Goal: Transaction & Acquisition: Purchase product/service

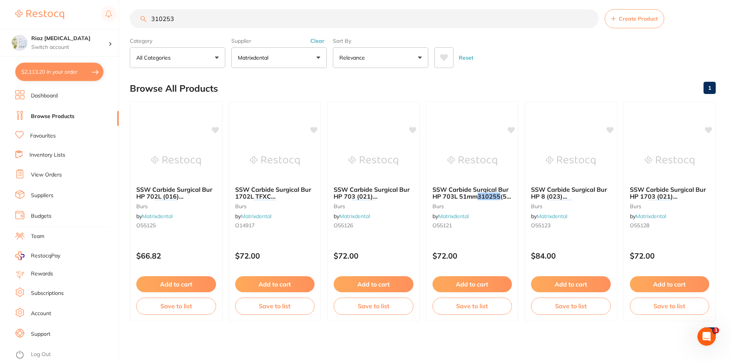
scroll to position [687, 0]
click at [42, 176] on link "View Orders" at bounding box center [46, 175] width 31 height 8
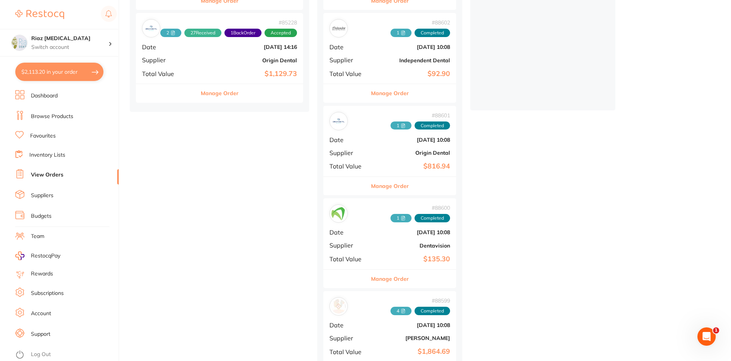
scroll to position [191, 0]
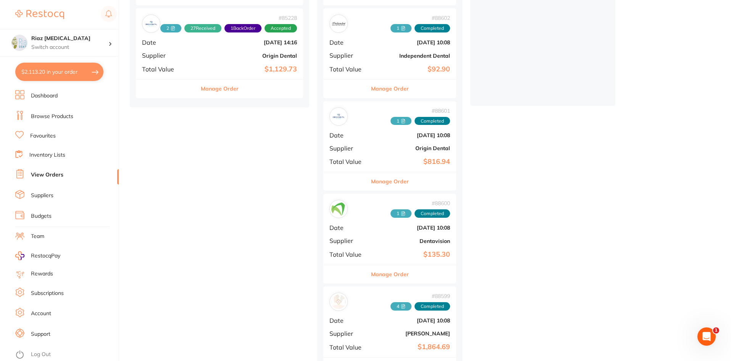
click at [389, 145] on div "# 88601 1 Completed Date [DATE] 10:08 Supplier Origin Dental Total Value $816.94" at bounding box center [389, 136] width 133 height 71
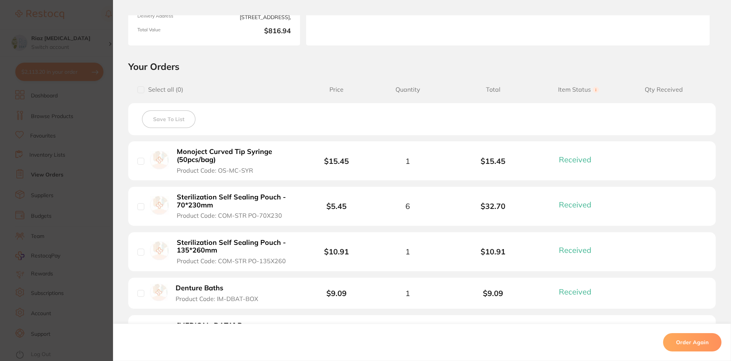
scroll to position [115, 0]
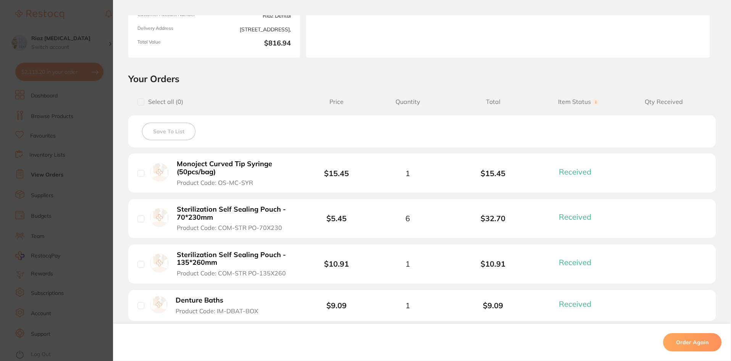
click at [83, 195] on section "Order ID: Restocq- 88601 Order Information 31 Received Completed Order Order Da…" at bounding box center [365, 180] width 731 height 361
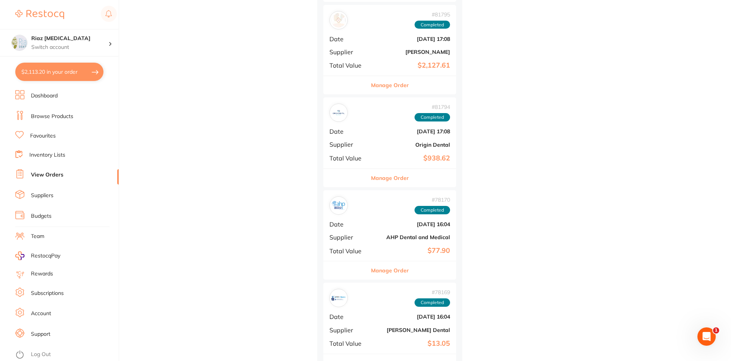
scroll to position [1794, 0]
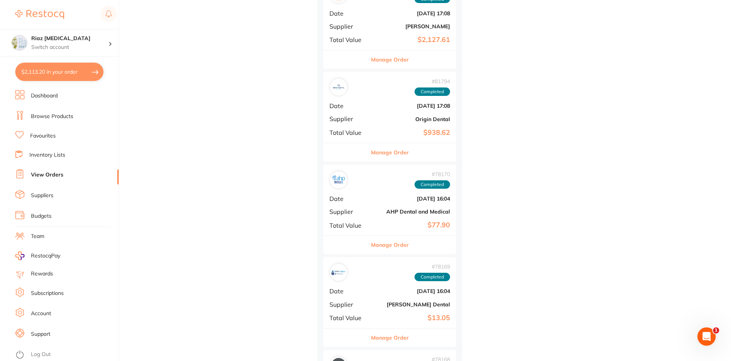
click at [374, 120] on div "# 81794 Completed Date Jun 2 2025, 17:08 Supplier Origin Dental Total Value $93…" at bounding box center [389, 107] width 133 height 71
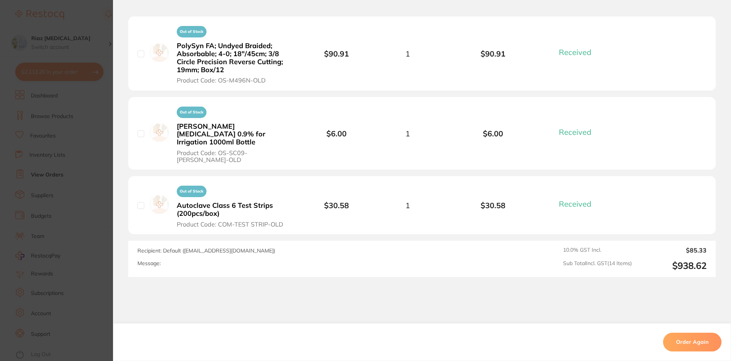
scroll to position [1833, 0]
click at [75, 149] on section "Order ID: Restocq- 81794 Order Information 14 Received Completed Order Order Da…" at bounding box center [365, 180] width 731 height 361
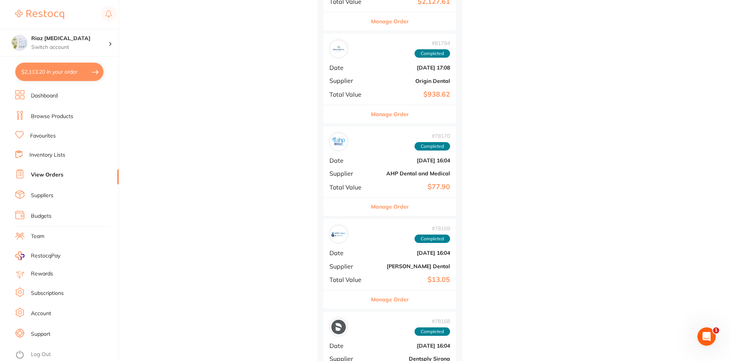
drag, startPoint x: 47, startPoint y: 115, endPoint x: 67, endPoint y: 104, distance: 22.5
click at [48, 115] on link "Browse Products" at bounding box center [52, 117] width 42 height 8
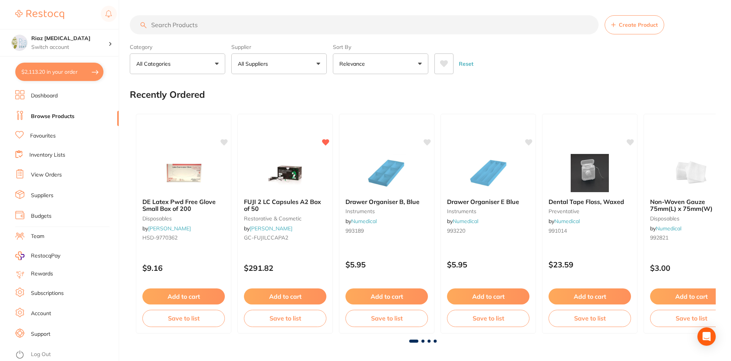
click at [287, 65] on button "All Suppliers" at bounding box center [278, 63] width 95 height 21
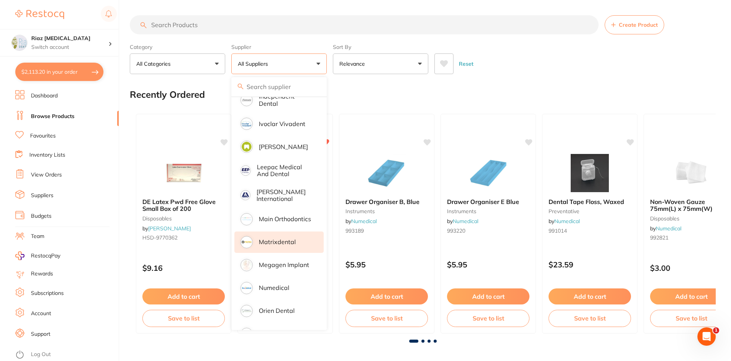
scroll to position [496, 0]
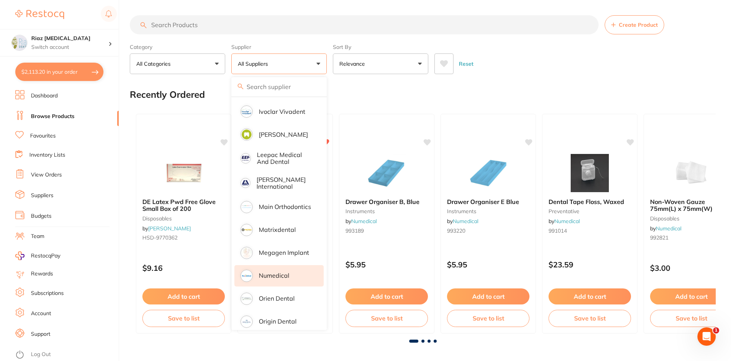
drag, startPoint x: 277, startPoint y: 312, endPoint x: 264, endPoint y: 269, distance: 45.1
click at [277, 318] on p "Origin Dental" at bounding box center [278, 321] width 38 height 7
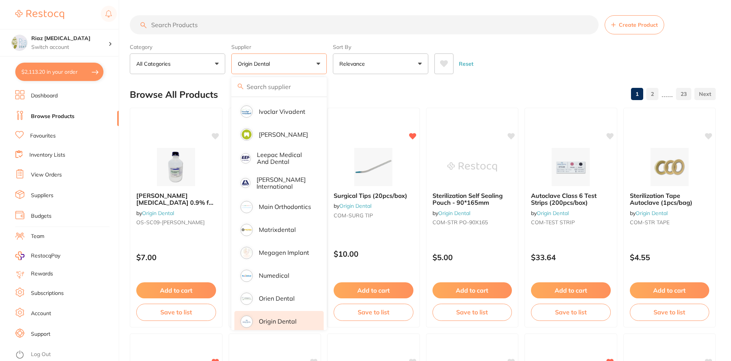
click at [166, 26] on input "search" at bounding box center [364, 24] width 469 height 19
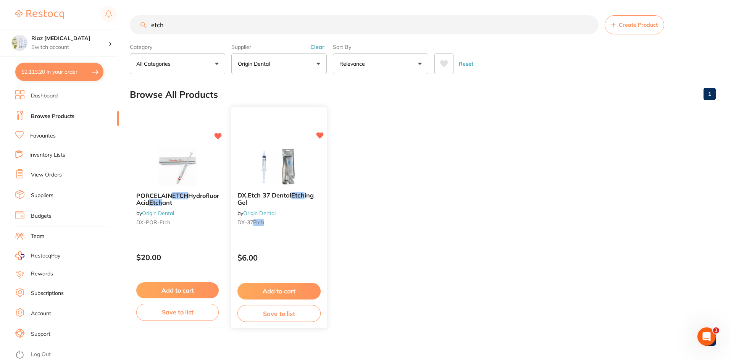
scroll to position [0, 0]
click at [181, 23] on input "etch" at bounding box center [364, 24] width 469 height 19
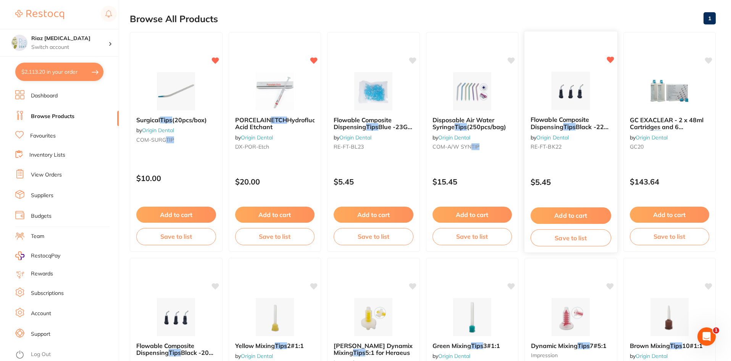
scroll to position [76, 0]
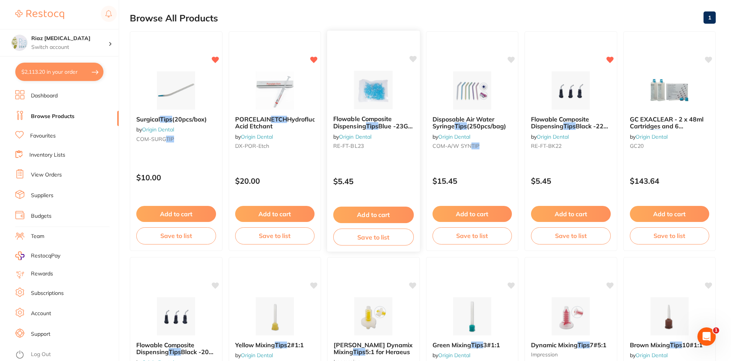
click at [385, 85] on img at bounding box center [374, 90] width 50 height 39
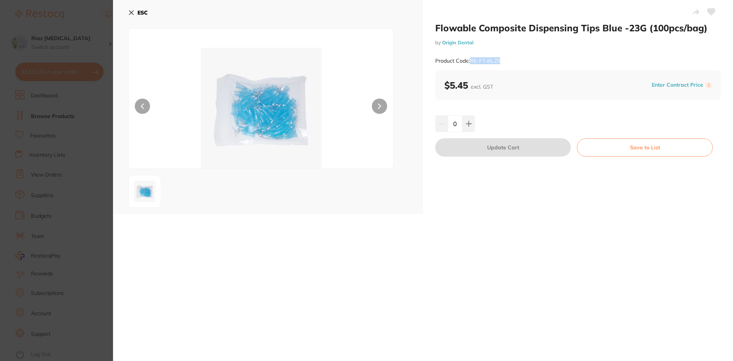
drag, startPoint x: 506, startPoint y: 61, endPoint x: 472, endPoint y: 65, distance: 34.2
click at [472, 65] on div "Product Code: RE-FT-BL23" at bounding box center [578, 61] width 286 height 19
copy small "RE-FT-BL23"
click at [131, 11] on icon at bounding box center [131, 13] width 6 height 6
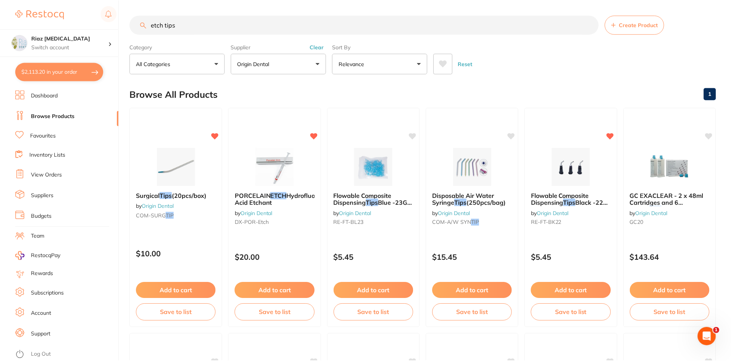
scroll to position [76, 0]
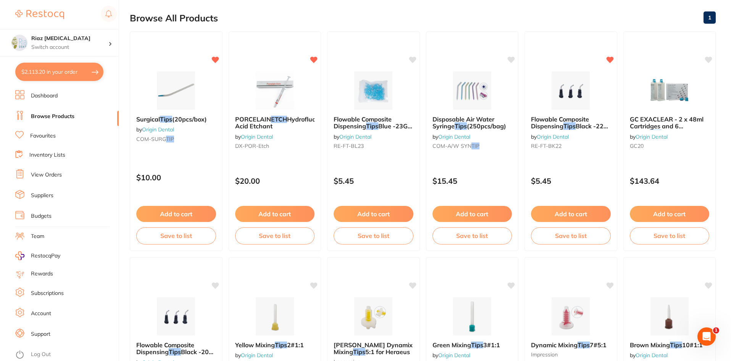
click at [48, 118] on link "Browse Products" at bounding box center [53, 117] width 44 height 8
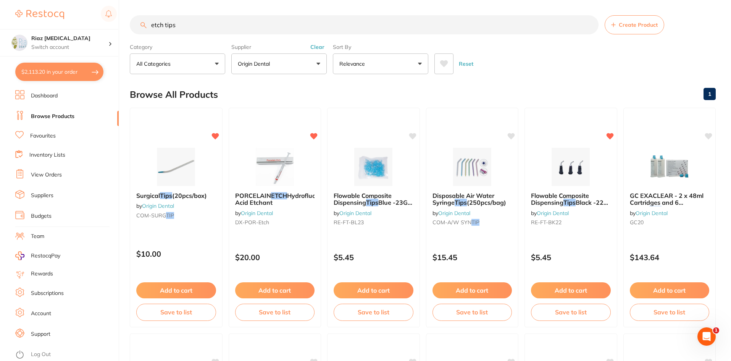
click at [273, 69] on button "Origin Dental" at bounding box center [278, 63] width 95 height 21
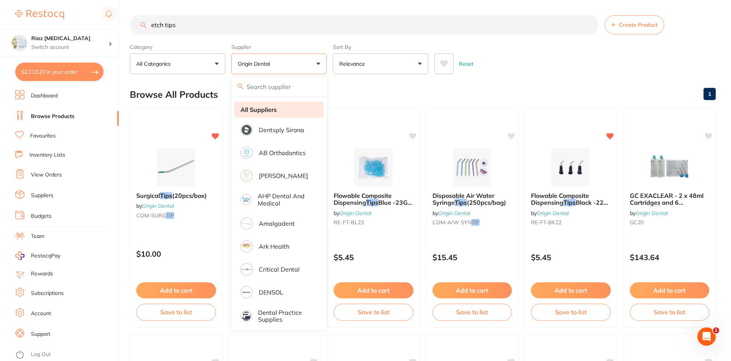
click at [274, 114] on li "All Suppliers" at bounding box center [278, 110] width 89 height 16
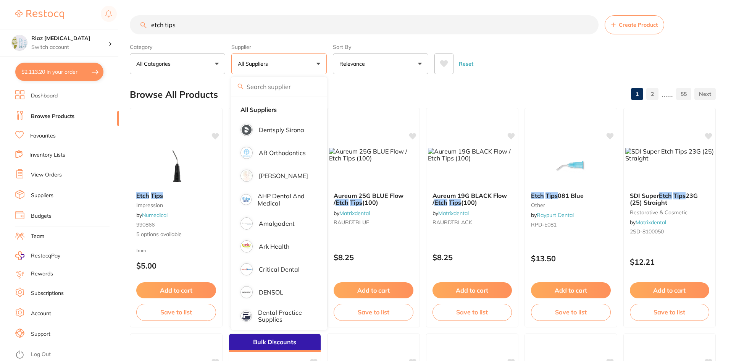
click at [121, 27] on div "$2,113.20 Riaz Dental Surgery Switch account Riaz Dental Surgery $2,113.20 in y…" at bounding box center [365, 180] width 731 height 361
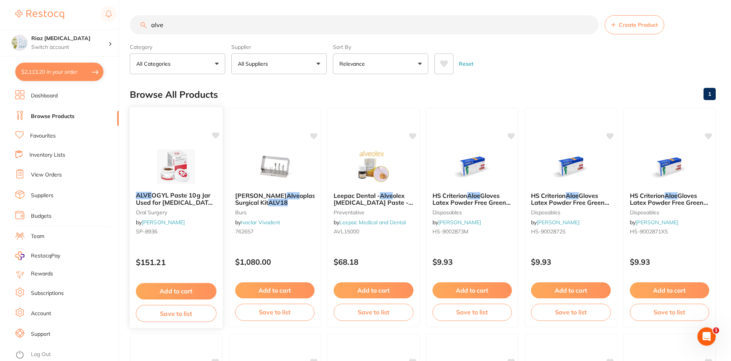
type input "alve"
click at [174, 289] on button "Add to cart" at bounding box center [176, 291] width 81 height 16
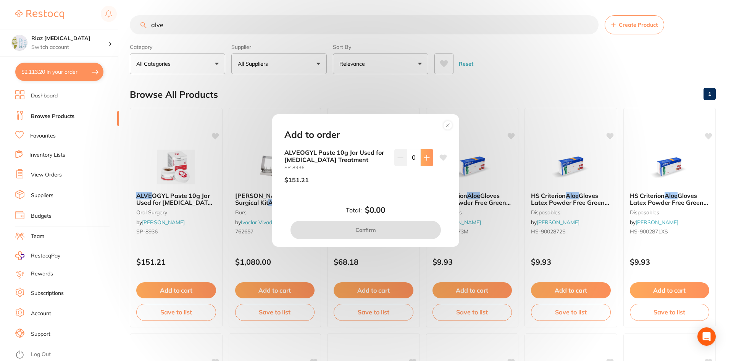
click at [424, 161] on button at bounding box center [427, 157] width 13 height 17
type input "1"
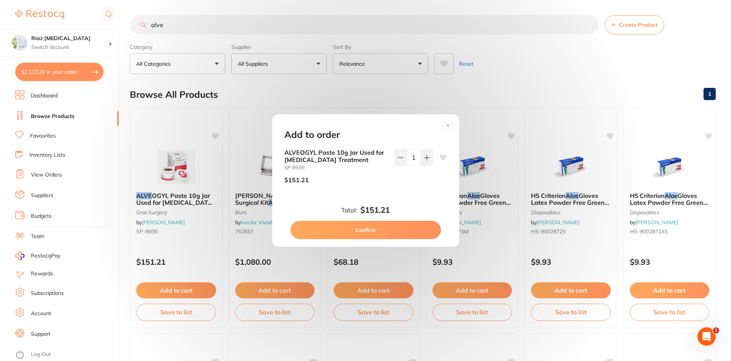
click at [394, 230] on button "Confirm" at bounding box center [366, 230] width 150 height 18
checkbox input "false"
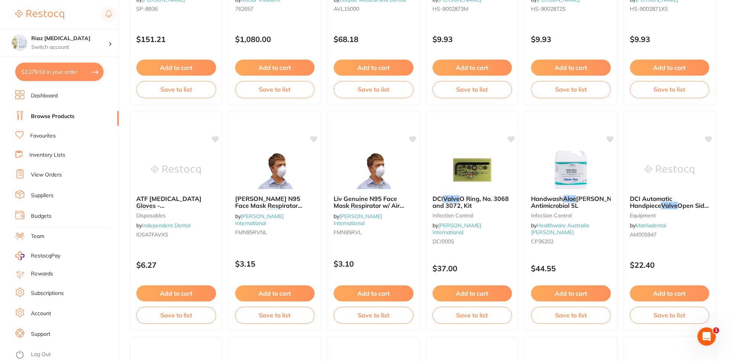
scroll to position [229, 0]
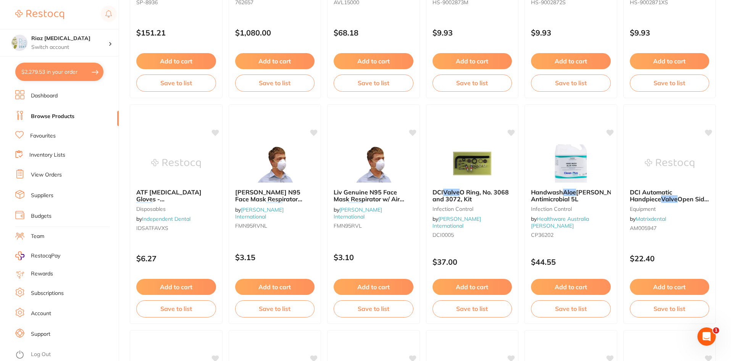
click at [44, 355] on link "Log Out" at bounding box center [41, 354] width 20 height 8
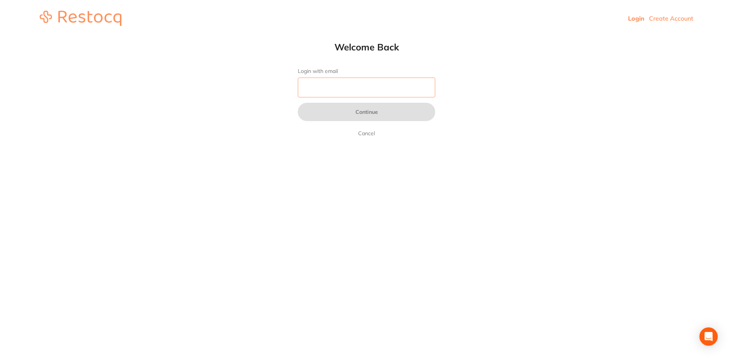
click at [368, 91] on input "Login with email" at bounding box center [366, 88] width 137 height 20
type input "da.anita.richardson@experteeth.com.au"
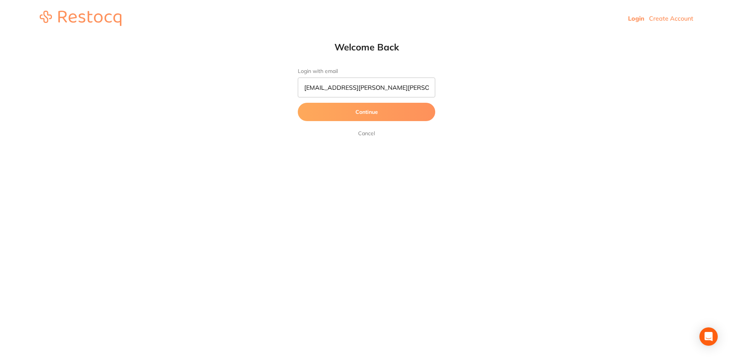
click at [372, 111] on button "Continue" at bounding box center [366, 112] width 137 height 18
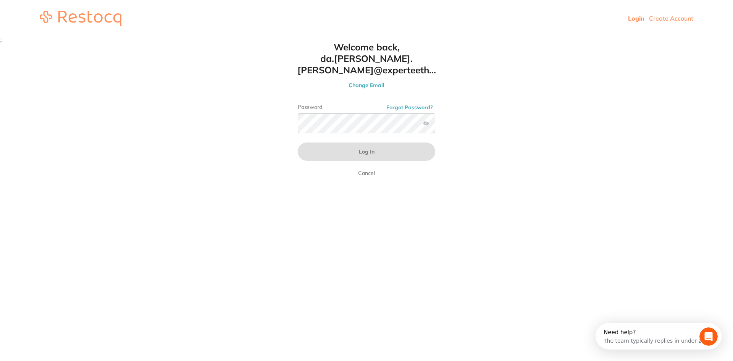
click at [323, 104] on label "Password" at bounding box center [366, 107] width 137 height 6
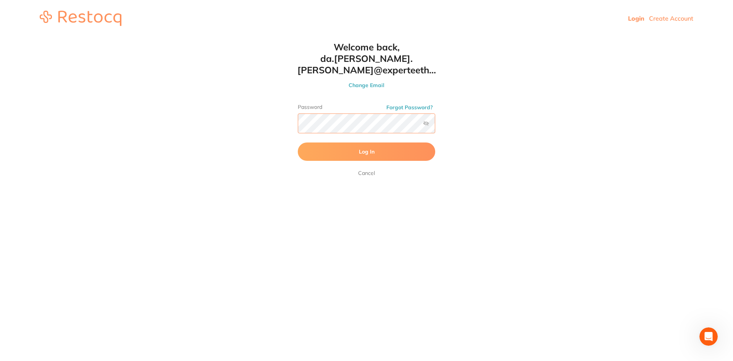
click at [298, 142] on button "Log In" at bounding box center [366, 151] width 137 height 18
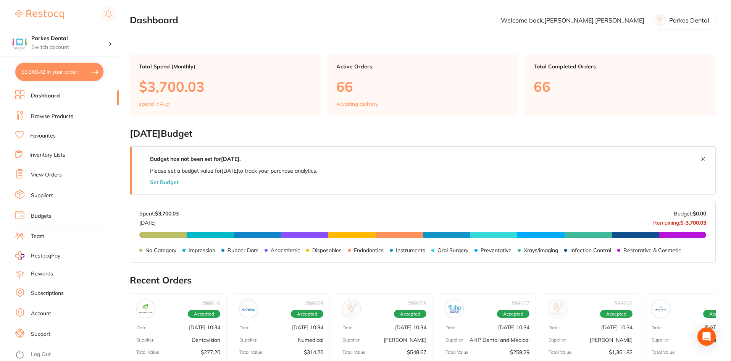
click at [63, 70] on button "$3,369.42 in your order" at bounding box center [59, 72] width 88 height 18
checkbox input "true"
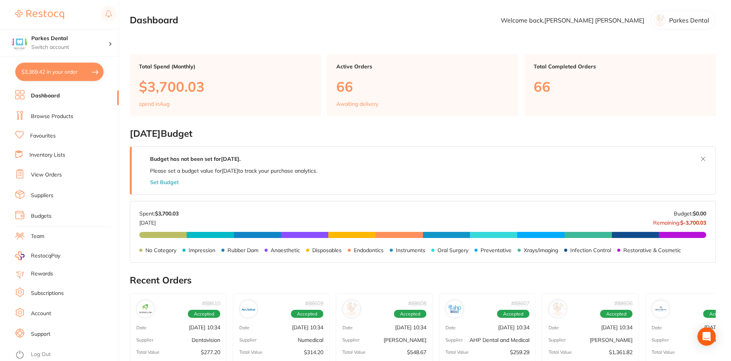
checkbox input "true"
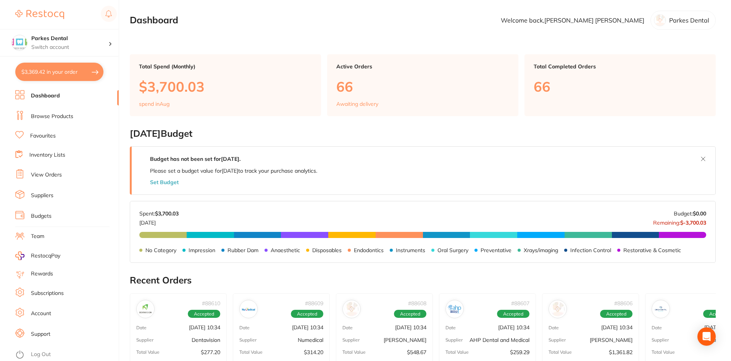
checkbox input "true"
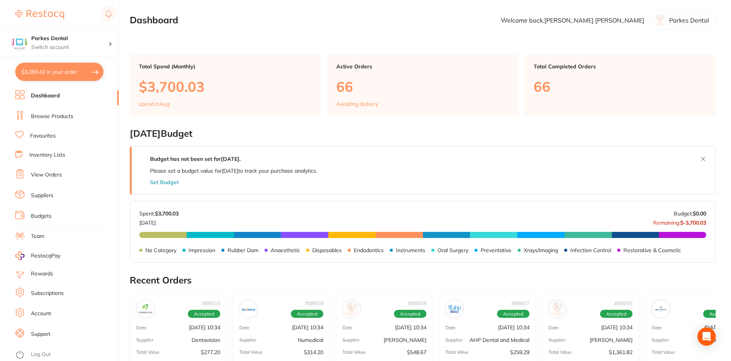
checkbox input "true"
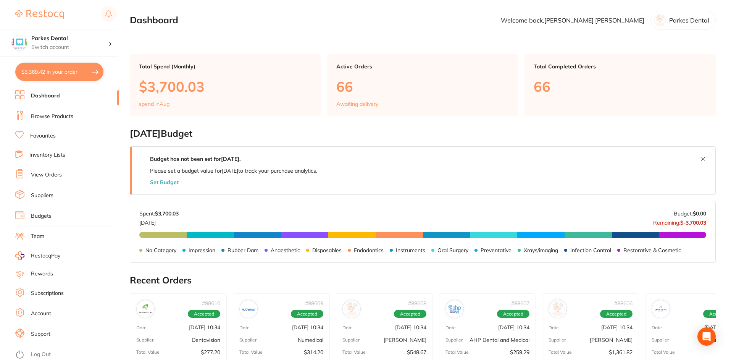
checkbox input "true"
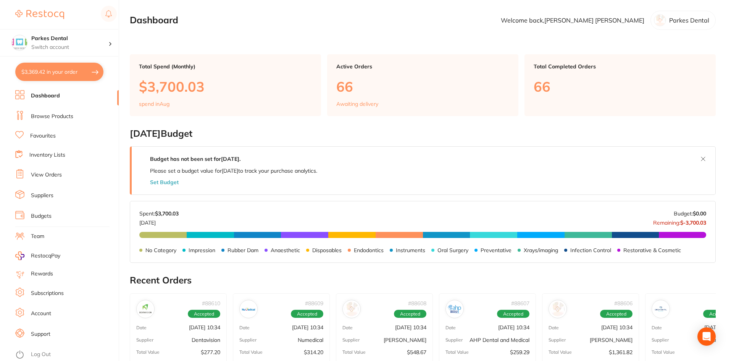
checkbox input "true"
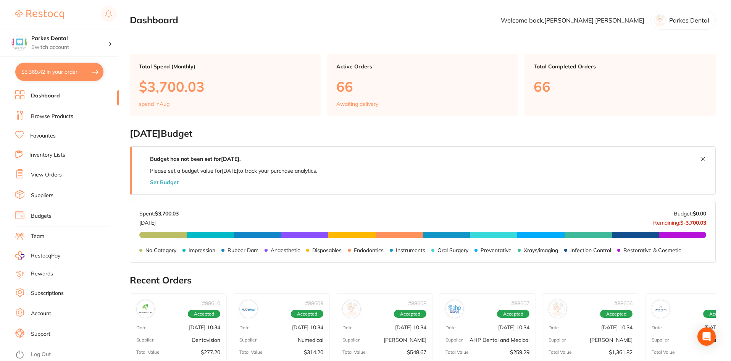
checkbox input "true"
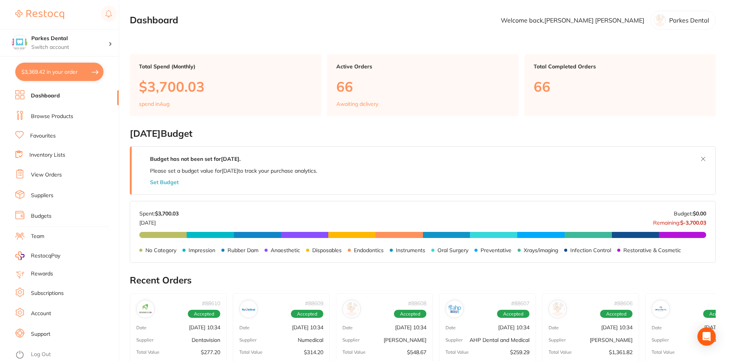
checkbox input "true"
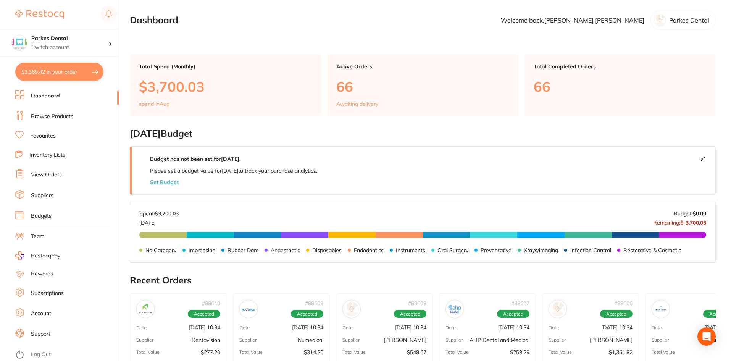
checkbox input "true"
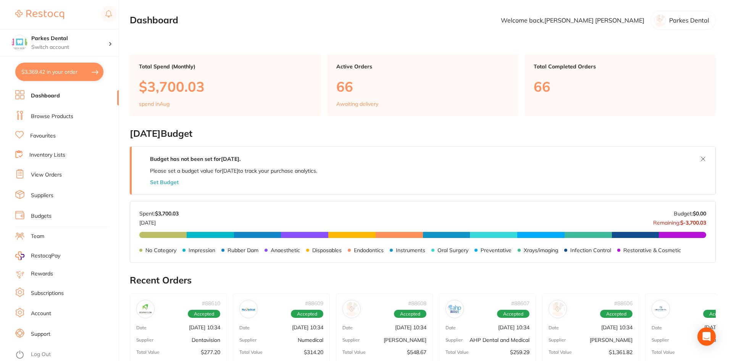
checkbox input "true"
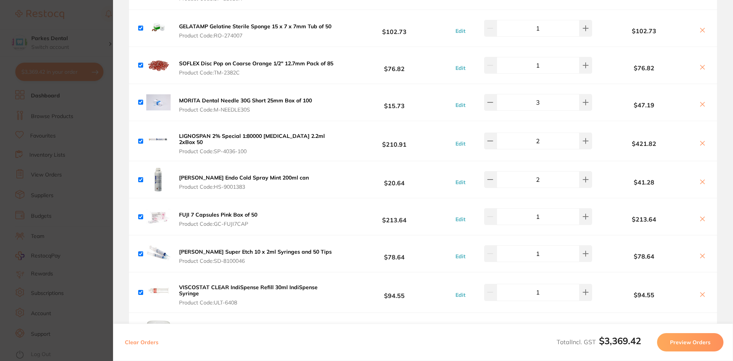
scroll to position [736, 0]
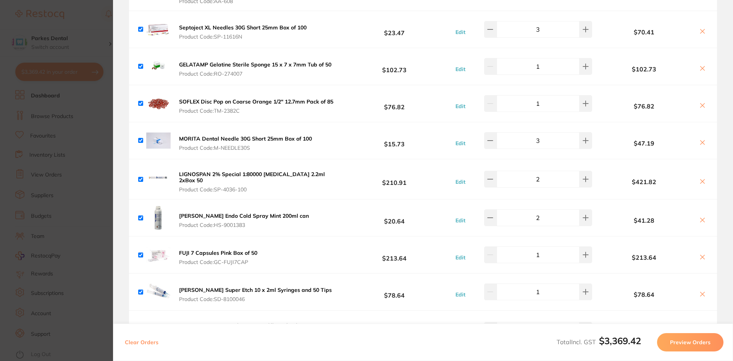
click at [99, 35] on section "Update RRP Set your pre negotiated price for this item. Item Agreed RRP (excl. …" at bounding box center [366, 180] width 733 height 361
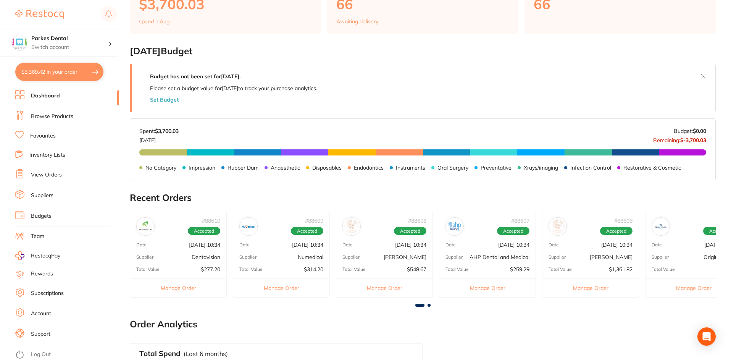
scroll to position [0, 0]
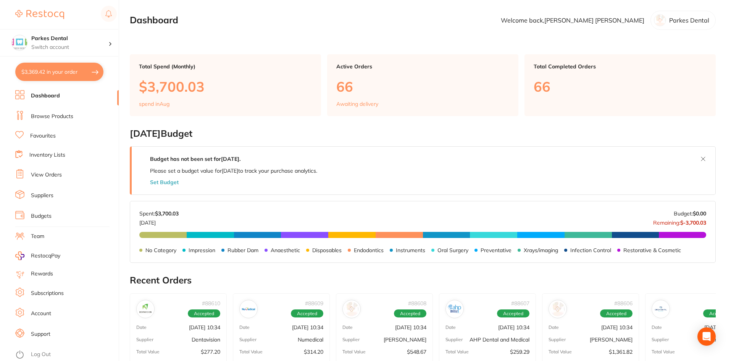
drag, startPoint x: 37, startPoint y: 120, endPoint x: 110, endPoint y: 105, distance: 74.3
click at [37, 120] on link "Browse Products" at bounding box center [52, 117] width 42 height 8
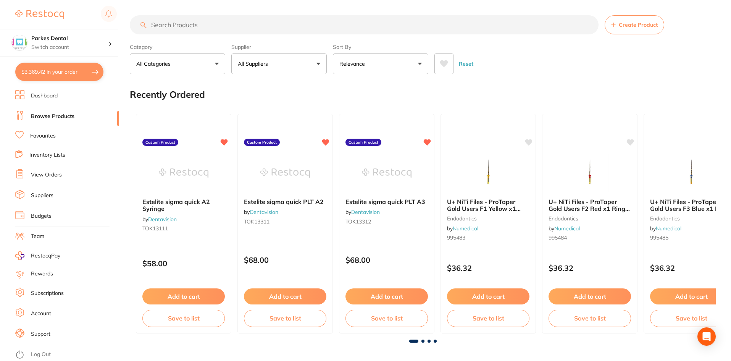
click at [268, 60] on p "All Suppliers" at bounding box center [254, 64] width 33 height 8
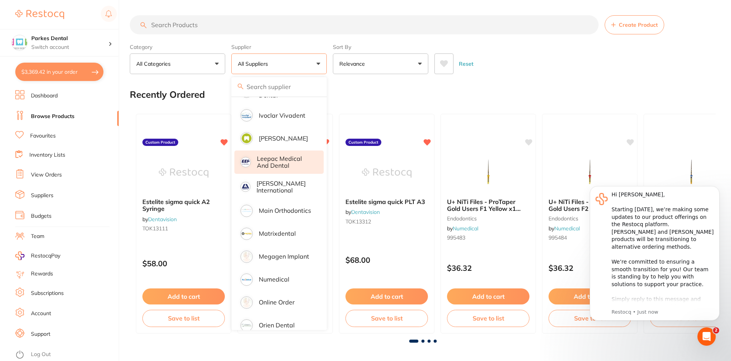
scroll to position [534, 0]
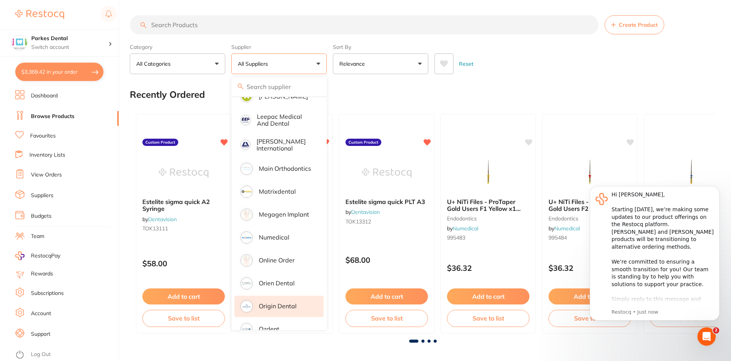
click at [274, 302] on p "Origin Dental" at bounding box center [278, 305] width 38 height 7
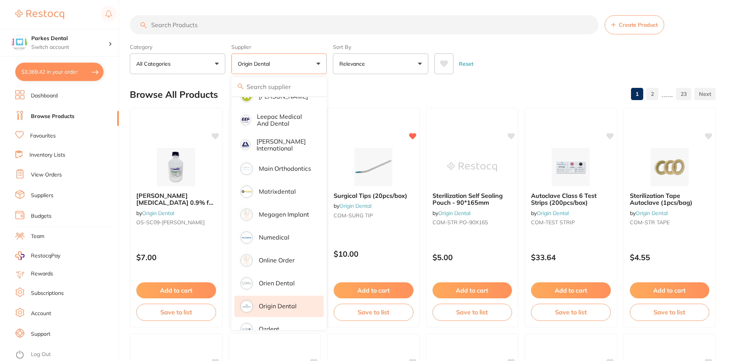
click at [190, 22] on input "search" at bounding box center [364, 24] width 469 height 19
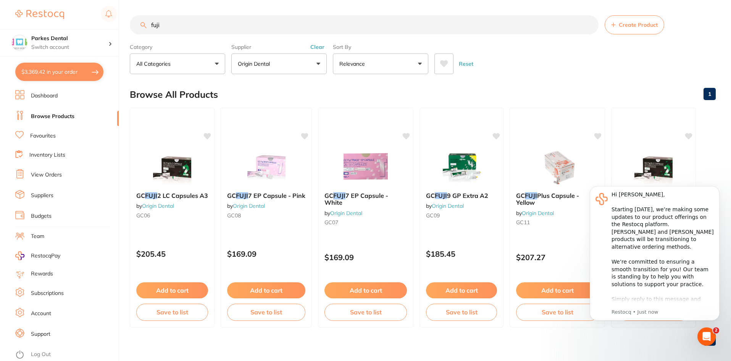
scroll to position [0, 0]
drag, startPoint x: 166, startPoint y: 28, endPoint x: 124, endPoint y: 29, distance: 41.6
click at [124, 29] on div "$3,369.42 Parkes Dental Switch account Parkes Dental $3,369.42 in your order Da…" at bounding box center [365, 180] width 731 height 361
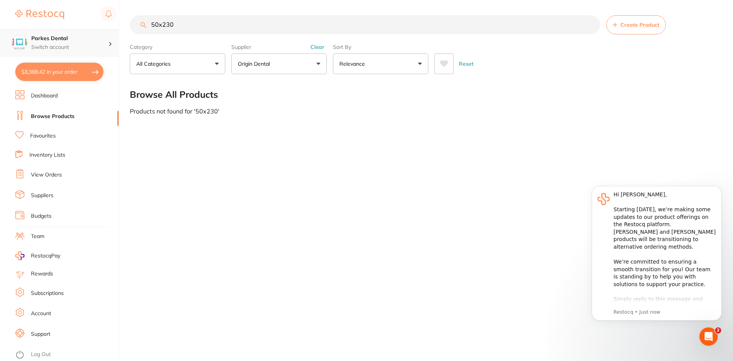
drag, startPoint x: 185, startPoint y: 17, endPoint x: 117, endPoint y: 19, distance: 68.0
click at [115, 27] on div "$3,369.42 Parkes Dental Switch account Parkes Dental $3,369.42 in your order Da…" at bounding box center [366, 180] width 733 height 361
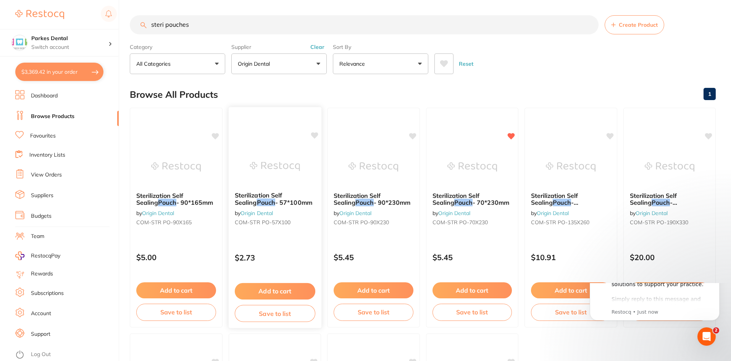
scroll to position [0, 0]
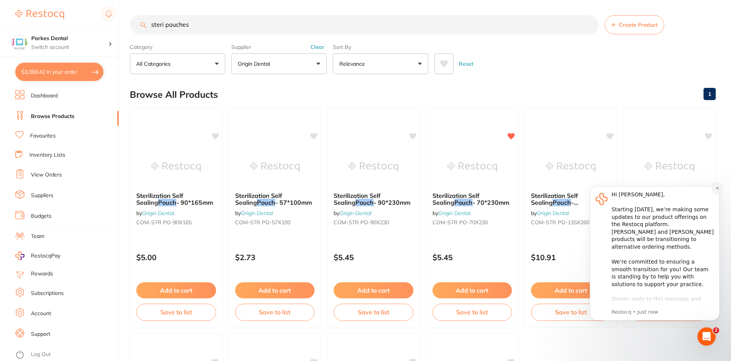
click at [716, 191] on button "Dismiss notification" at bounding box center [717, 188] width 10 height 10
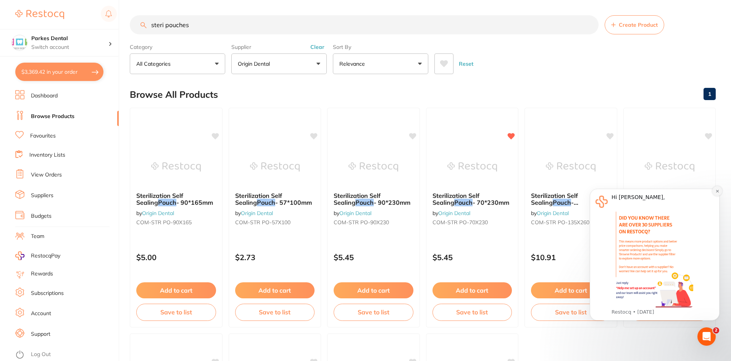
click at [719, 190] on icon "Dismiss notification" at bounding box center [717, 191] width 3 height 3
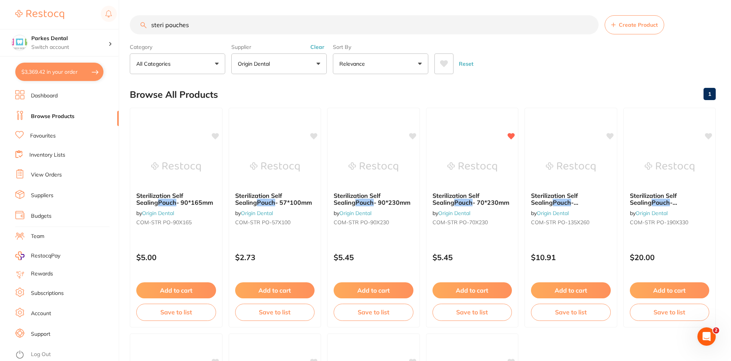
drag, startPoint x: 182, startPoint y: 24, endPoint x: 119, endPoint y: 25, distance: 63.0
click at [119, 25] on div "$3,369.42 Parkes Dental Switch account Parkes Dental $3,369.42 in your order Da…" at bounding box center [365, 180] width 731 height 361
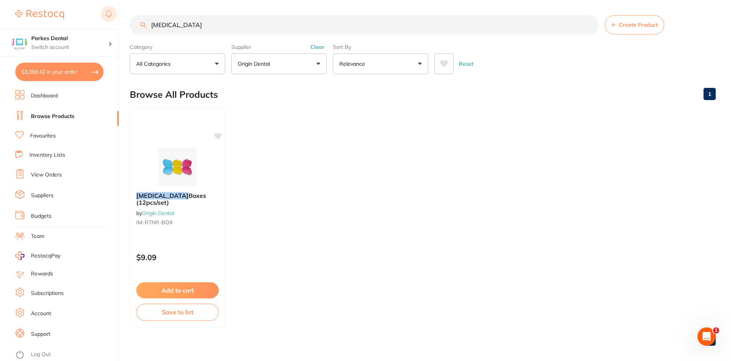
drag, startPoint x: 173, startPoint y: 26, endPoint x: 108, endPoint y: 22, distance: 65.0
click at [108, 22] on div "$3,369.42 Parkes Dental Switch account Parkes Dental $3,369.42 in your order Da…" at bounding box center [365, 180] width 731 height 361
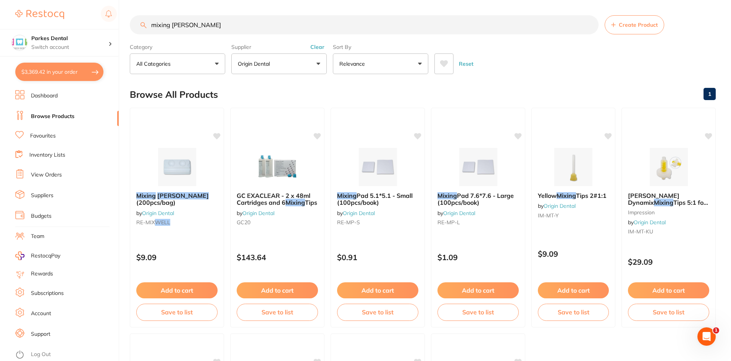
scroll to position [0, 0]
drag, startPoint x: 137, startPoint y: 32, endPoint x: 128, endPoint y: 33, distance: 8.5
click at [128, 33] on div "$3,369.42 Parkes Dental Switch account Parkes Dental $3,369.42 in your order Da…" at bounding box center [365, 180] width 731 height 361
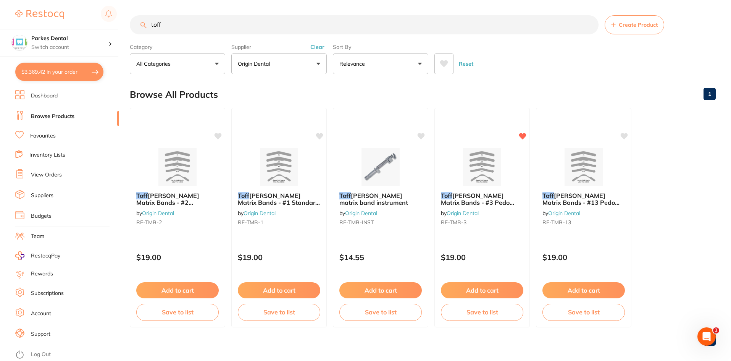
scroll to position [0, 0]
drag, startPoint x: 174, startPoint y: 26, endPoint x: 142, endPoint y: 27, distance: 32.5
click at [142, 27] on div "toff Create Product" at bounding box center [423, 24] width 586 height 19
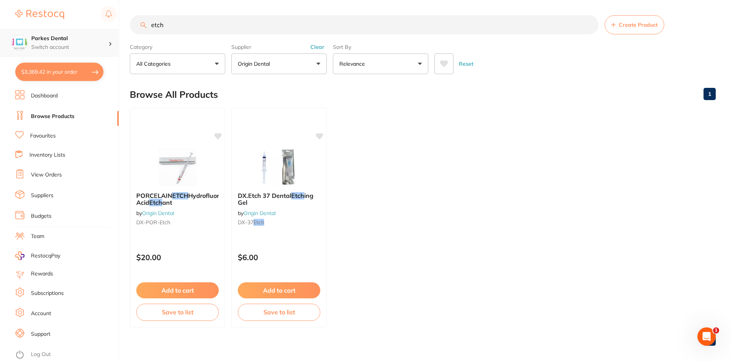
drag, startPoint x: 193, startPoint y: 24, endPoint x: 102, endPoint y: 31, distance: 90.7
click at [104, 29] on div "$3,369.42 Parkes Dental Switch account Parkes Dental $3,369.42 in your order Da…" at bounding box center [365, 180] width 731 height 361
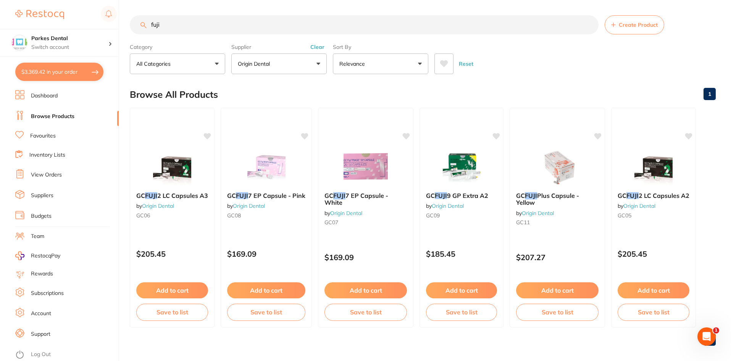
type input "fuji"
click at [47, 73] on button "$3,369.42 in your order" at bounding box center [59, 72] width 88 height 18
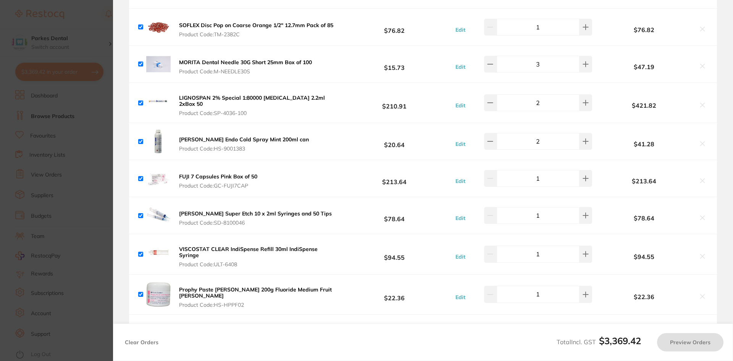
checkbox input "true"
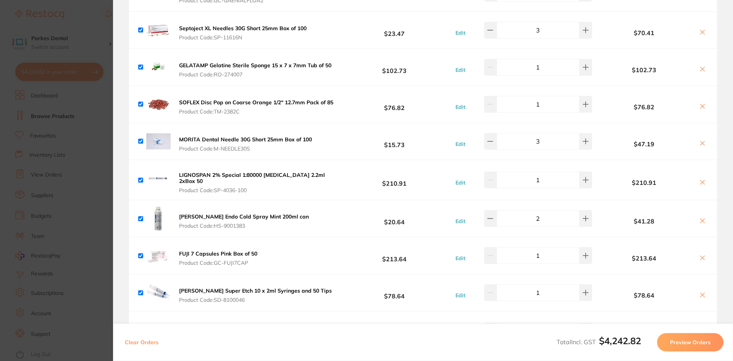
scroll to position [812, 0]
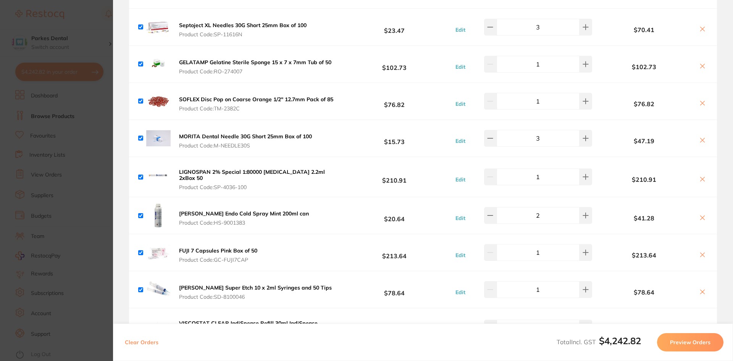
click at [86, 137] on section "Update RRP Set your pre negotiated price for this item. Item Agreed RRP (excl. …" at bounding box center [366, 180] width 733 height 361
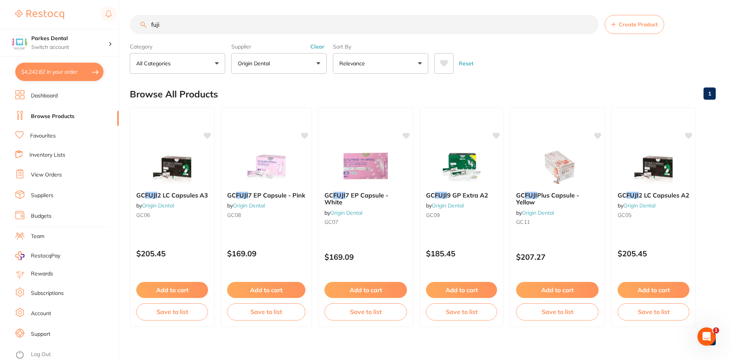
click at [61, 115] on link "Browse Products" at bounding box center [53, 117] width 44 height 8
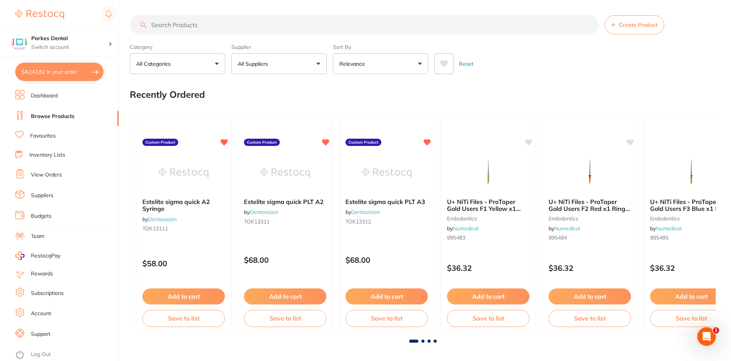
click at [43, 71] on button "$4,242.82 in your order" at bounding box center [59, 72] width 88 height 18
checkbox input "true"
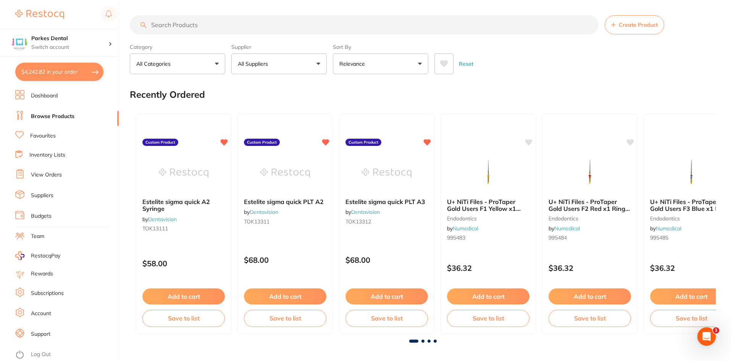
checkbox input "true"
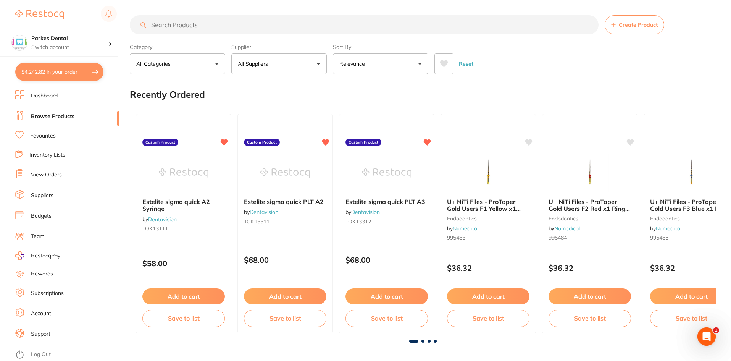
checkbox input "true"
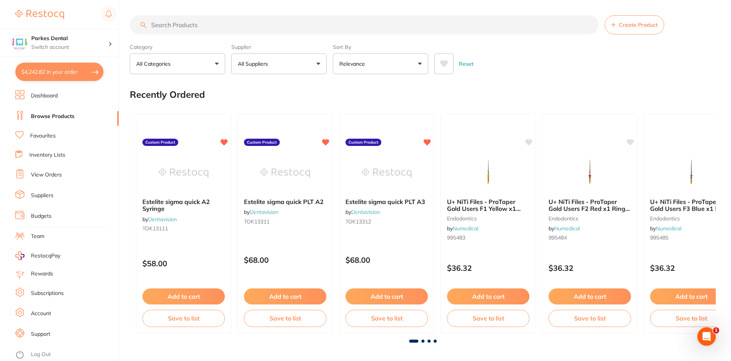
checkbox input "true"
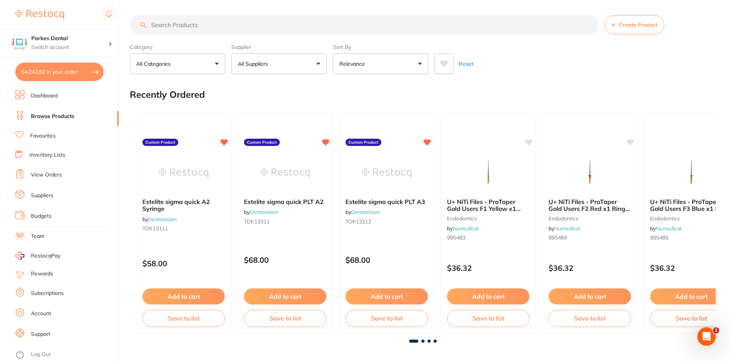
checkbox input "true"
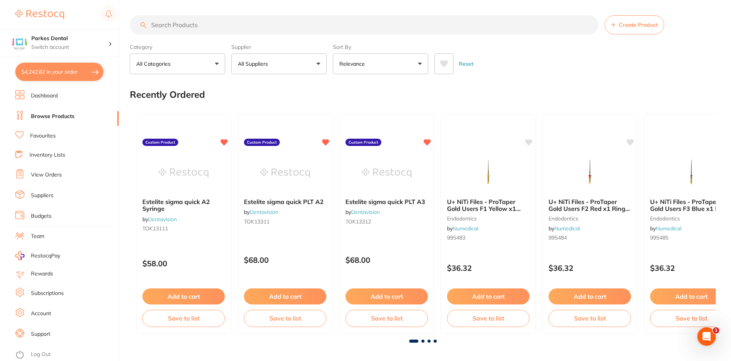
checkbox input "true"
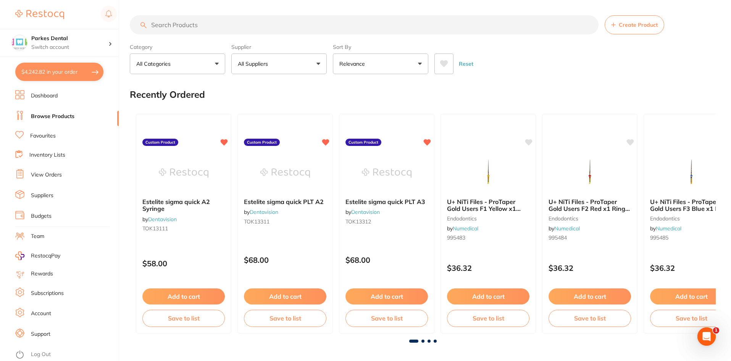
checkbox input "true"
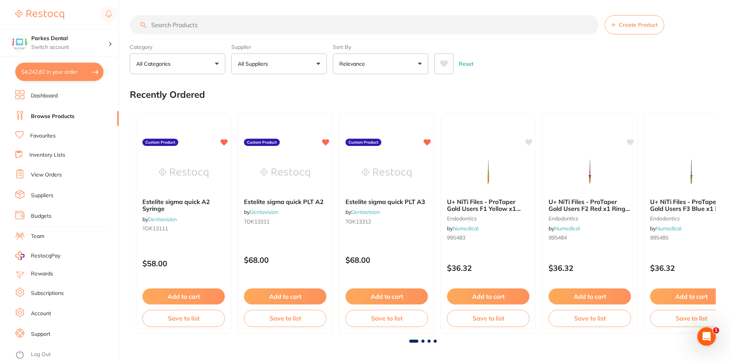
checkbox input "true"
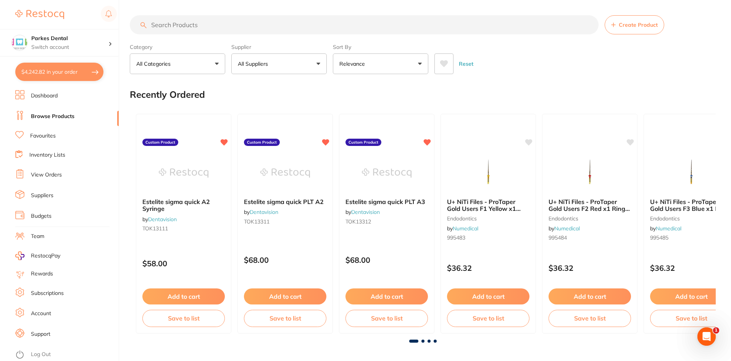
checkbox input "true"
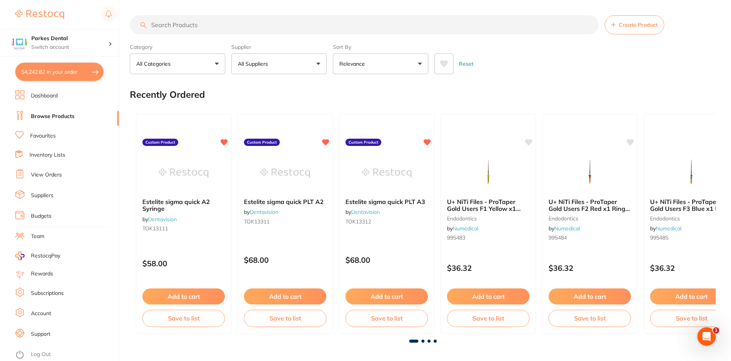
checkbox input "true"
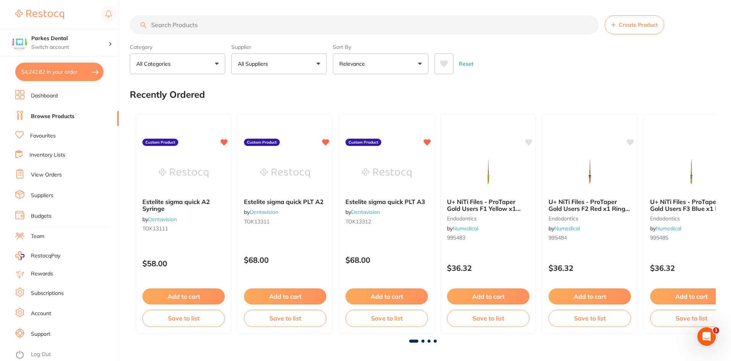
checkbox input "true"
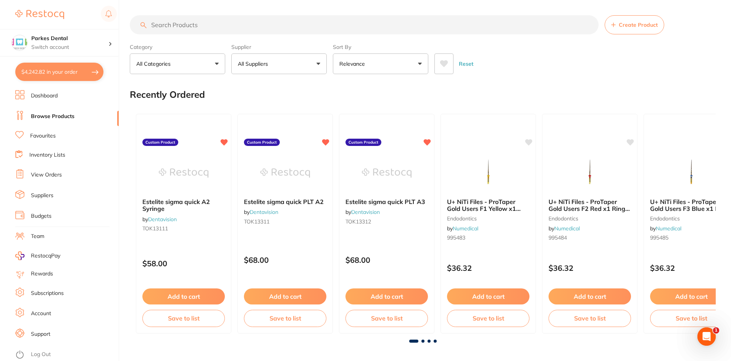
checkbox input "true"
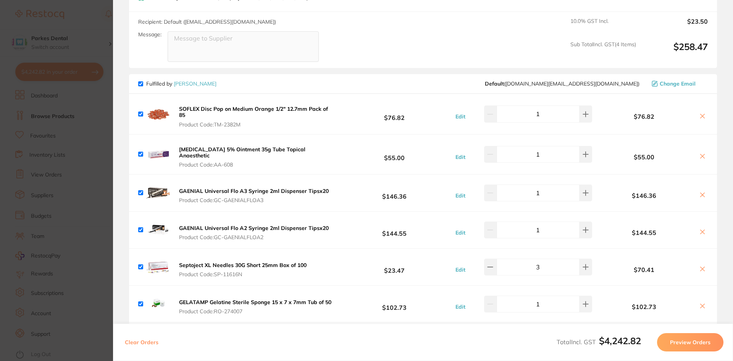
scroll to position [611, 0]
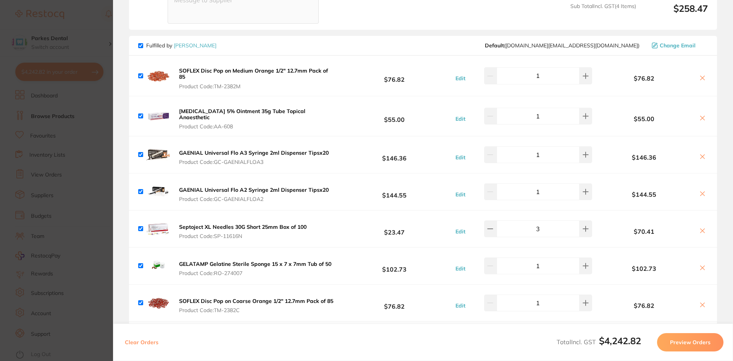
click at [61, 69] on section "Update RRP Set your pre negotiated price for this item. Item Agreed RRP (excl. …" at bounding box center [366, 180] width 733 height 361
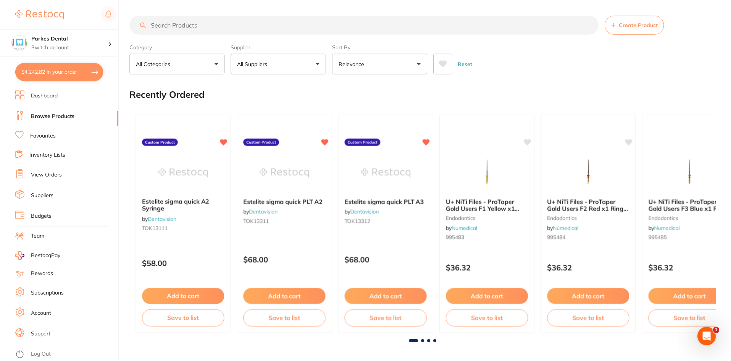
scroll to position [0, 0]
click at [85, 146] on ul "Dashboard Browse Products Favourites Inventory Lists View Orders Suppliers Budg…" at bounding box center [66, 225] width 103 height 271
drag, startPoint x: 229, startPoint y: 24, endPoint x: 219, endPoint y: 24, distance: 9.9
click at [219, 24] on input "search" at bounding box center [364, 24] width 469 height 19
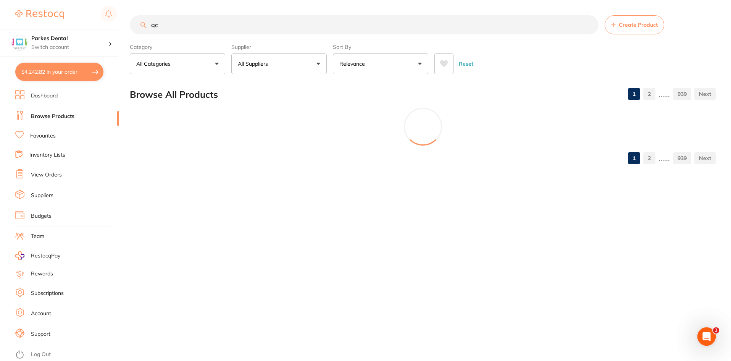
scroll to position [0, 0]
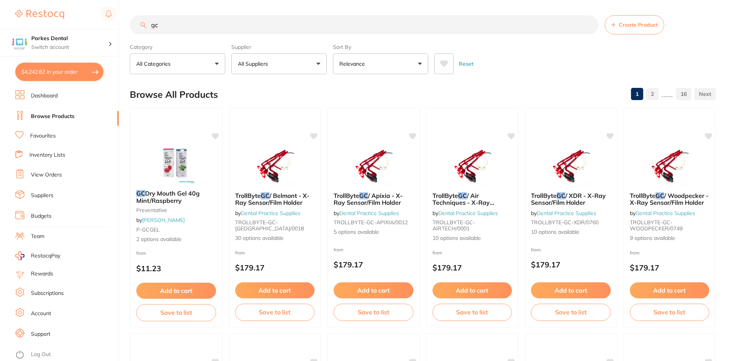
click at [271, 54] on button "All Suppliers" at bounding box center [278, 63] width 95 height 21
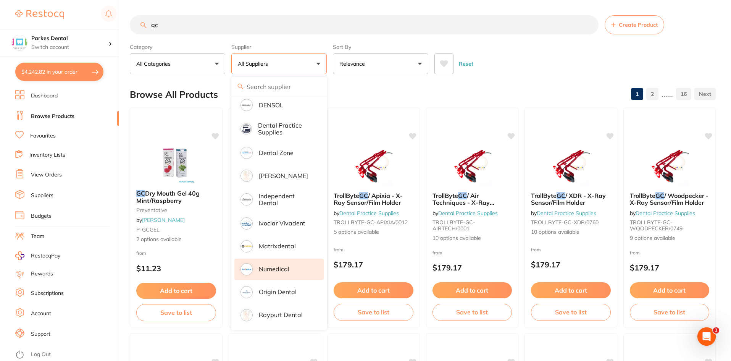
scroll to position [38, 0]
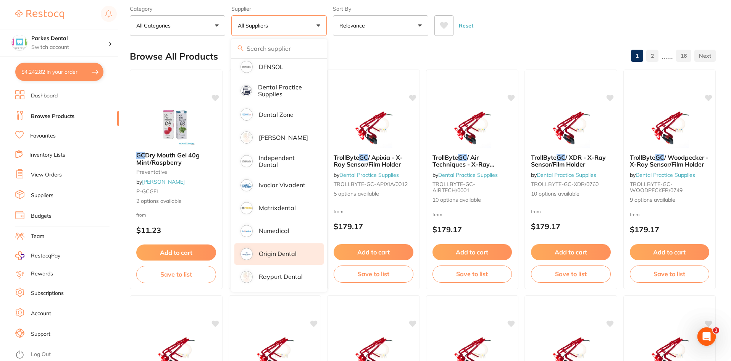
click at [280, 255] on li "Origin Dental" at bounding box center [278, 253] width 89 height 21
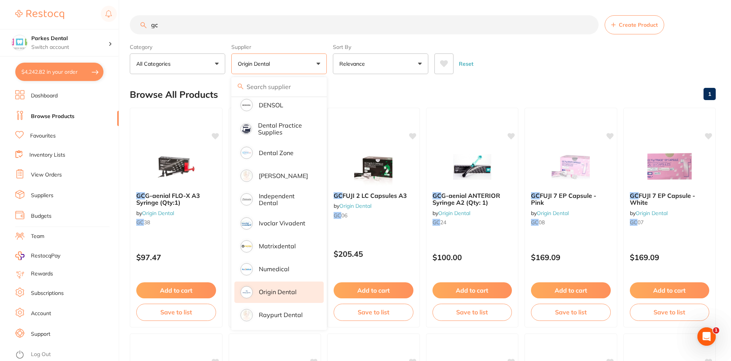
click at [567, 53] on div "Reset" at bounding box center [571, 60] width 275 height 27
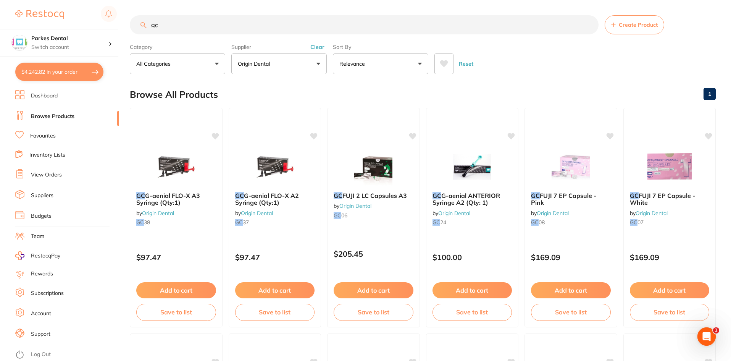
click at [189, 27] on input "gc" at bounding box center [364, 24] width 469 height 19
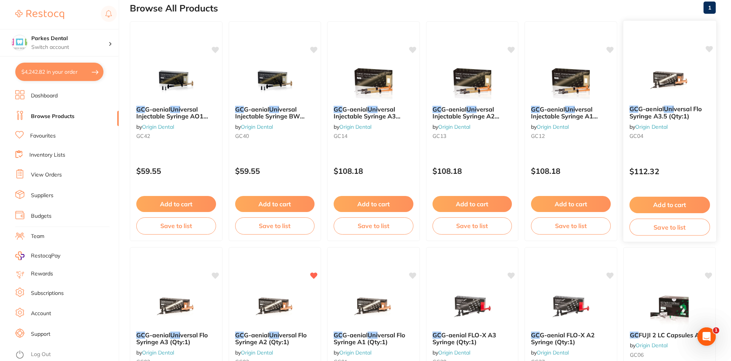
scroll to position [115, 0]
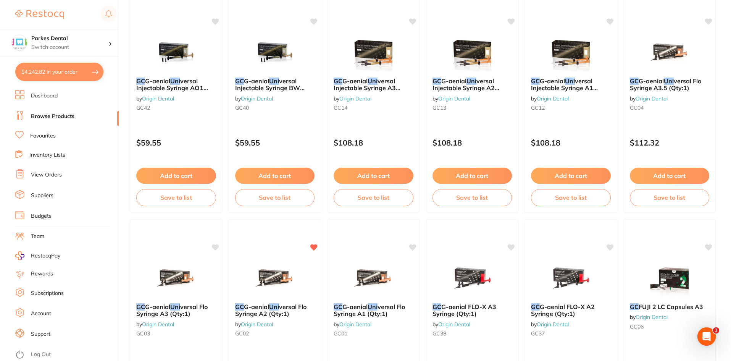
click at [37, 73] on button "$4,242.82 in your order" at bounding box center [59, 72] width 88 height 18
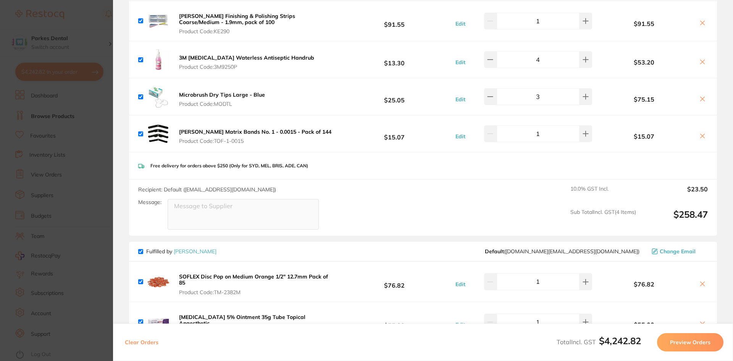
scroll to position [420, 0]
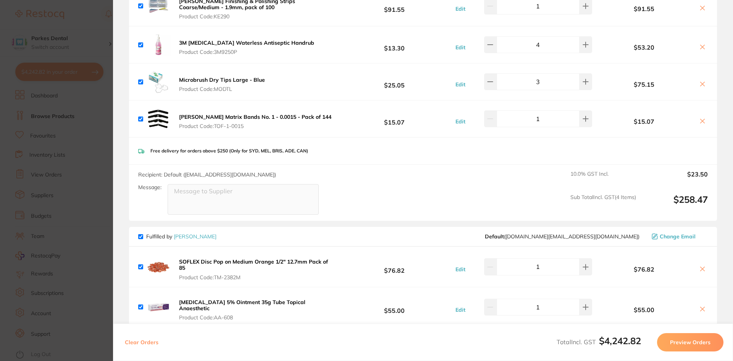
click at [99, 126] on section "Update RRP Set your pre negotiated price for this item. Item Agreed RRP (excl. …" at bounding box center [366, 180] width 733 height 361
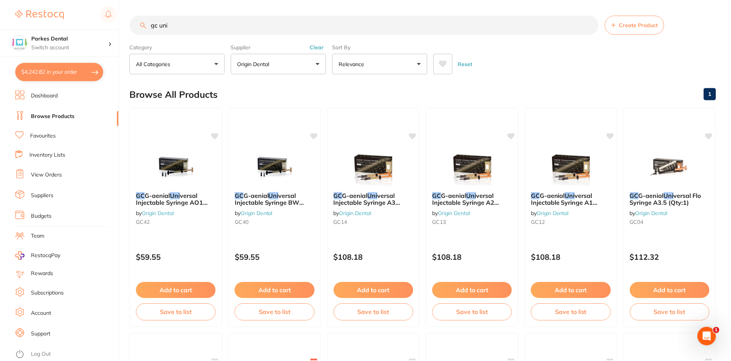
scroll to position [115, 0]
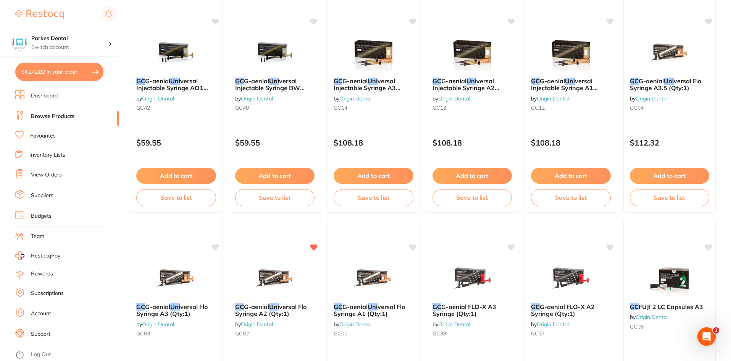
click at [56, 114] on link "Browse Products" at bounding box center [53, 117] width 44 height 8
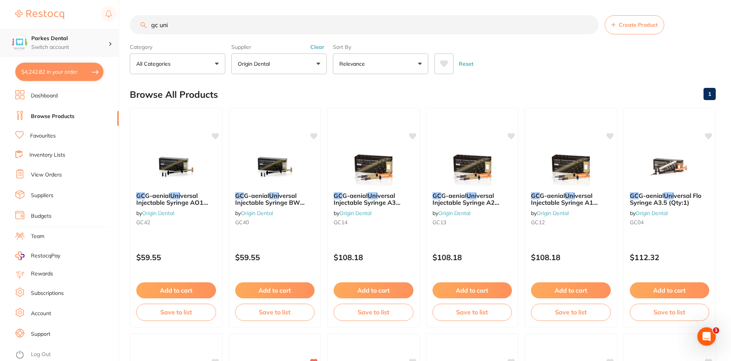
scroll to position [0, 0]
drag, startPoint x: 170, startPoint y: 30, endPoint x: 62, endPoint y: 37, distance: 108.3
click at [63, 38] on div "$4,242.82 Parkes Dental Switch account Parkes Dental $4,242.82 in your order Da…" at bounding box center [365, 180] width 731 height 361
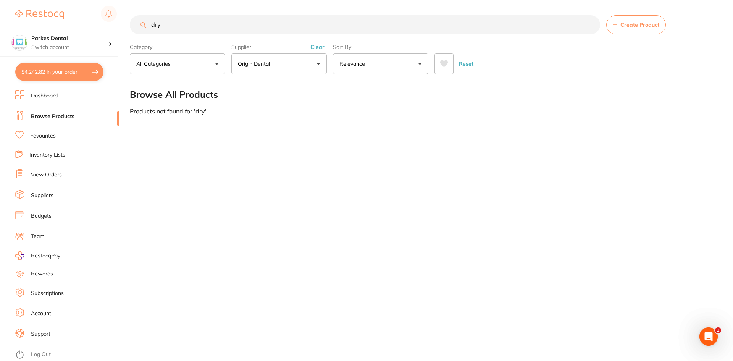
drag, startPoint x: 172, startPoint y: 29, endPoint x: 142, endPoint y: 30, distance: 29.8
click at [142, 30] on input "dry" at bounding box center [365, 24] width 470 height 19
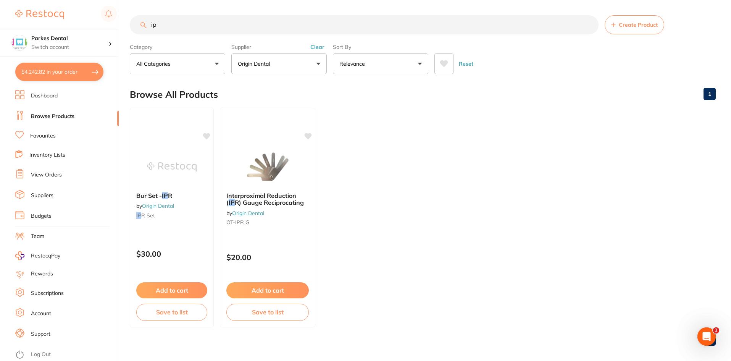
type input "i"
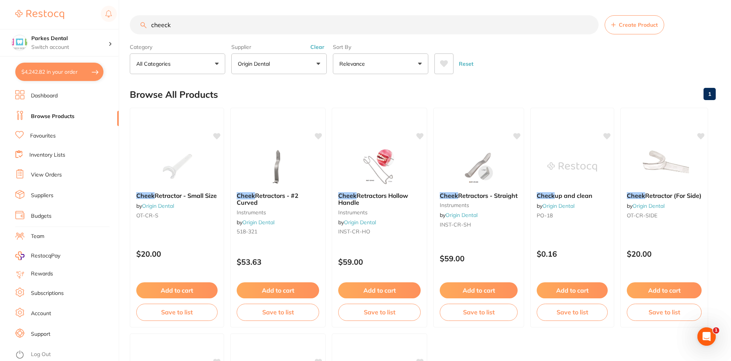
scroll to position [0, 0]
drag, startPoint x: 191, startPoint y: 30, endPoint x: 122, endPoint y: 27, distance: 69.2
click at [122, 27] on div "$4,242.82 Parkes Dental Switch account Parkes Dental $4,242.82 in your order Da…" at bounding box center [365, 180] width 731 height 361
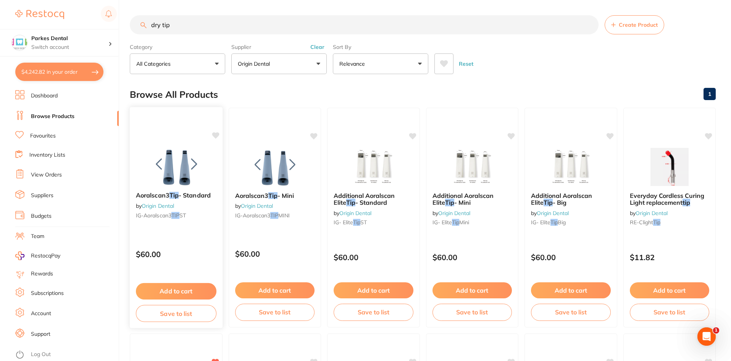
type input "dry tip"
click at [65, 73] on button "$4,242.82 in your order" at bounding box center [59, 72] width 88 height 18
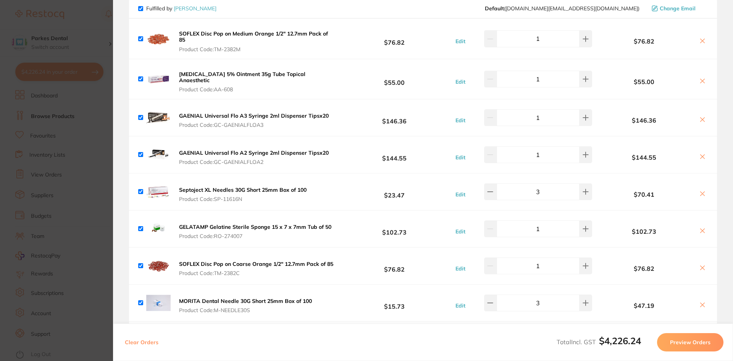
checkbox input "true"
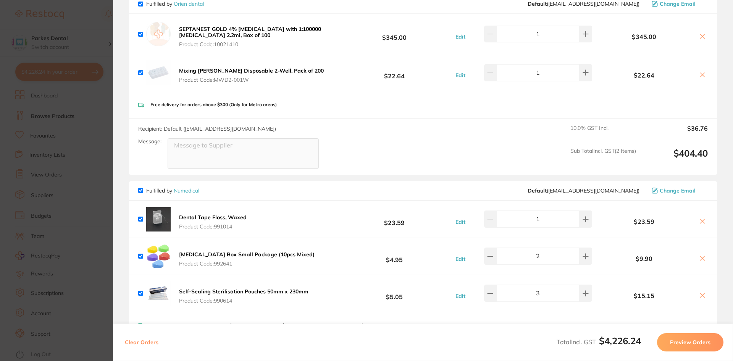
scroll to position [1261, 0]
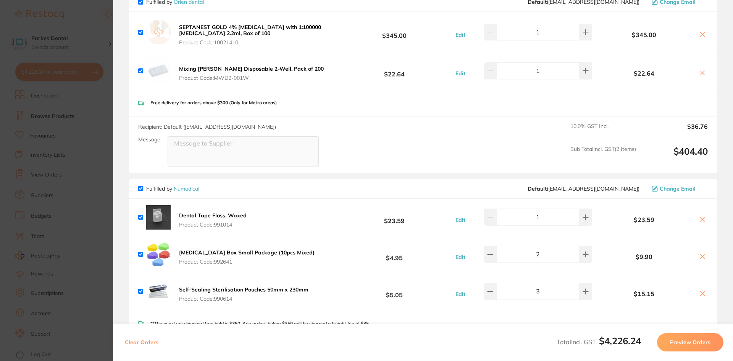
click at [71, 121] on section "Update RRP Set your pre negotiated price for this item. Item Agreed RRP (excl. …" at bounding box center [366, 180] width 733 height 361
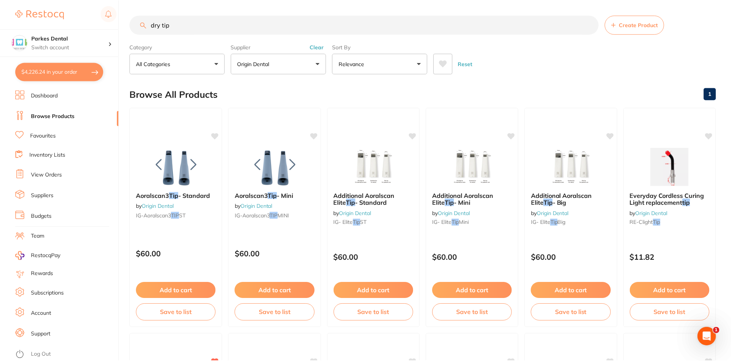
scroll to position [5, 0]
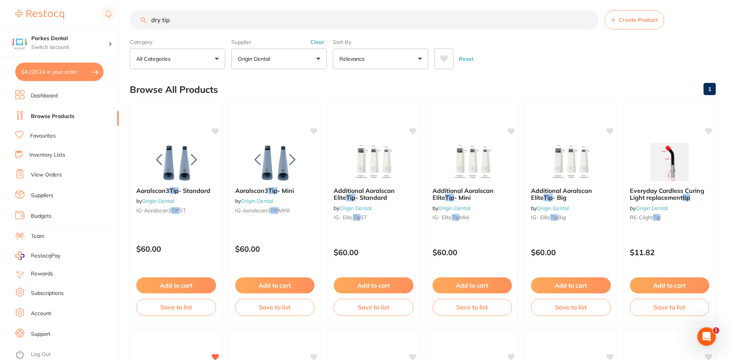
click at [246, 62] on p "Origin Dental" at bounding box center [255, 59] width 35 height 8
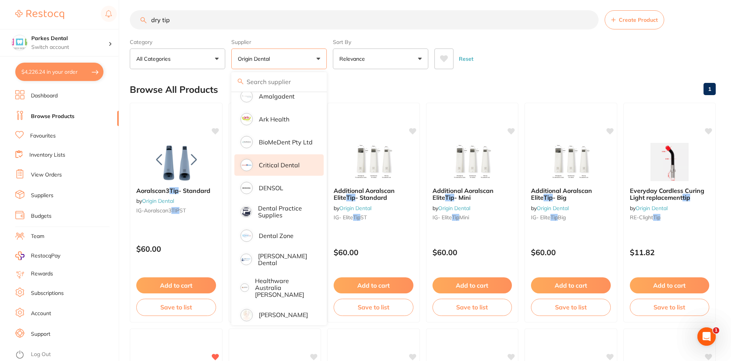
scroll to position [0, 0]
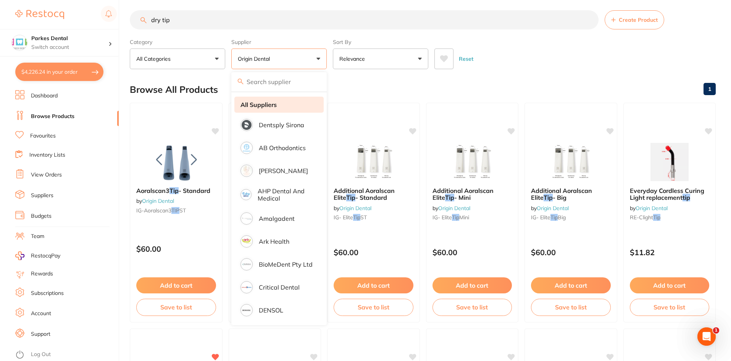
click at [271, 106] on strong "All Suppliers" at bounding box center [259, 104] width 36 height 7
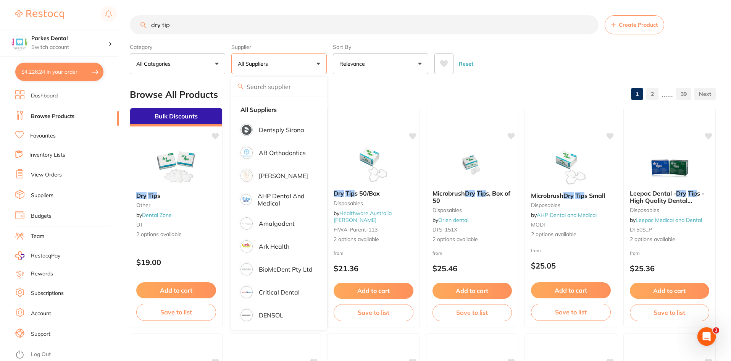
click at [274, 63] on span at bounding box center [272, 63] width 3 height 3
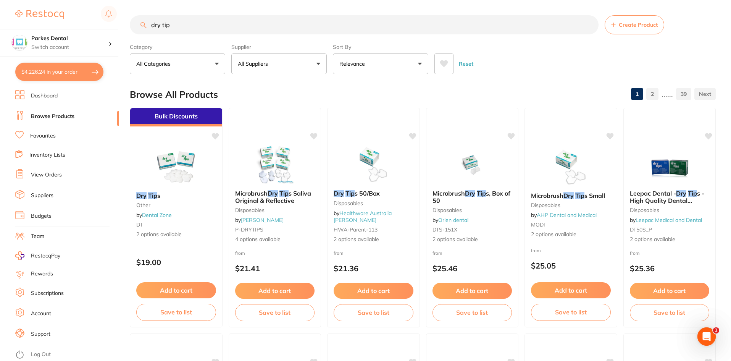
click at [282, 64] on button "All Suppliers" at bounding box center [278, 63] width 95 height 21
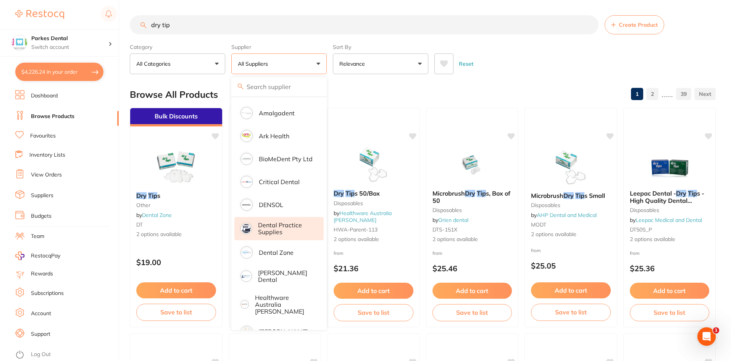
scroll to position [153, 0]
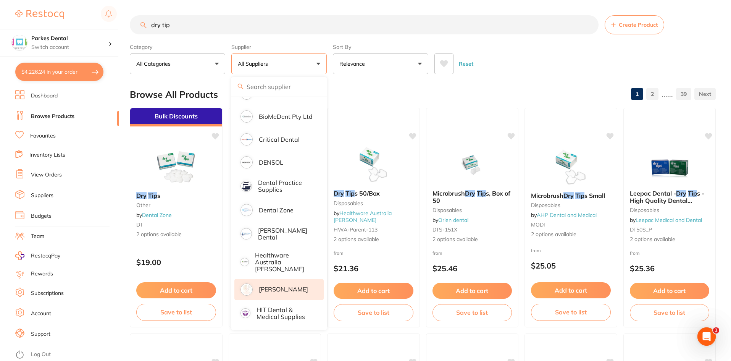
click at [281, 286] on p "[PERSON_NAME]" at bounding box center [283, 289] width 49 height 7
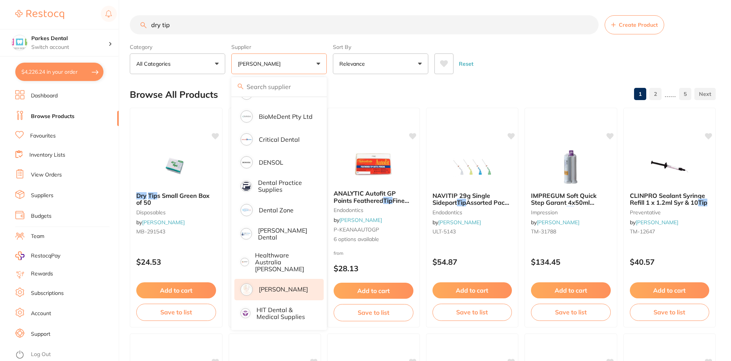
click at [121, 24] on div "$4,226.24 Parkes Dental Switch account Parkes Dental $4,226.24 in your order Da…" at bounding box center [365, 180] width 731 height 361
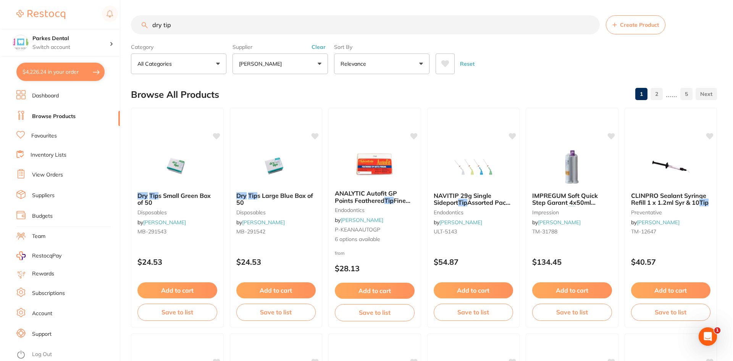
scroll to position [0, 0]
click at [45, 74] on button "$4,226.24 in your order" at bounding box center [59, 72] width 88 height 18
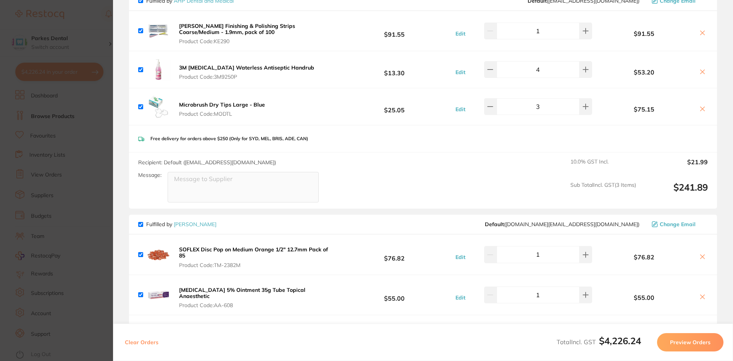
scroll to position [383, 0]
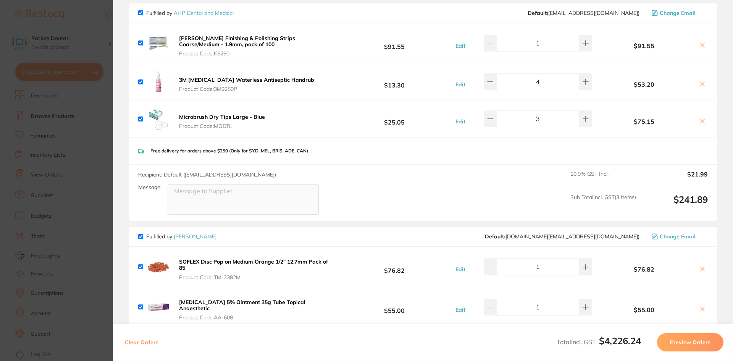
click at [99, 105] on section "Update RRP Set your pre negotiated price for this item. Item Agreed RRP (excl. …" at bounding box center [366, 180] width 733 height 361
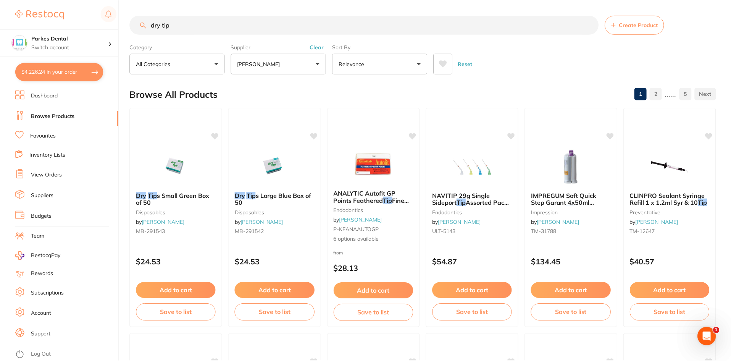
scroll to position [5, 0]
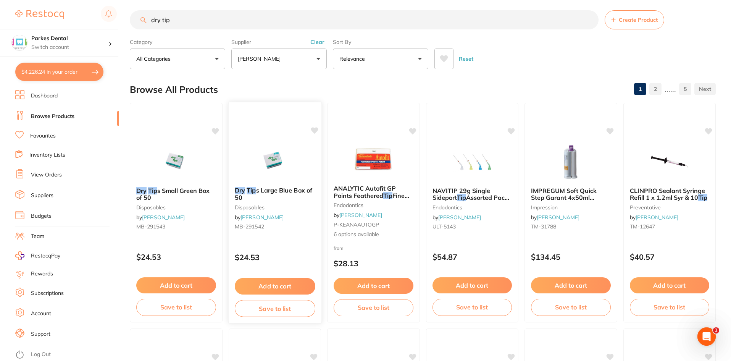
click at [274, 157] on img at bounding box center [275, 161] width 50 height 39
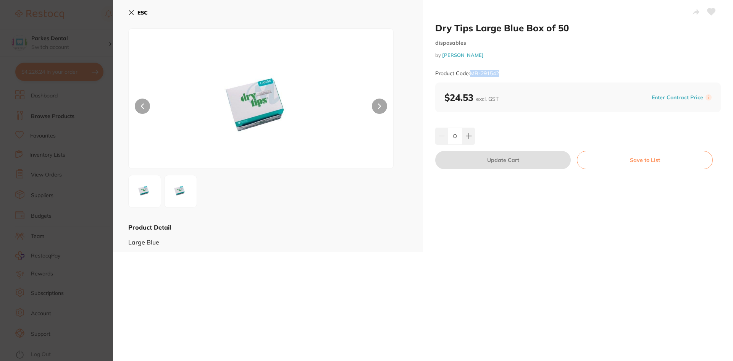
drag, startPoint x: 502, startPoint y: 71, endPoint x: 471, endPoint y: 76, distance: 31.6
click at [471, 76] on div "Product Code: MB-291542" at bounding box center [578, 73] width 286 height 19
copy small "MB-291542"
click at [134, 11] on icon at bounding box center [131, 13] width 6 height 6
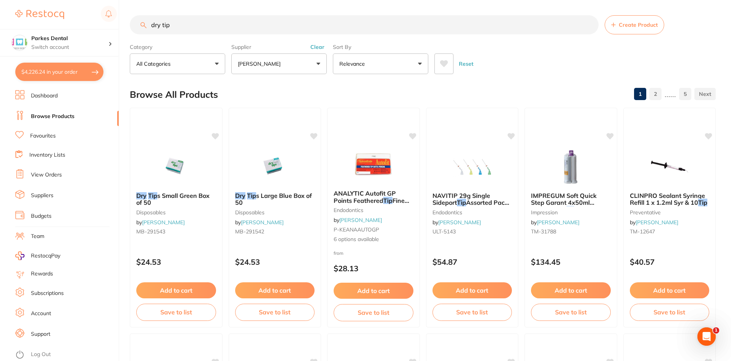
drag, startPoint x: 181, startPoint y: 26, endPoint x: 135, endPoint y: 23, distance: 45.9
click at [135, 23] on input "dry tip" at bounding box center [364, 24] width 469 height 19
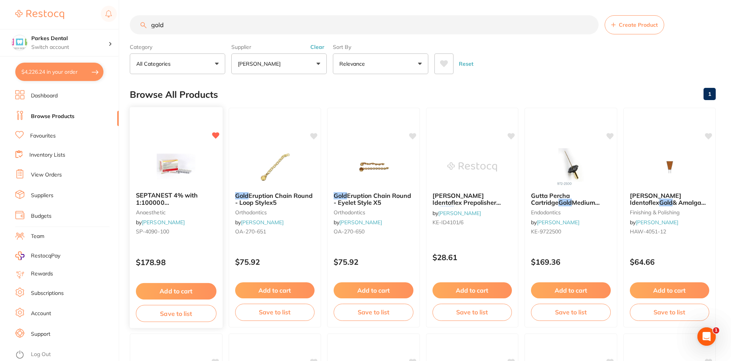
type input "gold"
click at [175, 160] on img at bounding box center [176, 166] width 50 height 39
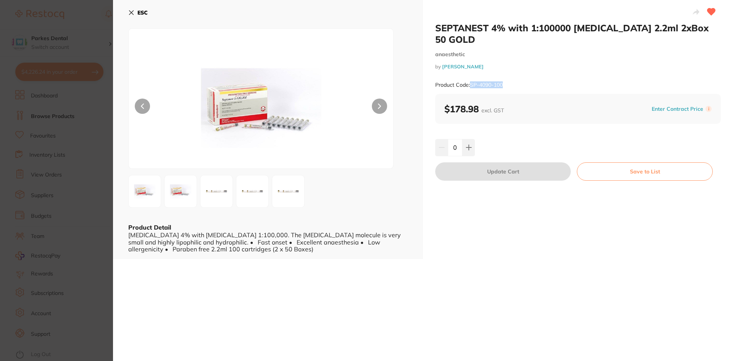
drag, startPoint x: 508, startPoint y: 71, endPoint x: 471, endPoint y: 76, distance: 36.9
click at [471, 76] on div "Product Code: SP-4090-100" at bounding box center [578, 85] width 286 height 19
copy small "SP-4090-100"
click at [131, 13] on icon at bounding box center [131, 13] width 6 height 6
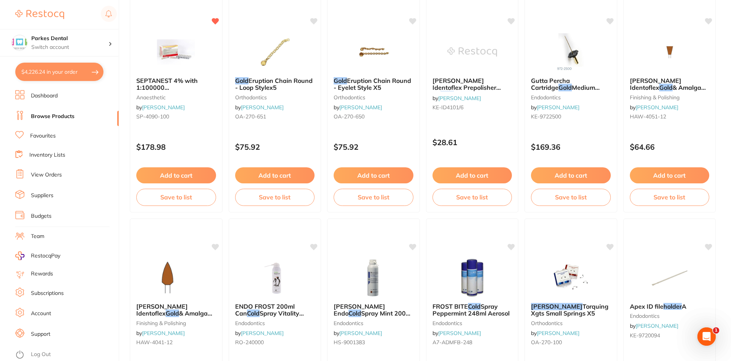
scroll to position [191, 0]
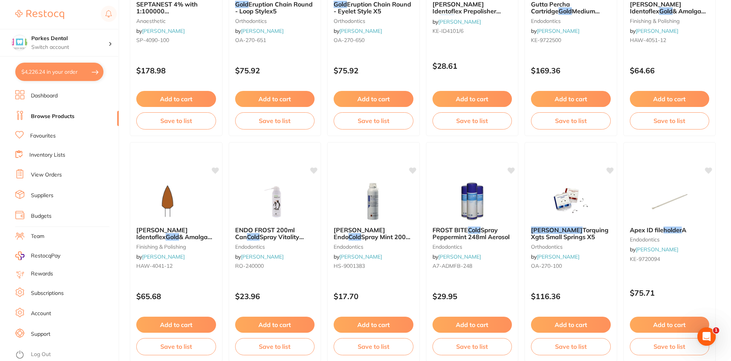
click at [46, 355] on link "Log Out" at bounding box center [41, 354] width 20 height 8
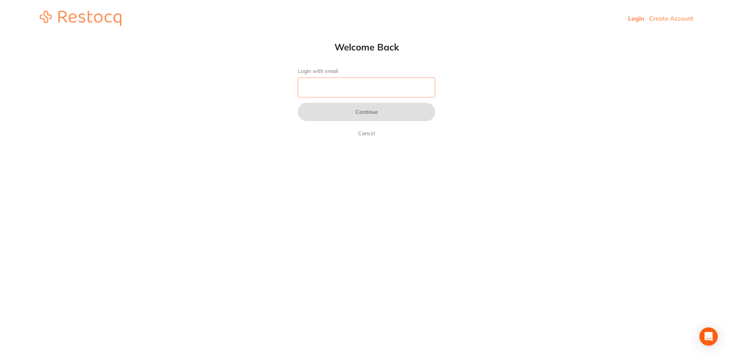
click at [311, 90] on input "Login with email" at bounding box center [366, 88] width 137 height 20
type input "[EMAIL_ADDRESS][DOMAIN_NAME]"
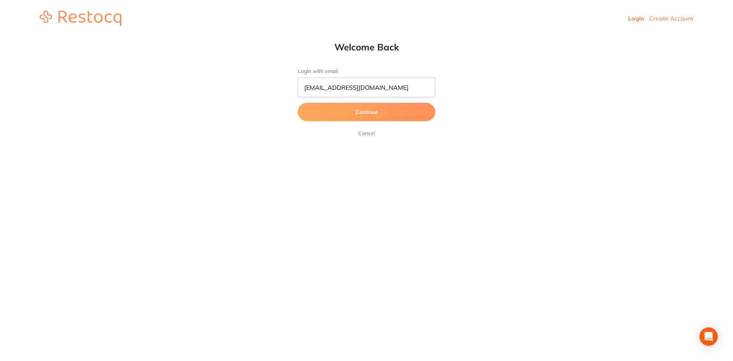
click at [358, 113] on button "Continue" at bounding box center [366, 112] width 137 height 18
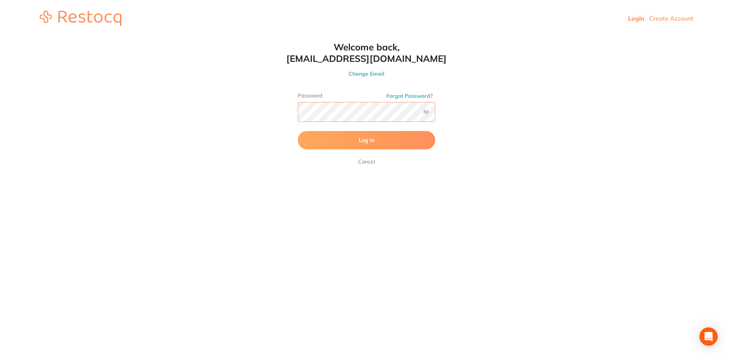
click at [298, 131] on button "Log In" at bounding box center [366, 140] width 137 height 18
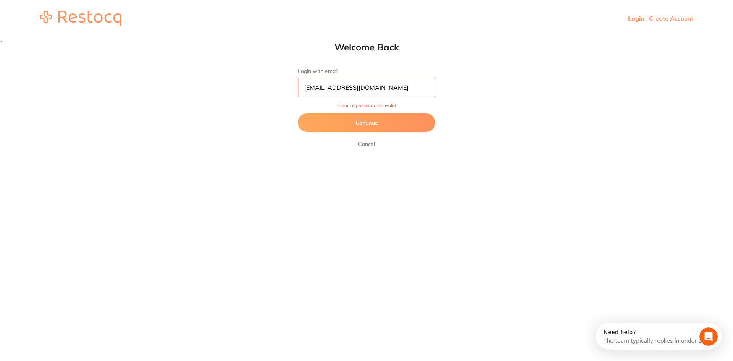
drag, startPoint x: 358, startPoint y: 113, endPoint x: 352, endPoint y: 121, distance: 10.9
click at [352, 121] on button "Continue" at bounding box center [366, 122] width 137 height 18
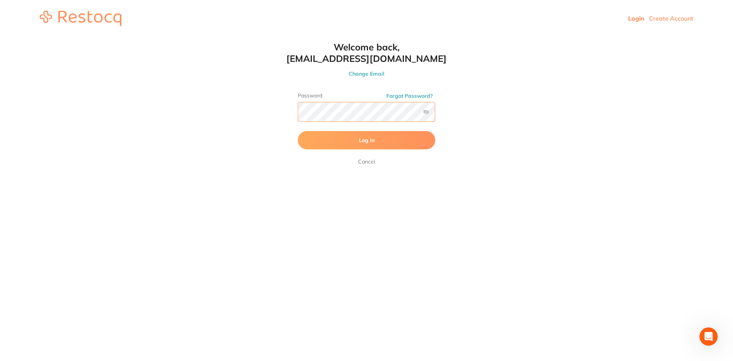
click at [298, 131] on button "Log In" at bounding box center [366, 140] width 137 height 18
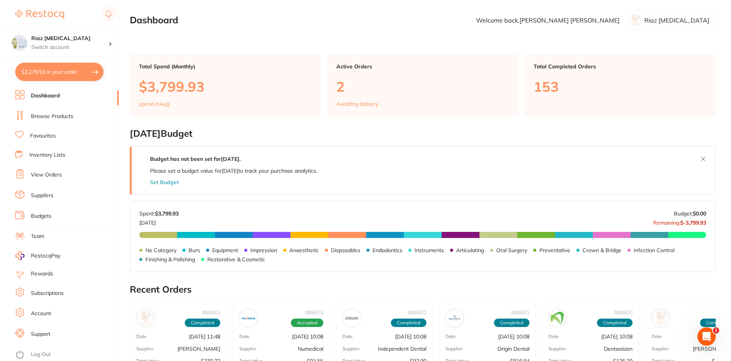
click at [44, 69] on button "$2,279.53 in your order" at bounding box center [59, 72] width 88 height 18
checkbox input "true"
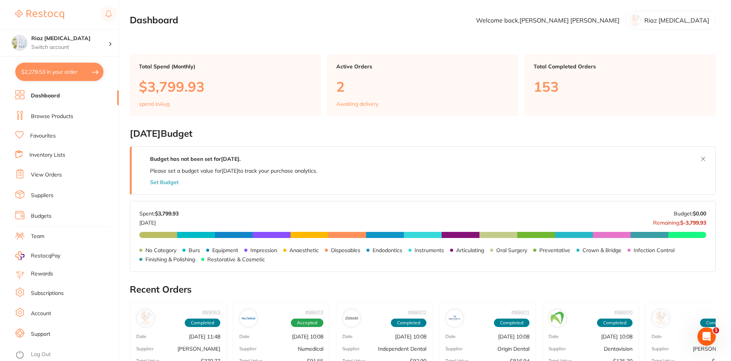
checkbox input "true"
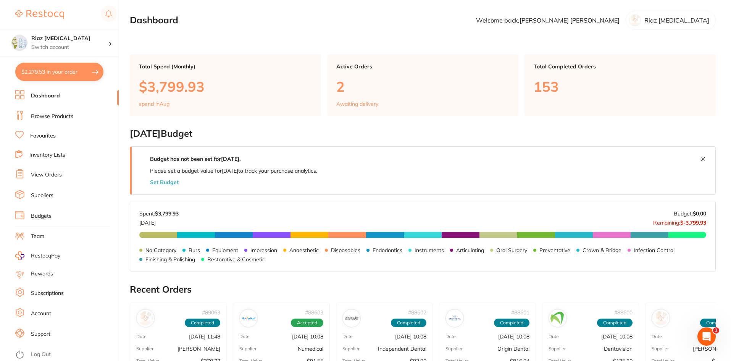
checkbox input "true"
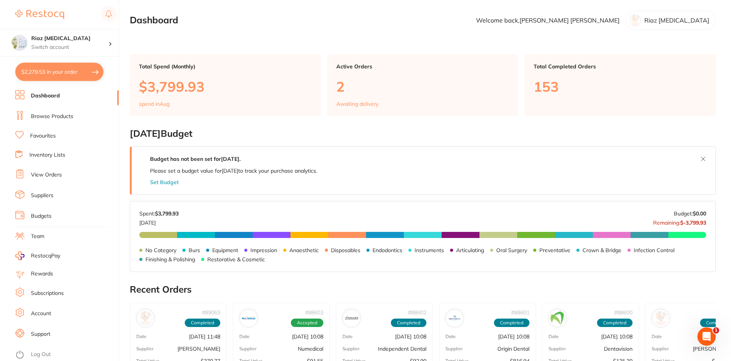
checkbox input "true"
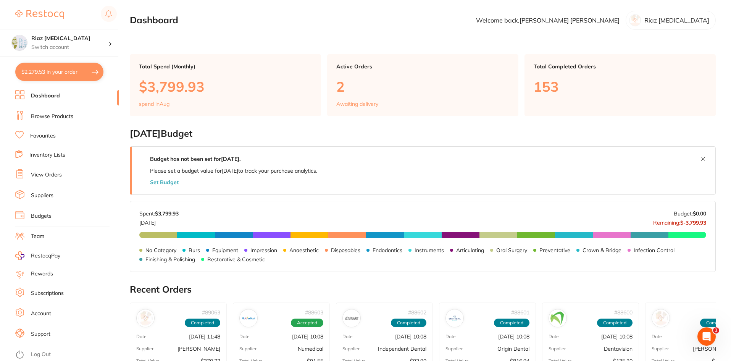
checkbox input "true"
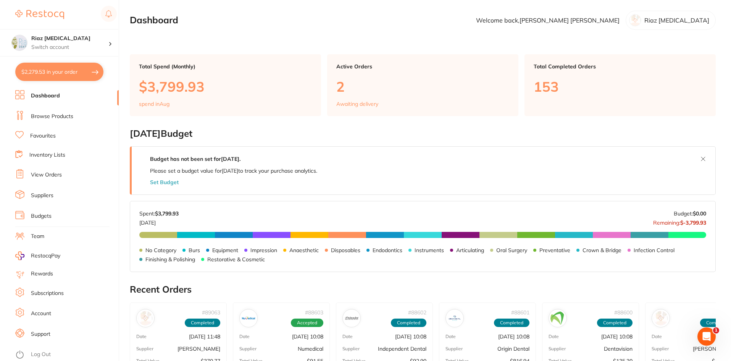
checkbox input "true"
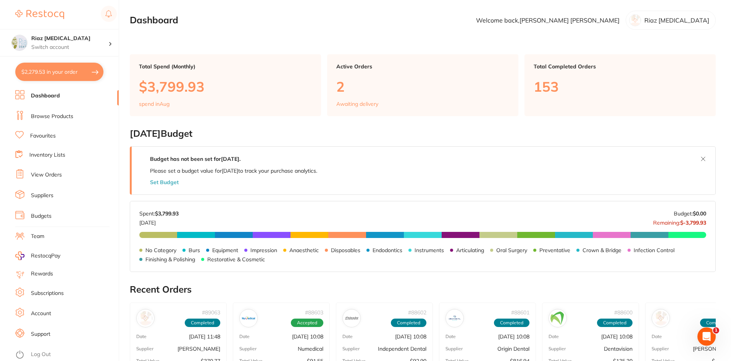
checkbox input "true"
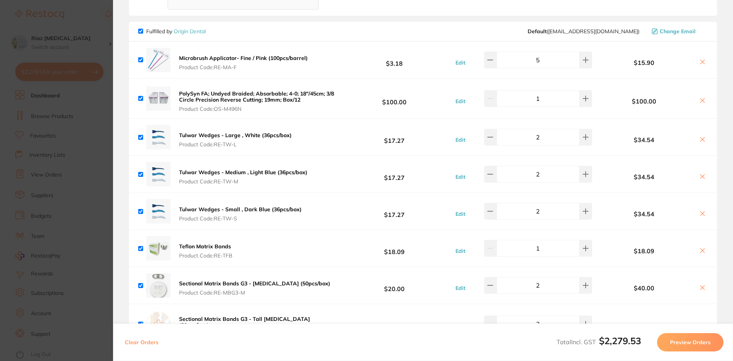
scroll to position [1222, 0]
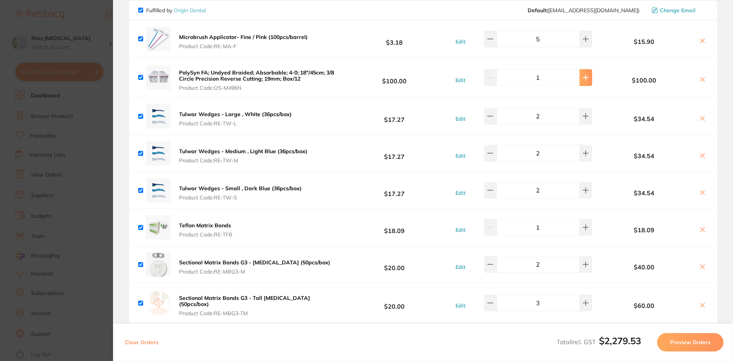
click at [584, 74] on icon at bounding box center [586, 77] width 6 height 6
type input "2"
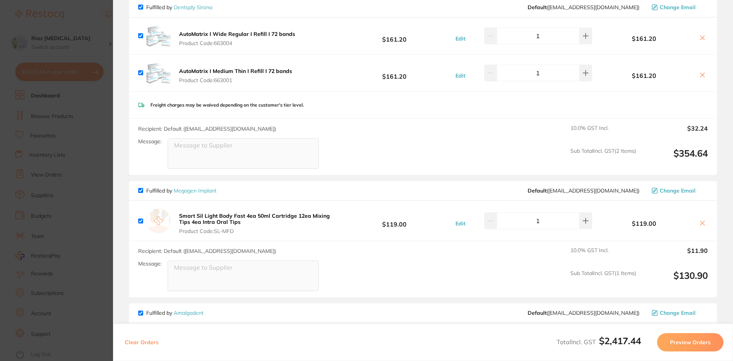
scroll to position [0, 0]
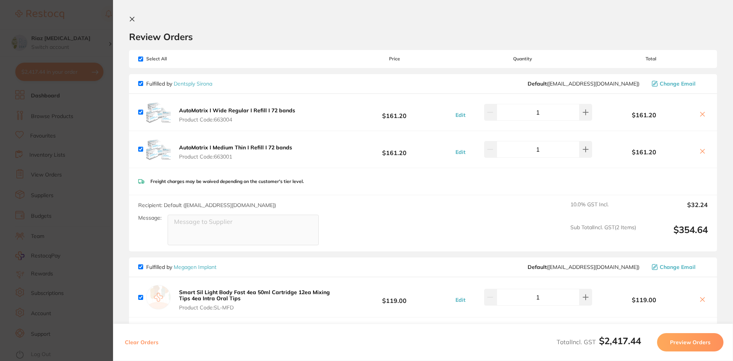
click at [97, 152] on section "Update RRP Set your pre negotiated price for this item. Item Agreed RRP (excl. …" at bounding box center [366, 180] width 733 height 361
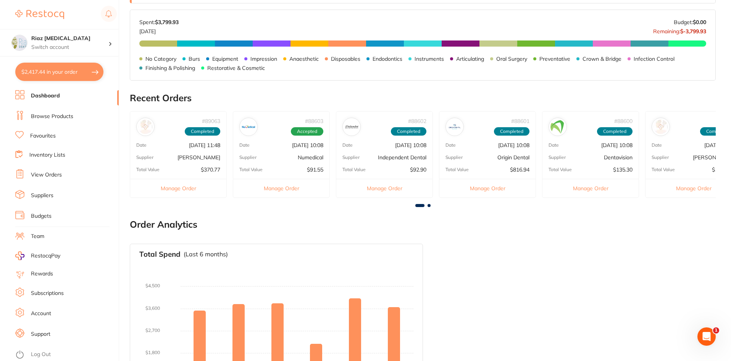
click at [75, 67] on button "$2,417.44 in your order" at bounding box center [59, 72] width 88 height 18
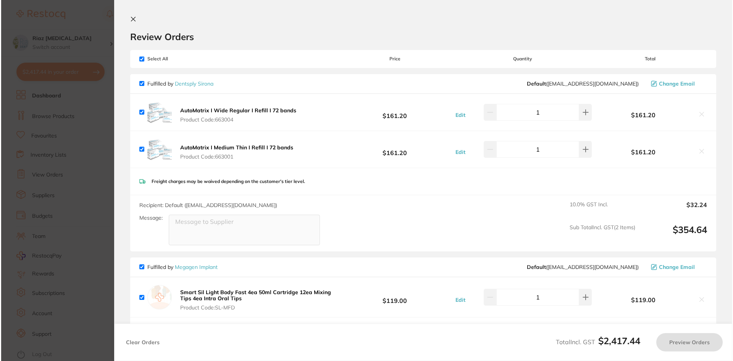
scroll to position [0, 0]
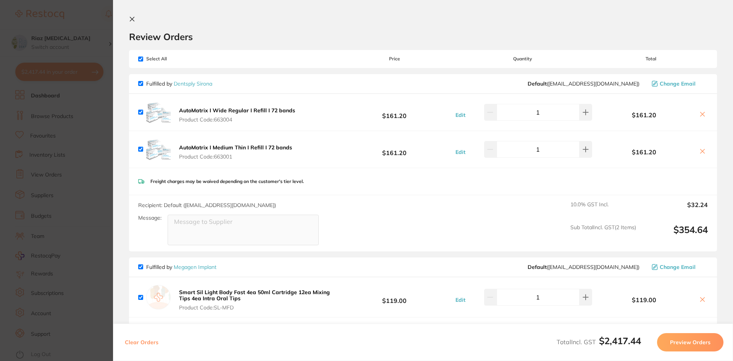
click at [132, 17] on icon at bounding box center [132, 19] width 6 height 6
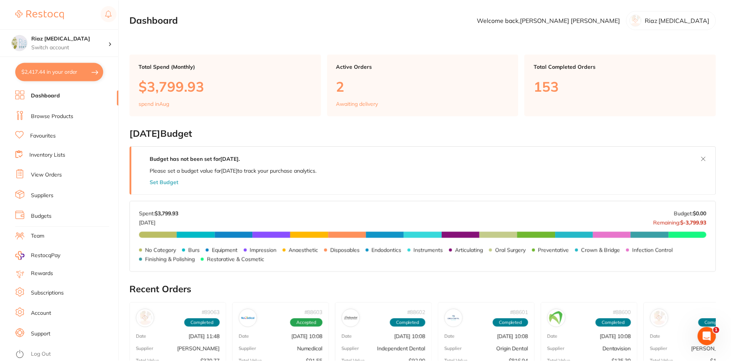
scroll to position [191, 0]
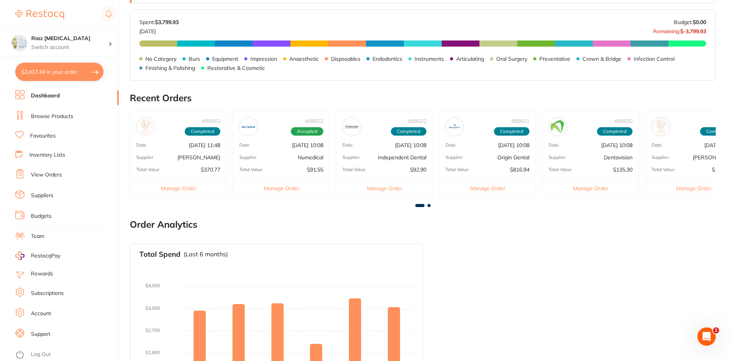
click at [67, 115] on link "Browse Products" at bounding box center [52, 117] width 42 height 8
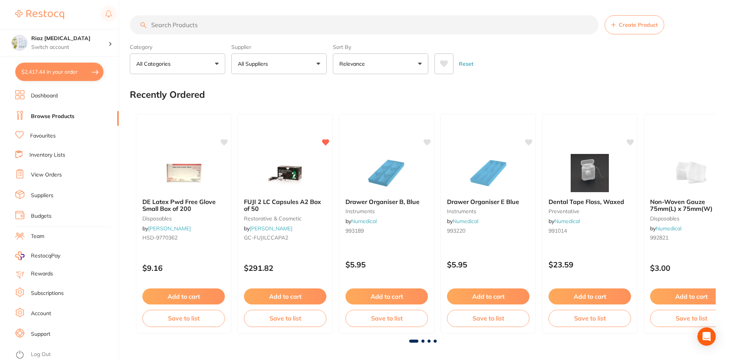
click at [202, 24] on input "search" at bounding box center [364, 24] width 469 height 19
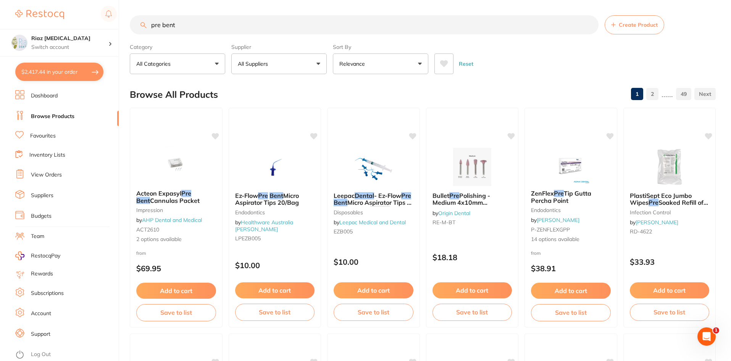
click at [259, 63] on p "All Suppliers" at bounding box center [254, 64] width 33 height 8
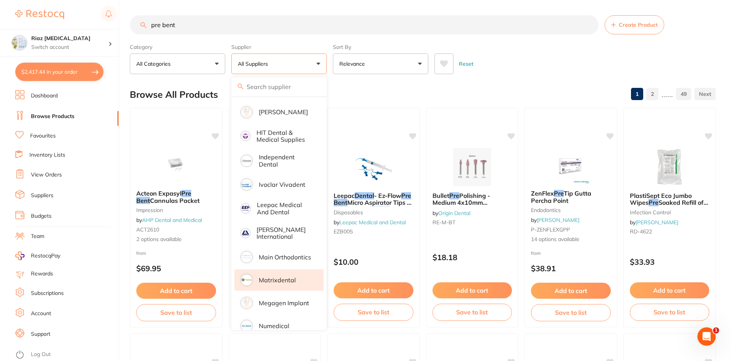
scroll to position [420, 0]
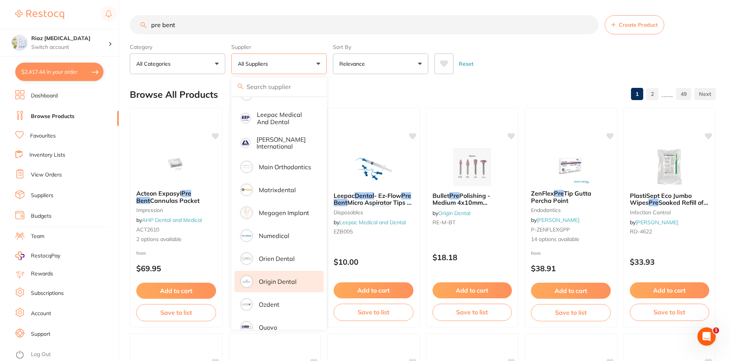
click at [282, 271] on li "Origin Dental" at bounding box center [278, 281] width 89 height 21
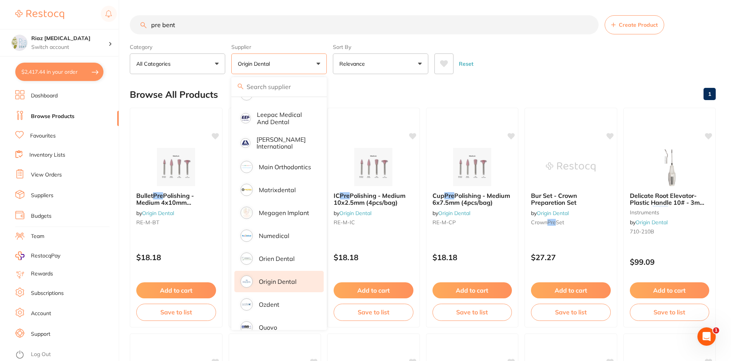
scroll to position [0, 0]
click at [534, 60] on div "Reset" at bounding box center [571, 60] width 275 height 27
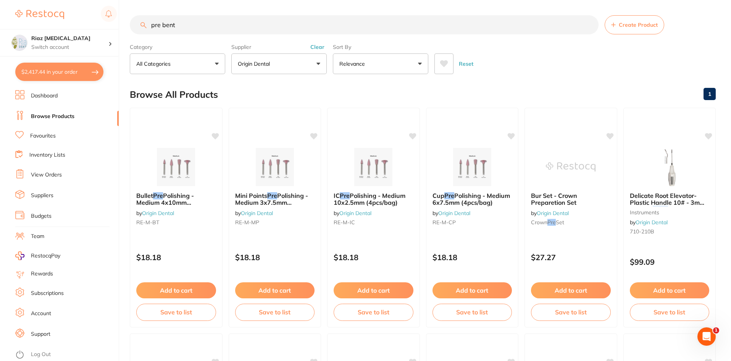
click at [202, 28] on input "pre bent" at bounding box center [364, 24] width 469 height 19
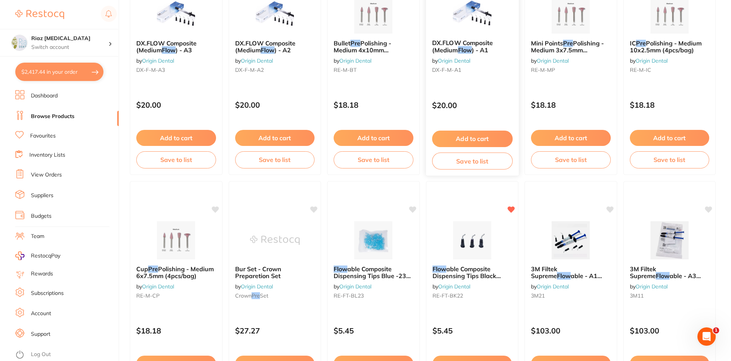
scroll to position [153, 0]
click at [463, 237] on img at bounding box center [472, 239] width 50 height 39
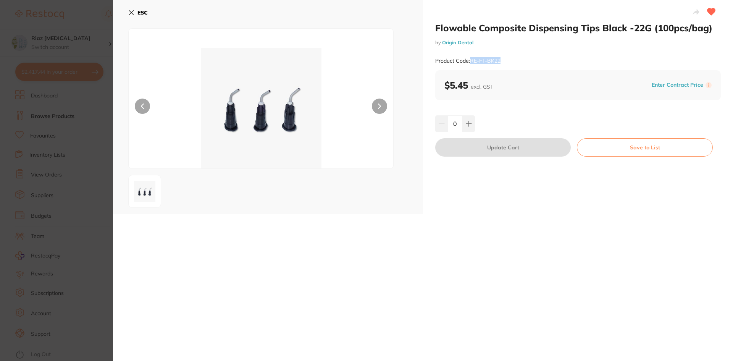
drag, startPoint x: 511, startPoint y: 59, endPoint x: 471, endPoint y: 62, distance: 40.6
click at [471, 62] on div "Product Code: RE-FT-BK22" at bounding box center [578, 61] width 286 height 19
copy small "RE-FT-BK22"
click at [130, 9] on button "ESC" at bounding box center [137, 12] width 19 height 13
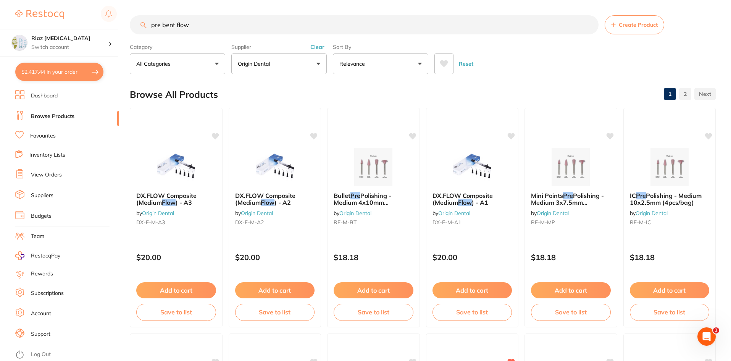
click at [261, 65] on p "Origin Dental" at bounding box center [255, 64] width 35 height 8
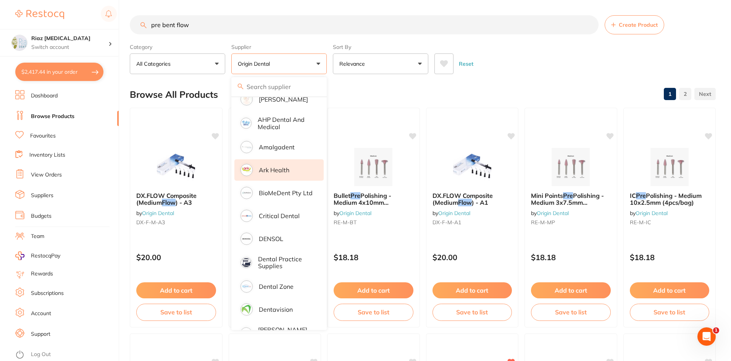
scroll to position [115, 0]
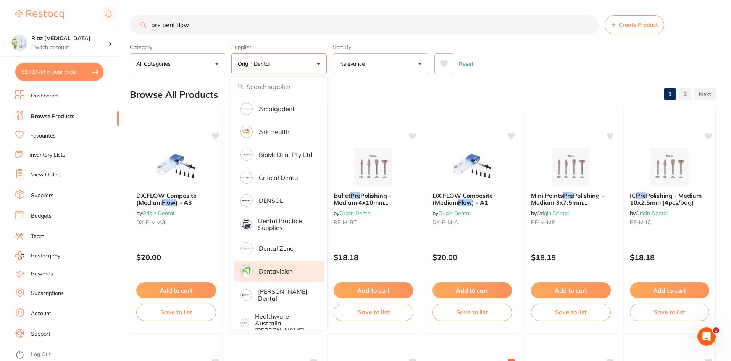
click at [279, 274] on p "Dentavision" at bounding box center [276, 271] width 34 height 7
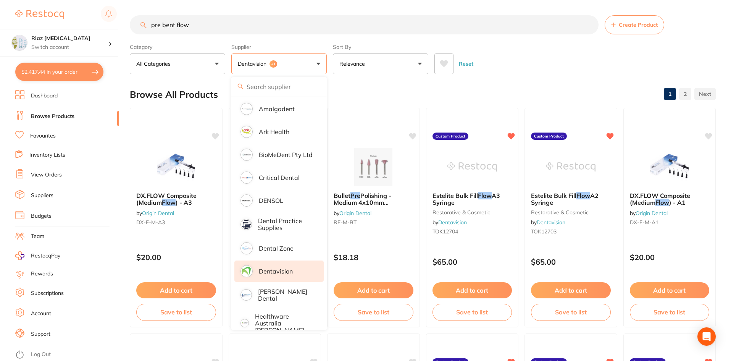
drag, startPoint x: 206, startPoint y: 29, endPoint x: 101, endPoint y: 28, distance: 105.4
click at [101, 28] on div "$2,417.44 Riaz Dental Surgery Switch account Riaz Dental Surgery $2,417.44 in y…" at bounding box center [365, 180] width 731 height 361
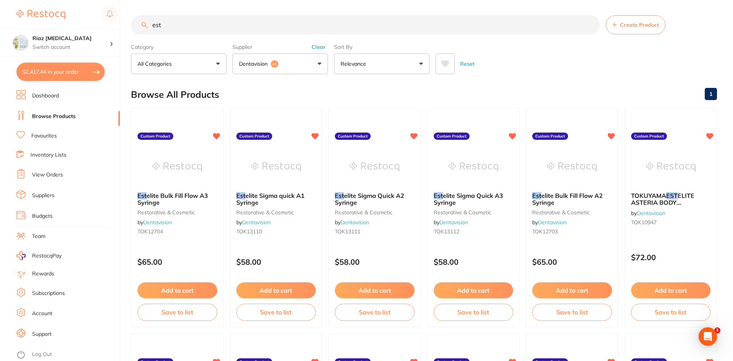
scroll to position [0, 0]
click at [276, 237] on div "Est elite Sigma quick A1 Syringe restorative & cosmetic by Dentavision TOK13110" at bounding box center [275, 215] width 92 height 58
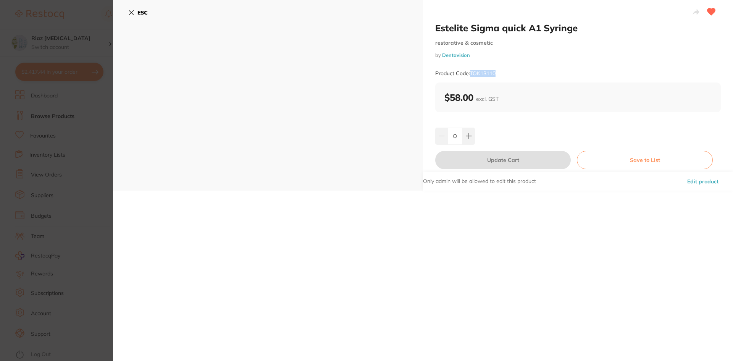
drag, startPoint x: 499, startPoint y: 73, endPoint x: 471, endPoint y: 75, distance: 27.2
click at [471, 75] on div "Product Code: TOK13110" at bounding box center [578, 73] width 286 height 19
copy small "TOK13110"
click at [131, 11] on icon at bounding box center [131, 13] width 6 height 6
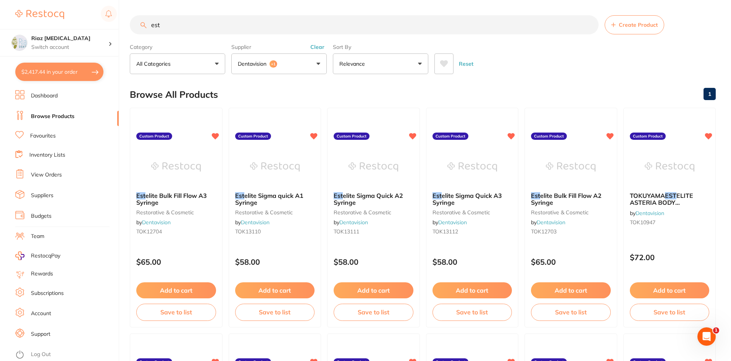
click at [262, 55] on button "Dentavision +1" at bounding box center [278, 63] width 95 height 21
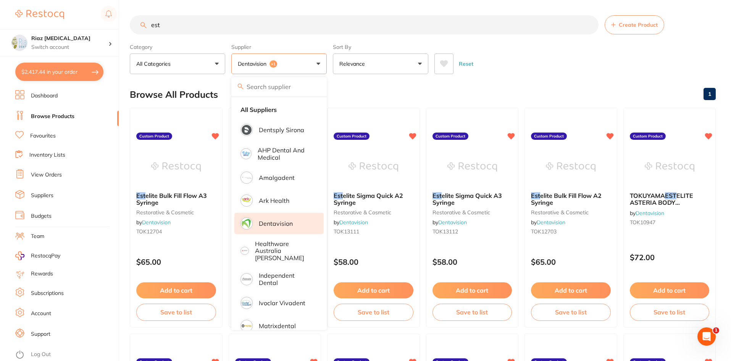
click at [266, 112] on strong "All Suppliers" at bounding box center [259, 109] width 36 height 7
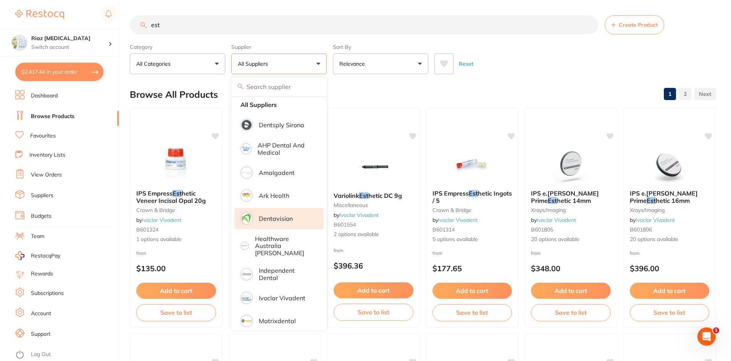
scroll to position [6, 0]
click at [249, 21] on input "est" at bounding box center [364, 24] width 469 height 19
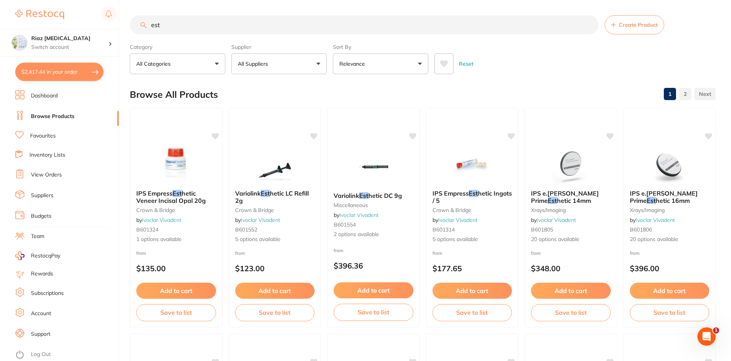
scroll to position [0, 0]
drag, startPoint x: 205, startPoint y: 29, endPoint x: 118, endPoint y: 29, distance: 86.7
click at [118, 29] on div "$2,417.44 Riaz Dental Surgery Switch account Riaz Dental Surgery $2,417.44 in y…" at bounding box center [365, 180] width 731 height 361
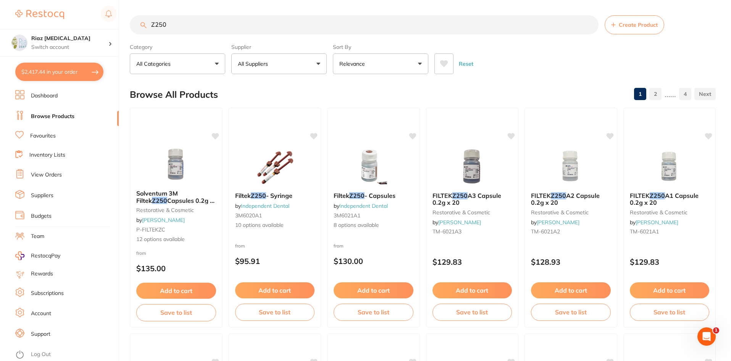
click at [277, 66] on button "All Suppliers" at bounding box center [278, 63] width 95 height 21
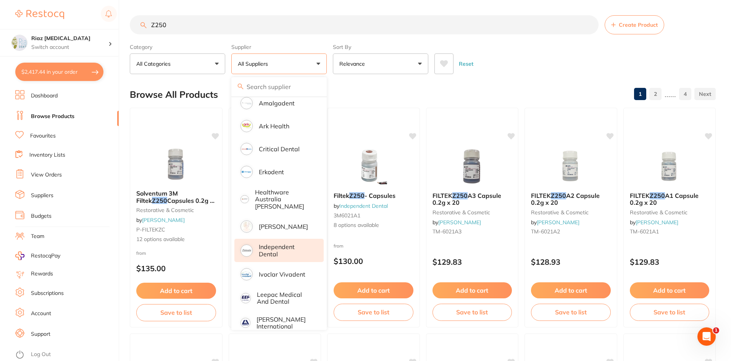
scroll to position [0, 0]
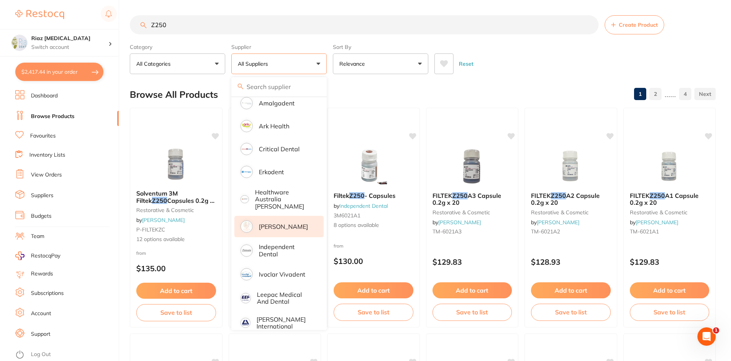
click at [279, 223] on p "[PERSON_NAME]" at bounding box center [283, 226] width 49 height 7
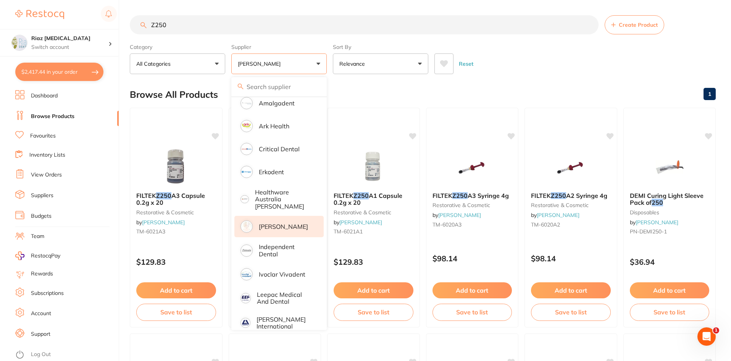
click at [171, 27] on input "Z250" at bounding box center [364, 24] width 469 height 19
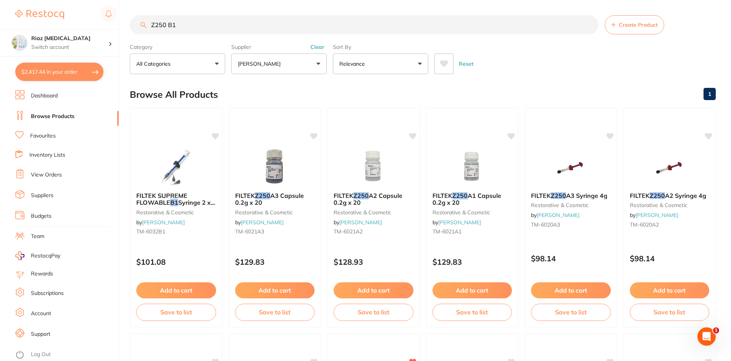
click at [151, 25] on input "Z250 B1" at bounding box center [364, 24] width 469 height 19
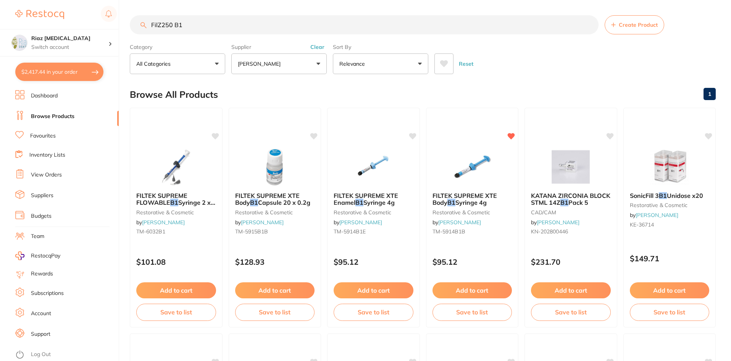
click at [281, 65] on p "[PERSON_NAME]" at bounding box center [261, 64] width 46 height 8
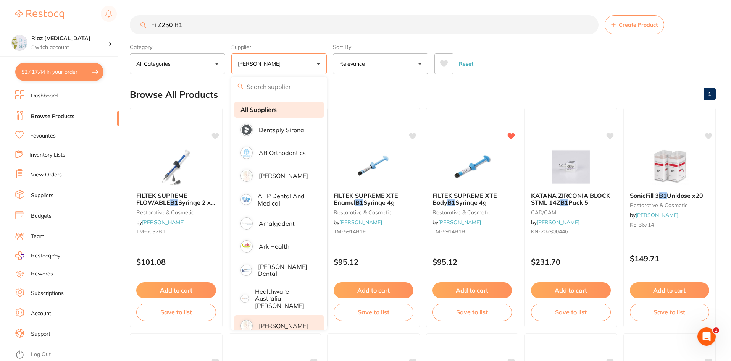
click at [267, 108] on strong "All Suppliers" at bounding box center [259, 109] width 36 height 7
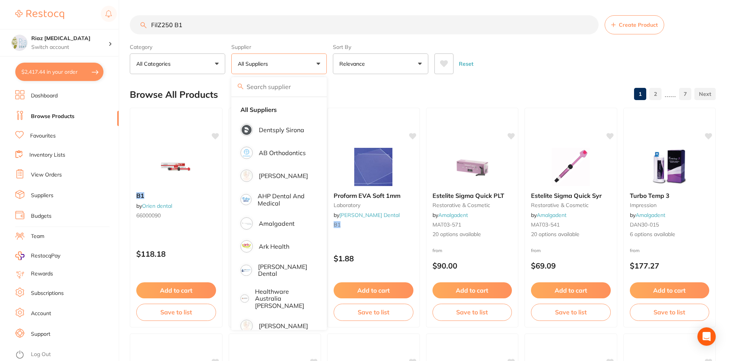
click at [159, 25] on input "FilZ250 B1" at bounding box center [364, 24] width 469 height 19
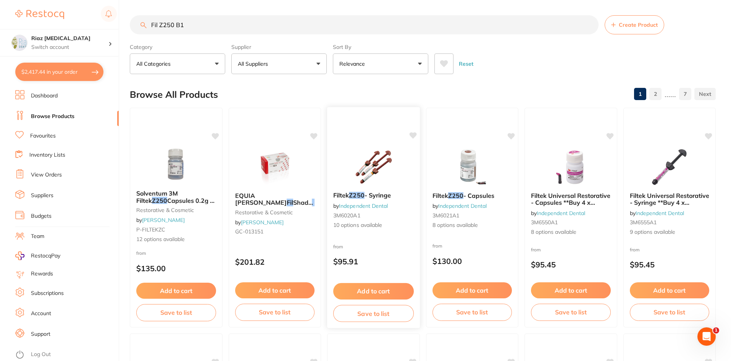
type input "Fil Z250 B1"
click at [379, 151] on img at bounding box center [374, 166] width 50 height 39
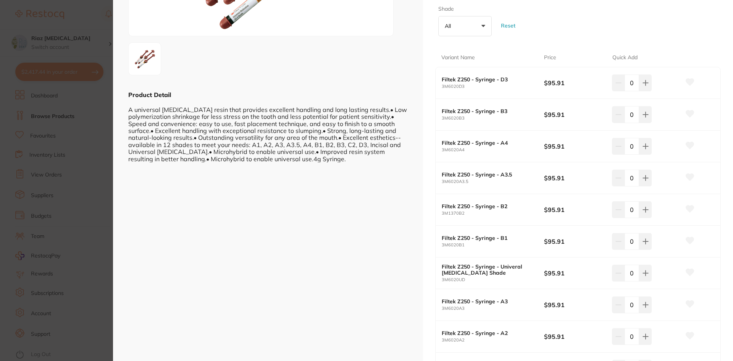
scroll to position [153, 0]
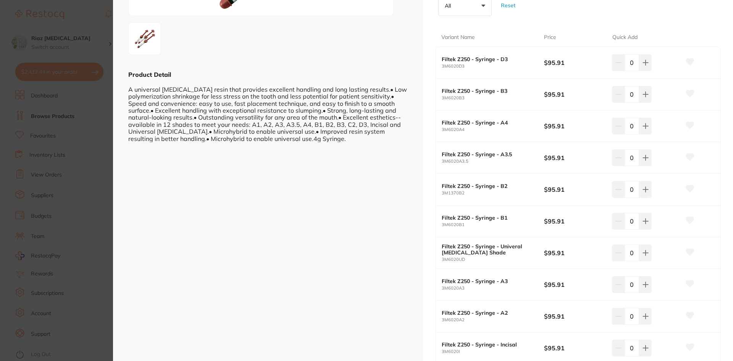
click at [471, 222] on div "Filtek Z250 - Syringe - B1 3M6020B1" at bounding box center [493, 221] width 102 height 13
click at [475, 217] on b "Filtek Z250 - Syringe - B1" at bounding box center [488, 218] width 92 height 6
drag, startPoint x: 465, startPoint y: 224, endPoint x: 442, endPoint y: 224, distance: 23.3
click at [442, 224] on small "3M6020B1" at bounding box center [493, 224] width 102 height 5
copy small "3M6020B1"
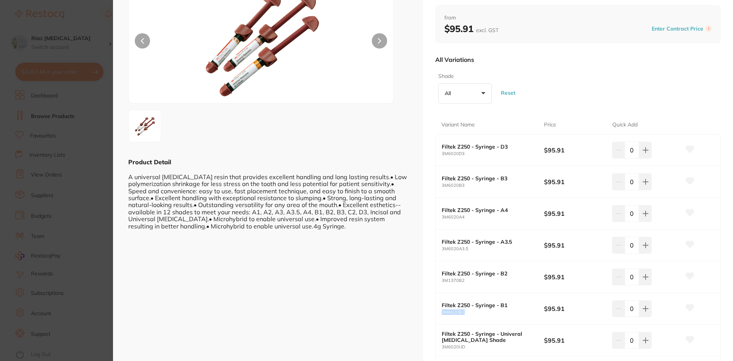
scroll to position [0, 0]
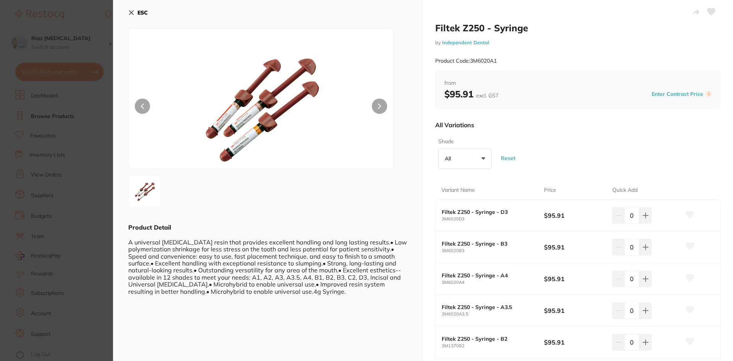
click at [133, 11] on icon at bounding box center [131, 13] width 4 height 4
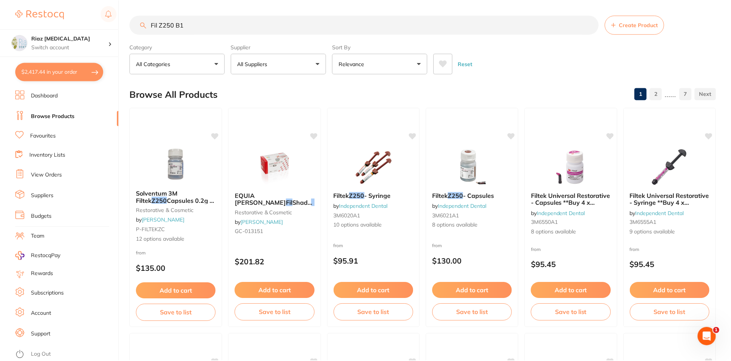
scroll to position [0, 0]
drag, startPoint x: 200, startPoint y: 21, endPoint x: 96, endPoint y: 25, distance: 103.9
click at [96, 25] on div "$2,417.44 Riaz Dental Surgery Switch account Riaz Dental Surgery $2,417.44 in y…" at bounding box center [365, 180] width 731 height 361
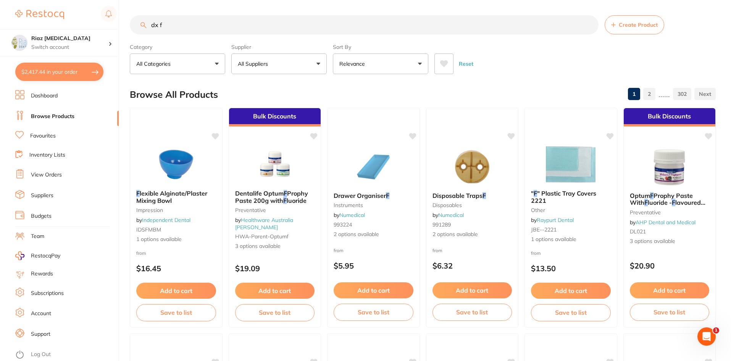
scroll to position [0, 0]
click at [265, 66] on p "All Suppliers" at bounding box center [254, 64] width 33 height 8
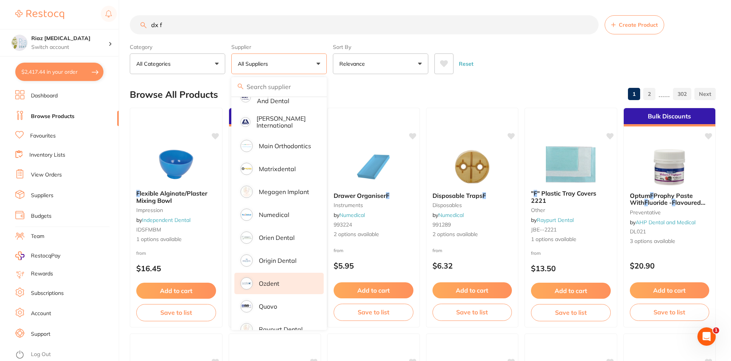
scroll to position [534, 0]
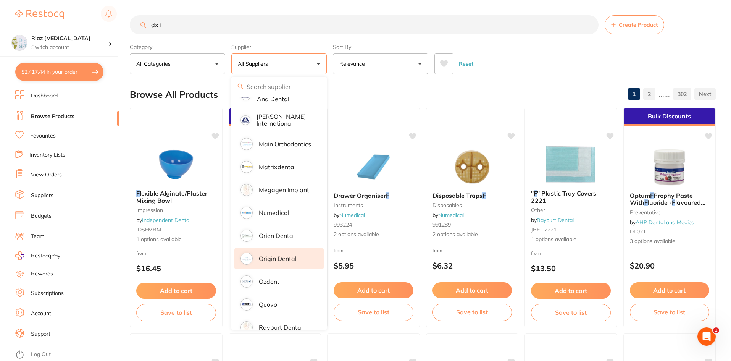
click at [273, 255] on p "Origin Dental" at bounding box center [278, 258] width 38 height 7
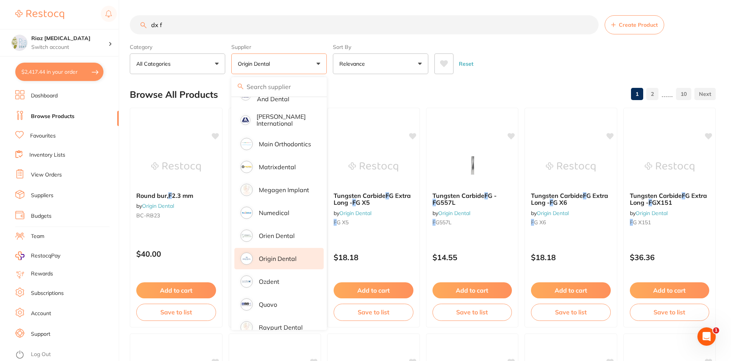
scroll to position [0, 0]
click at [534, 66] on div "Reset" at bounding box center [571, 60] width 275 height 27
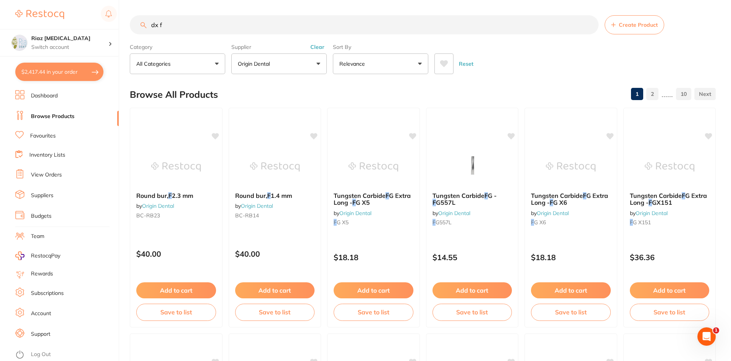
click at [195, 24] on input "dx f" at bounding box center [364, 24] width 469 height 19
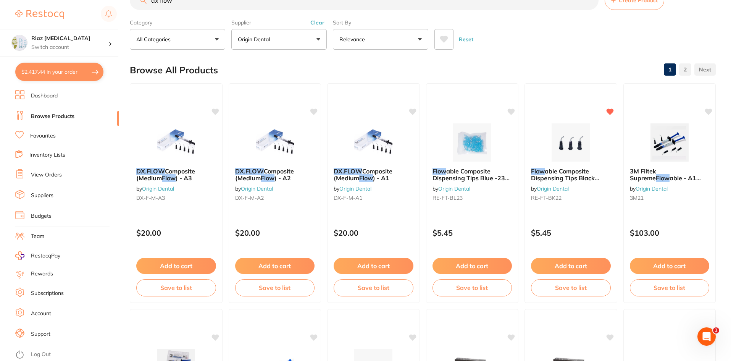
scroll to position [38, 0]
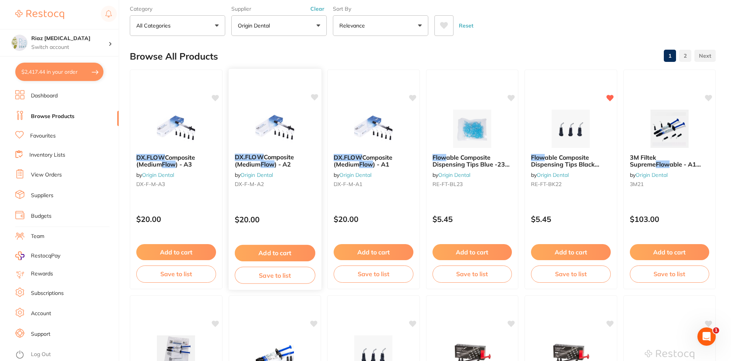
type input "dx flow"
drag, startPoint x: 270, startPoint y: 186, endPoint x: 234, endPoint y: 188, distance: 35.6
click at [234, 188] on div "DX.FLOW Composite (Medium Flow ) - A2 by Origin Dental DX-F-M-A2" at bounding box center [274, 171] width 93 height 49
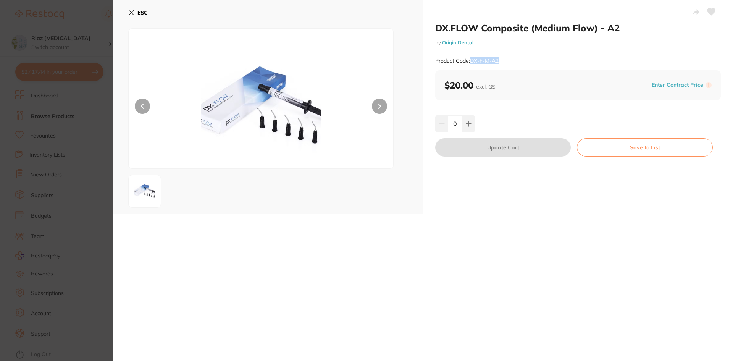
drag, startPoint x: 505, startPoint y: 60, endPoint x: 471, endPoint y: 63, distance: 33.8
click at [471, 63] on div "Product Code: DX-F-M-A2" at bounding box center [578, 61] width 286 height 19
copy small "DX-F-M-A2"
click at [131, 12] on icon at bounding box center [131, 13] width 4 height 4
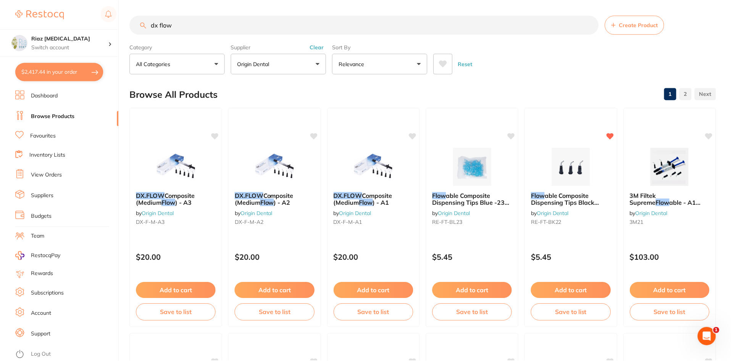
scroll to position [38, 0]
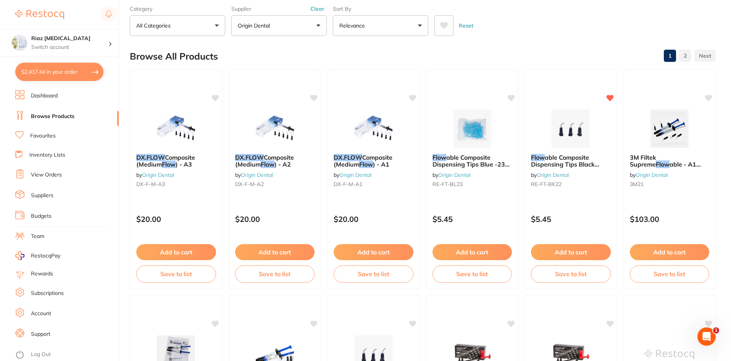
click at [45, 173] on link "View Orders" at bounding box center [46, 175] width 31 height 8
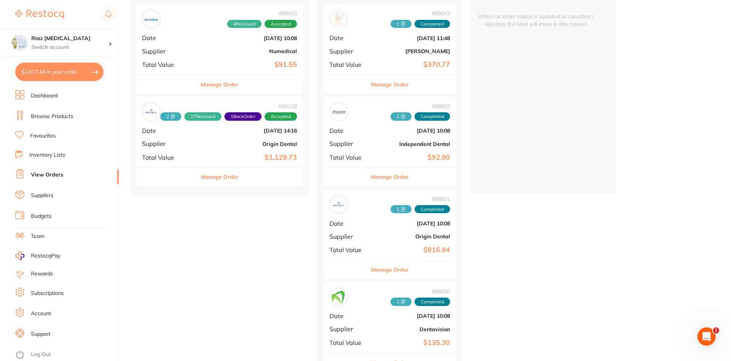
scroll to position [115, 0]
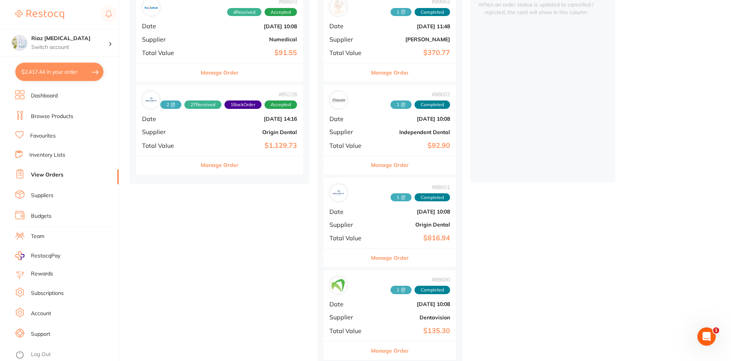
click at [375, 222] on div "# 88601 1 Completed Date [DATE] 10:08 Supplier Origin Dental Total Value $816.94" at bounding box center [389, 213] width 133 height 71
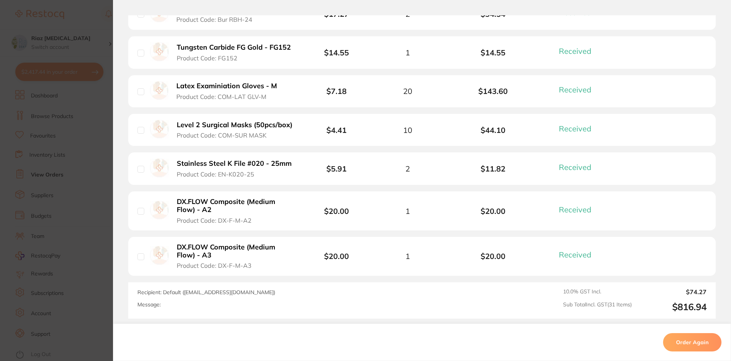
scroll to position [1260, 0]
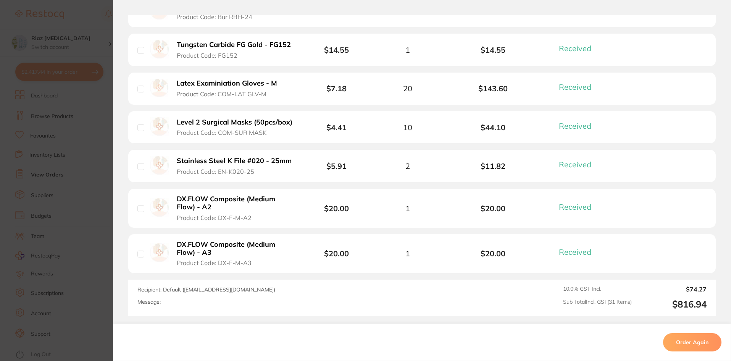
click at [93, 193] on section "Order ID: Restocq- 88601 Order Information 31 Received Completed Order Order Da…" at bounding box center [365, 180] width 731 height 361
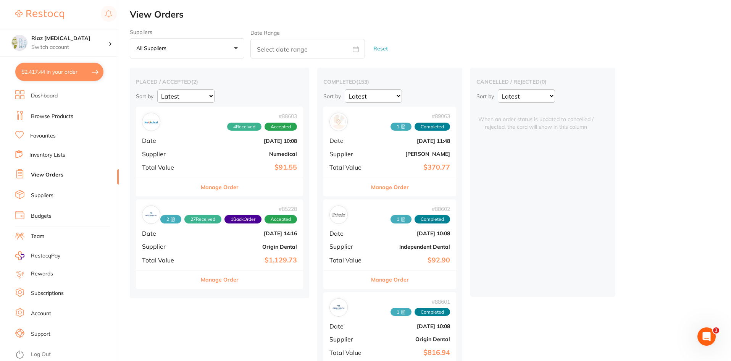
click at [214, 260] on b "$1,129.73" at bounding box center [247, 260] width 99 height 8
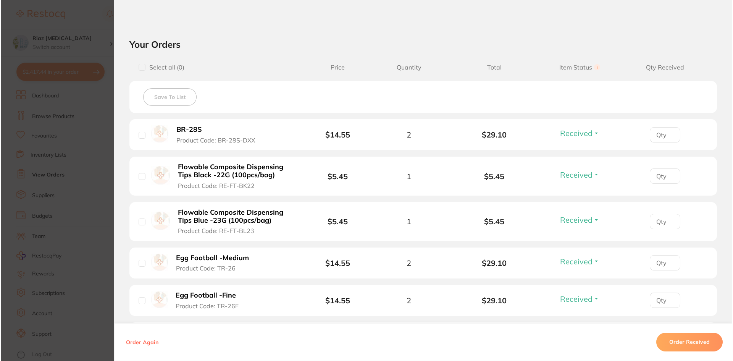
scroll to position [267, 0]
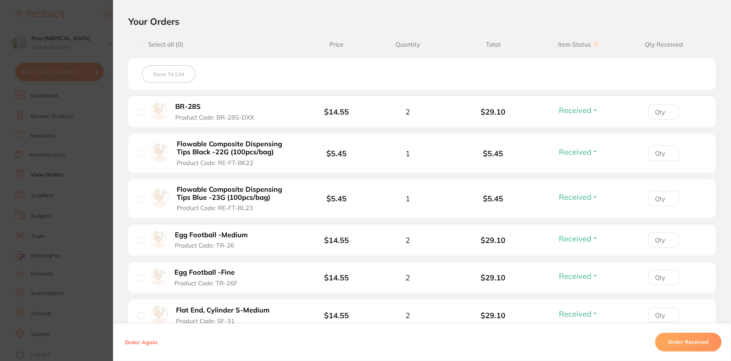
drag, startPoint x: 255, startPoint y: 164, endPoint x: 229, endPoint y: 164, distance: 26.0
click at [229, 164] on button "Flowable Composite Dispensing Tips Black -22G (100pcs/bag) Product Code: RE-FT-…" at bounding box center [235, 153] width 123 height 27
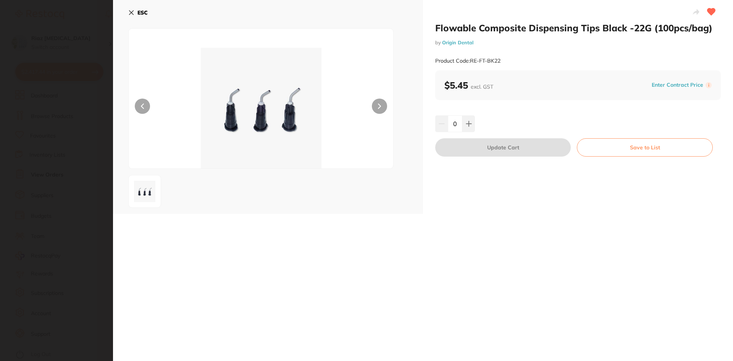
scroll to position [0, 0]
click at [129, 9] on button "ESC" at bounding box center [137, 12] width 19 height 13
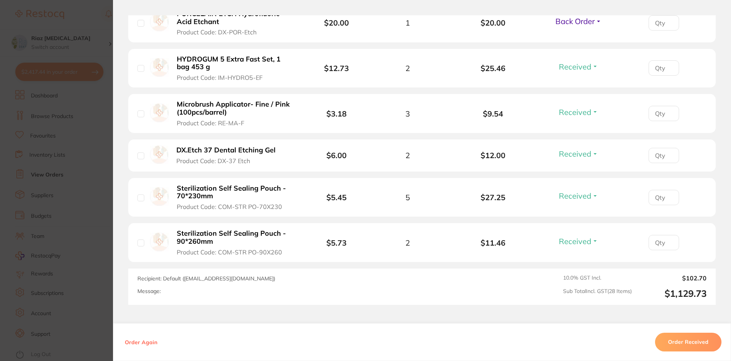
scroll to position [1298, 0]
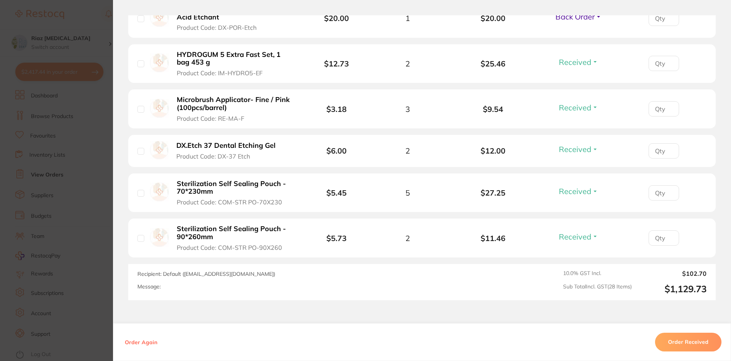
click at [89, 193] on section "Order ID: Restocq- 85228 Order Information 27 Received 1 Back Order Accepted Or…" at bounding box center [365, 180] width 731 height 361
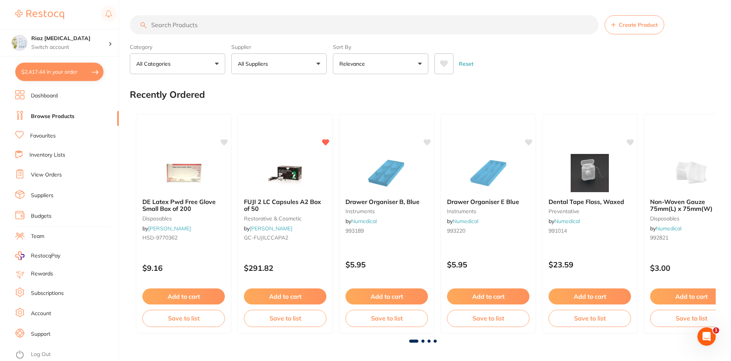
click at [174, 25] on input "search" at bounding box center [364, 24] width 469 height 19
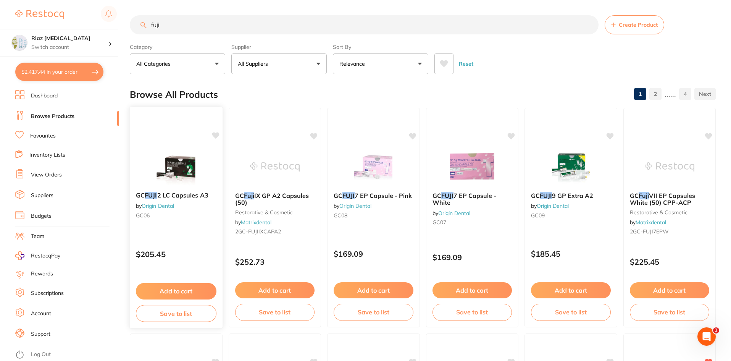
type input "fuji"
click at [185, 162] on img at bounding box center [176, 166] width 50 height 39
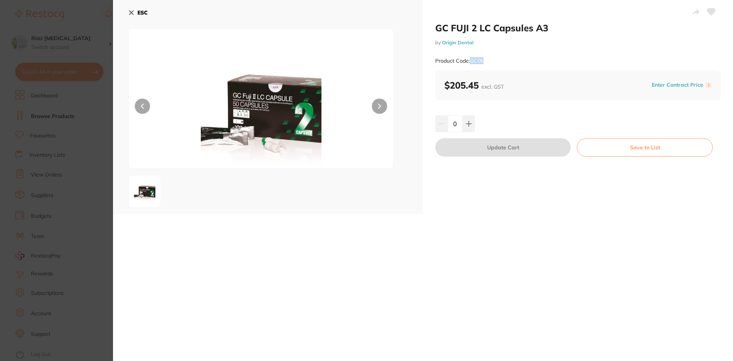
drag, startPoint x: 489, startPoint y: 62, endPoint x: 470, endPoint y: 63, distance: 18.7
click at [470, 63] on div "Product Code: GC06" at bounding box center [578, 61] width 286 height 19
click at [132, 13] on icon at bounding box center [131, 13] width 4 height 4
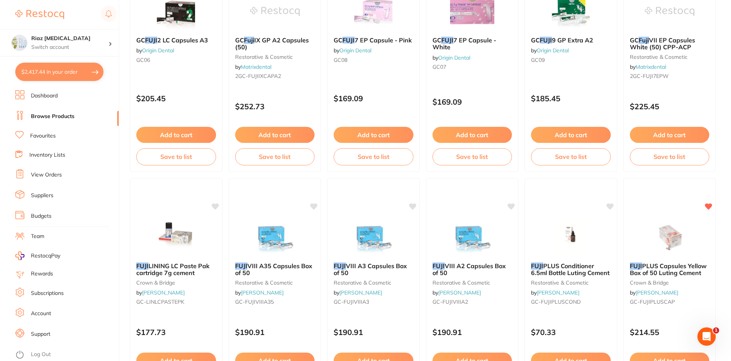
scroll to position [269, 0]
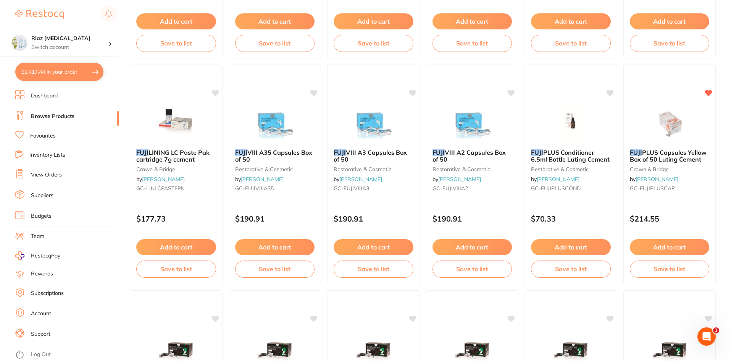
click at [36, 353] on link "Log Out" at bounding box center [41, 354] width 20 height 8
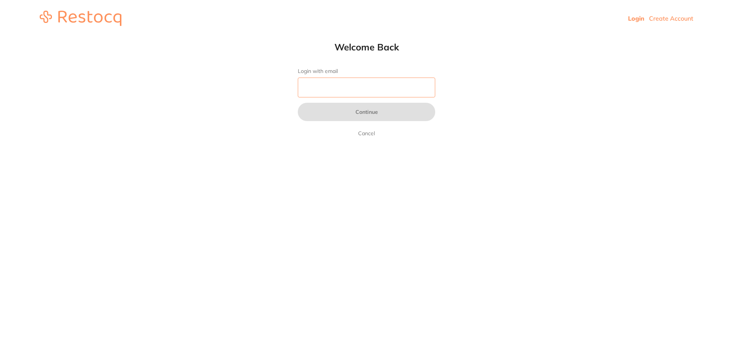
click at [329, 86] on input "Login with email" at bounding box center [366, 88] width 137 height 20
type input "[EMAIL_ADDRESS][PERSON_NAME][PERSON_NAME][DOMAIN_NAME]"
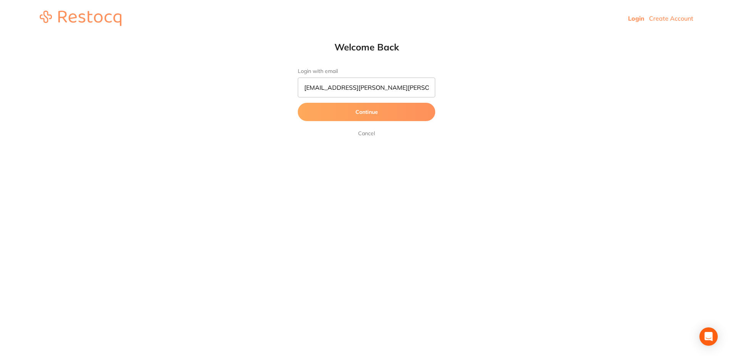
click at [352, 116] on button "Continue" at bounding box center [366, 112] width 137 height 18
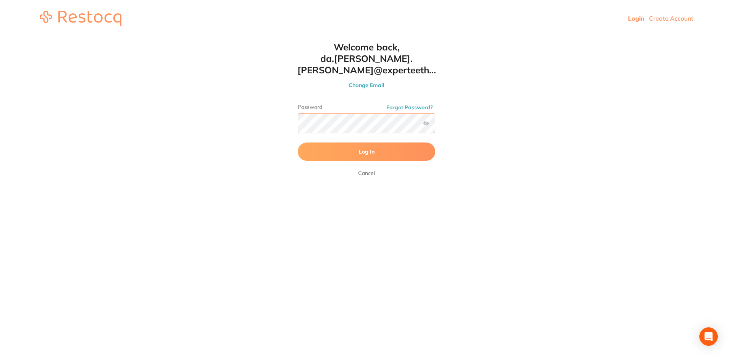
click at [298, 142] on button "Log In" at bounding box center [366, 151] width 137 height 18
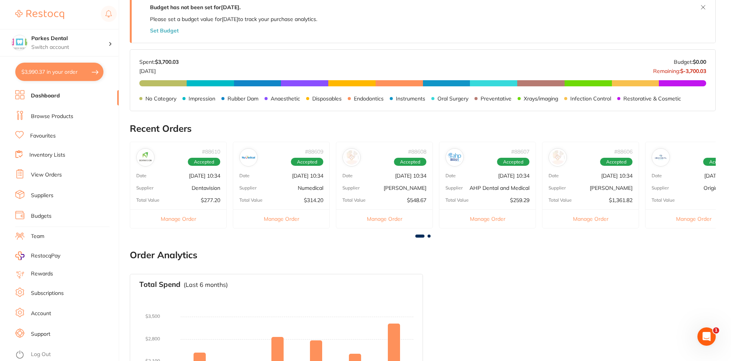
scroll to position [153, 0]
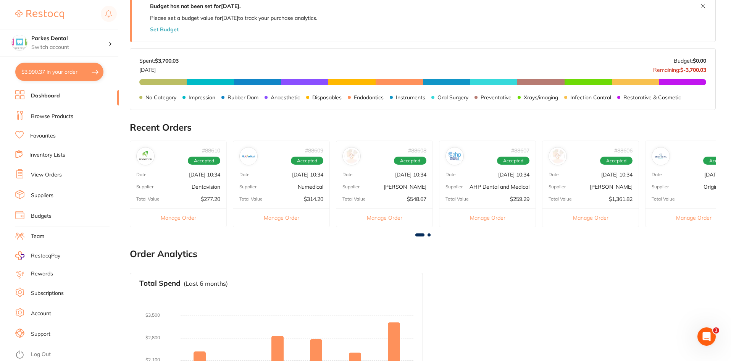
click at [64, 76] on button "$3,990.37 in your order" at bounding box center [59, 72] width 88 height 18
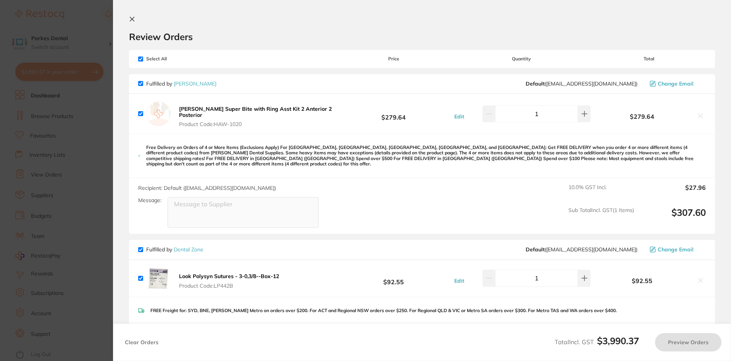
checkbox input "true"
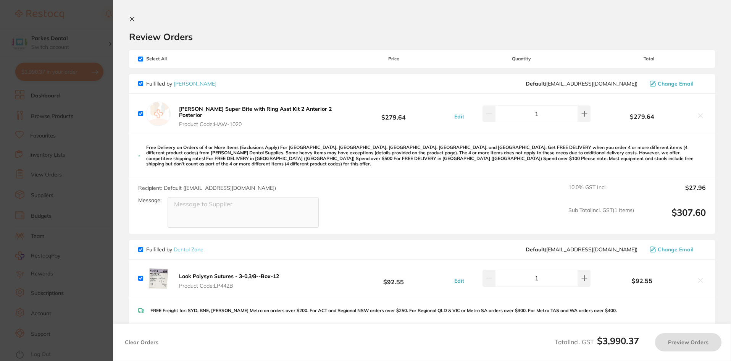
checkbox input "true"
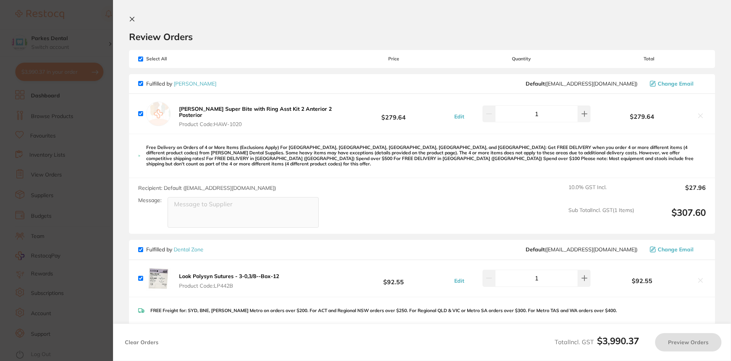
checkbox input "true"
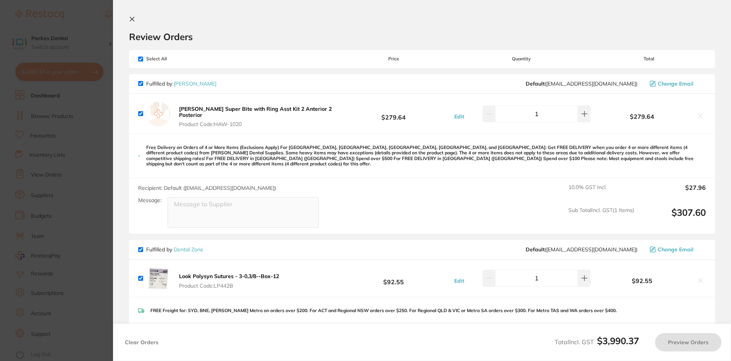
checkbox input "true"
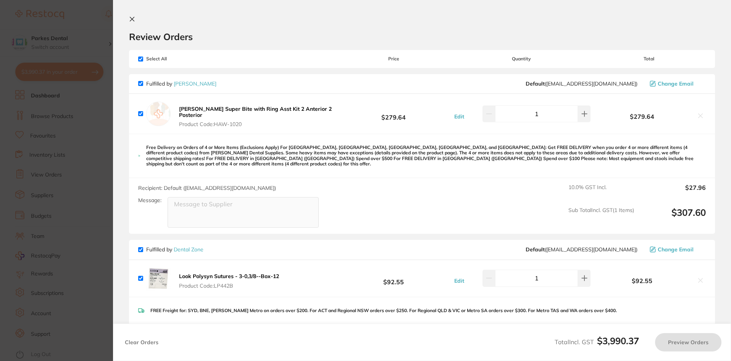
checkbox input "true"
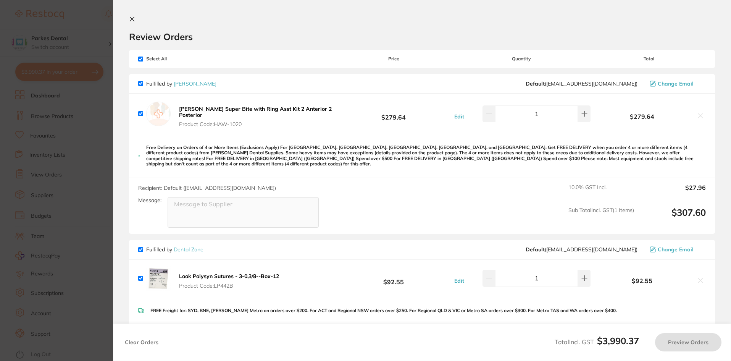
checkbox input "true"
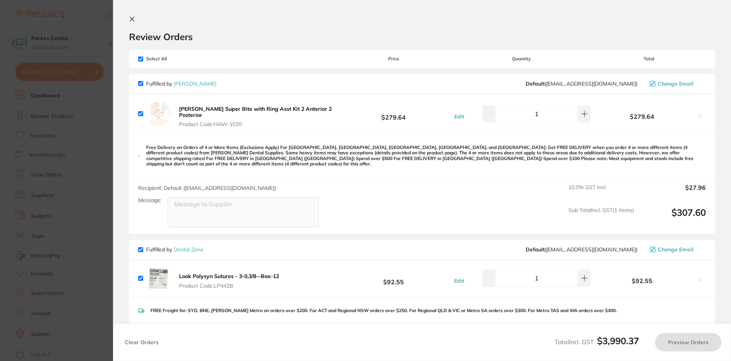
checkbox input "true"
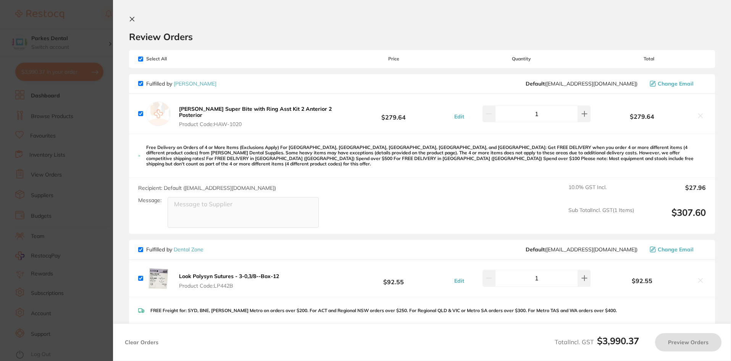
checkbox input "true"
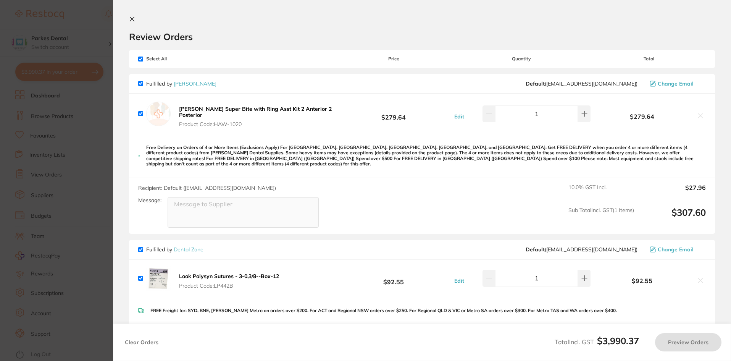
checkbox input "true"
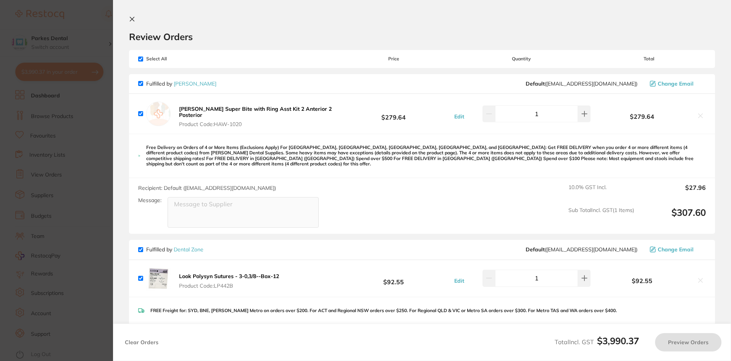
checkbox input "true"
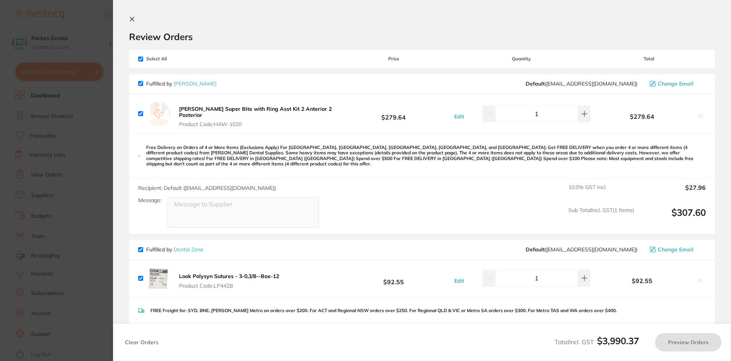
checkbox input "true"
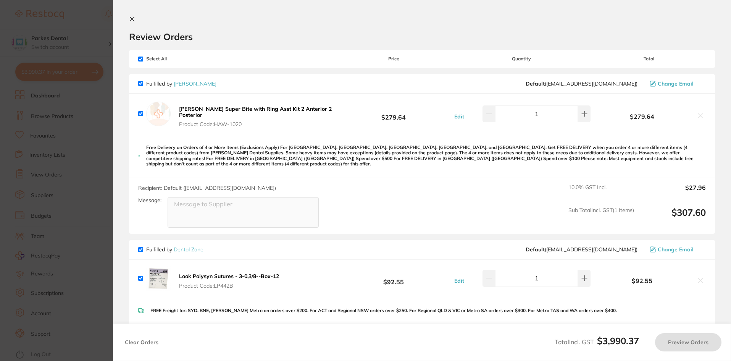
checkbox input "true"
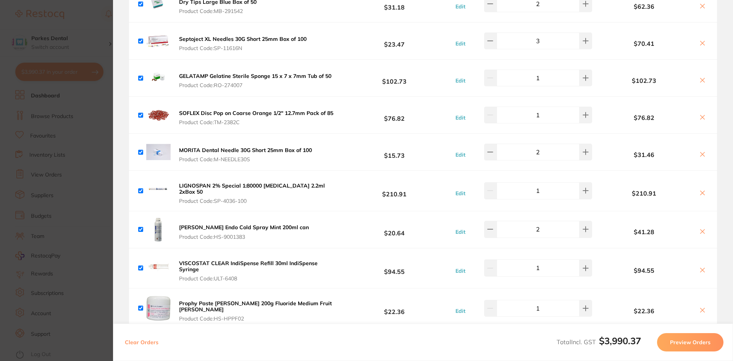
scroll to position [687, 0]
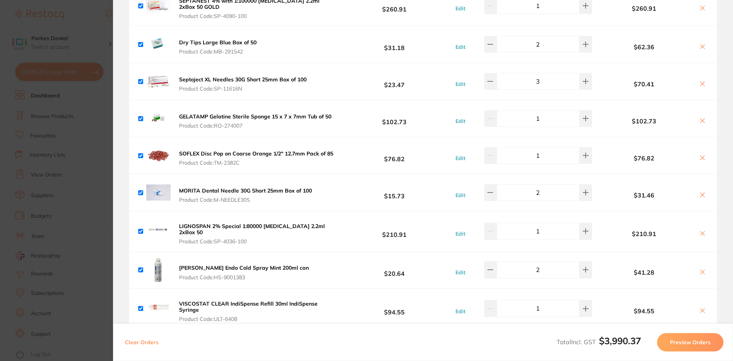
click at [701, 81] on icon at bounding box center [703, 83] width 4 height 4
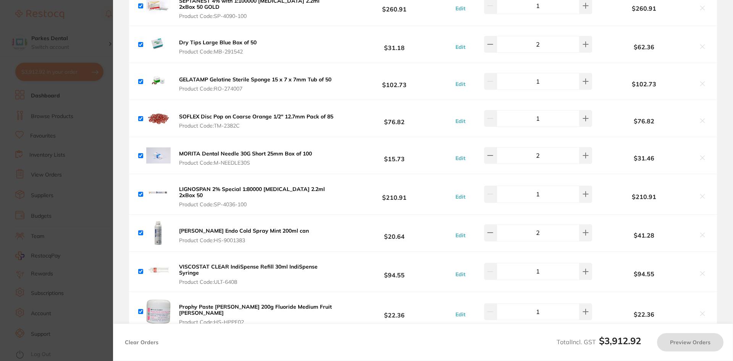
checkbox input "true"
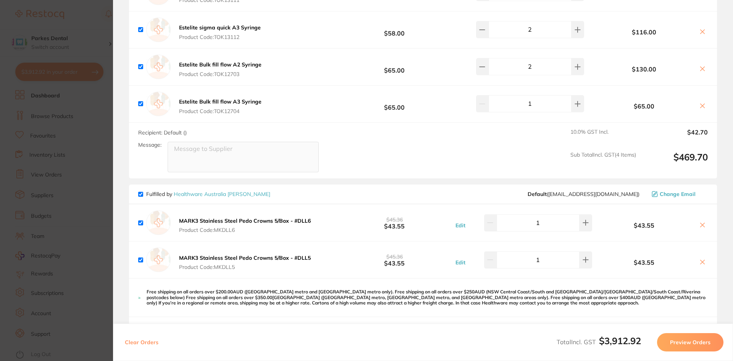
scroll to position [1565, 0]
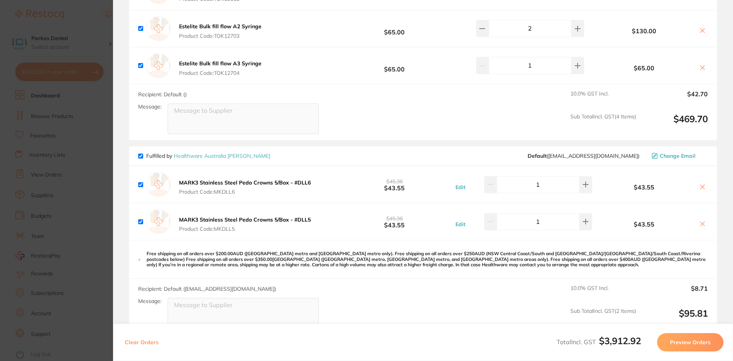
click at [77, 237] on section "Update RRP Set your pre negotiated price for this item. Item Agreed RRP (excl. …" at bounding box center [366, 180] width 733 height 361
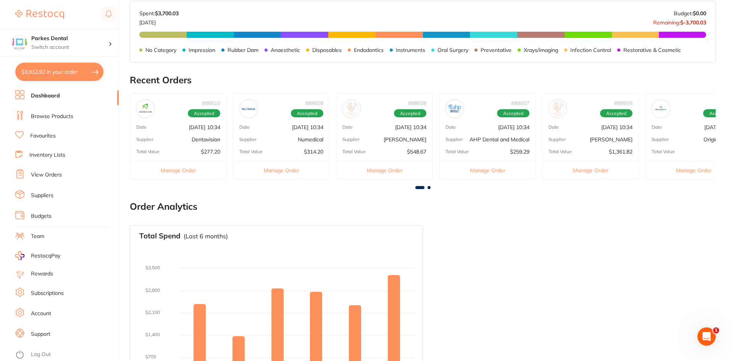
scroll to position [244, 0]
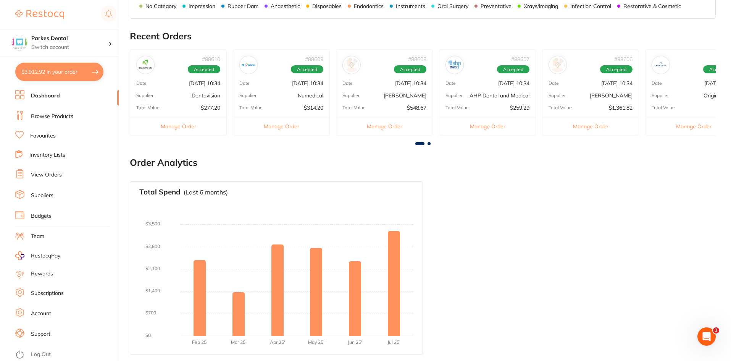
click at [39, 356] on link "Log Out" at bounding box center [41, 354] width 20 height 8
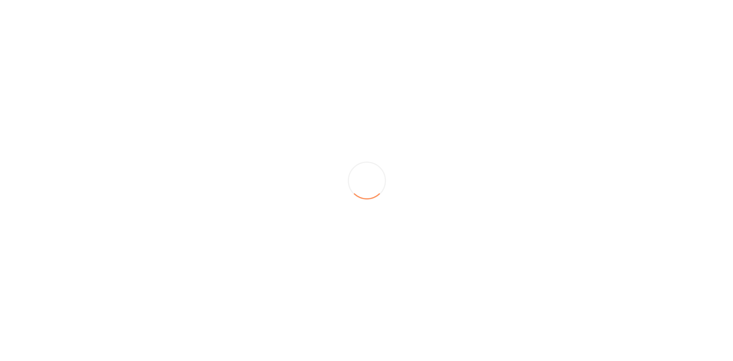
scroll to position [0, 0]
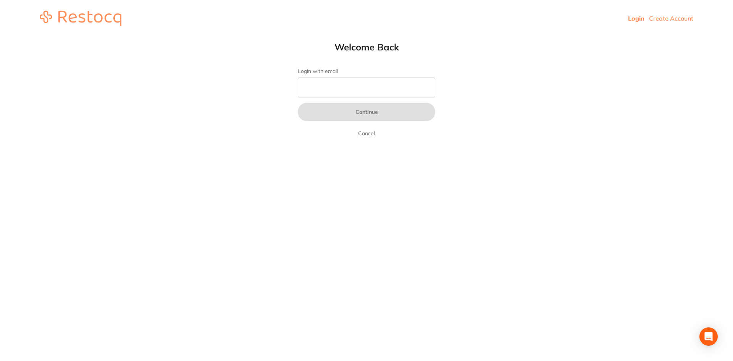
click at [330, 77] on form "Login with email Continue Cancel" at bounding box center [366, 103] width 137 height 70
click at [332, 85] on input "Login with email" at bounding box center [366, 88] width 137 height 20
type input "[EMAIL_ADDRESS][DOMAIN_NAME]"
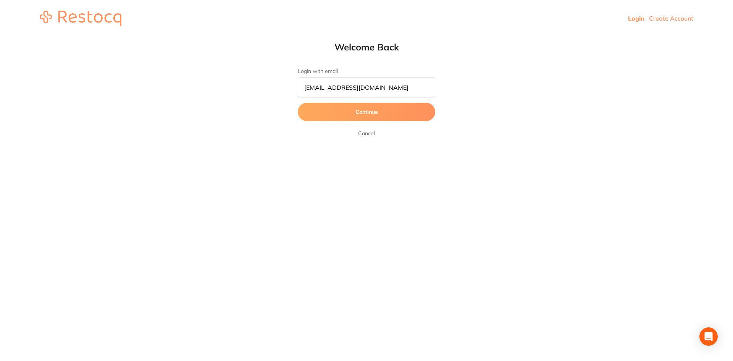
click at [358, 110] on button "Continue" at bounding box center [366, 112] width 137 height 18
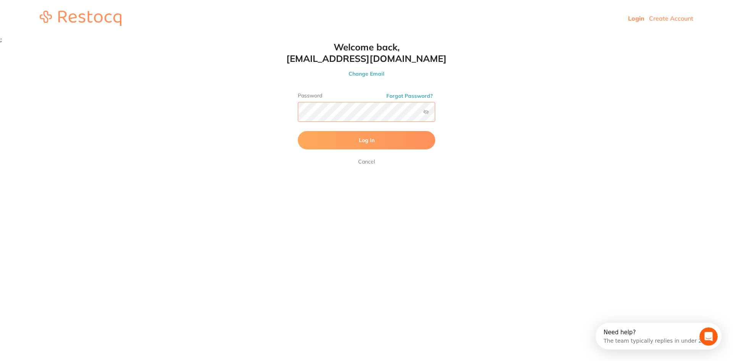
click at [298, 131] on button "Log In" at bounding box center [366, 140] width 137 height 18
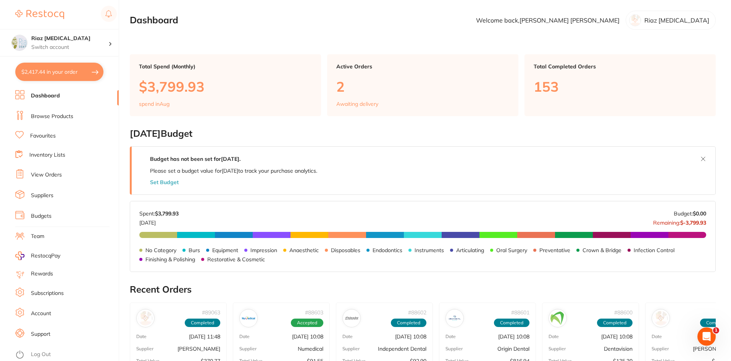
click at [47, 118] on link "Browse Products" at bounding box center [52, 117] width 42 height 8
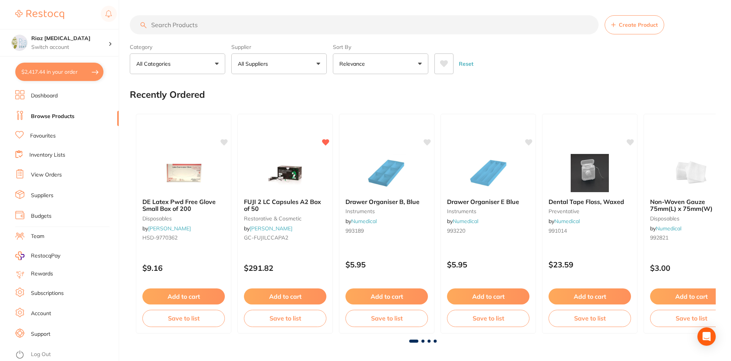
click at [59, 77] on button "$2,417.44 in your order" at bounding box center [59, 72] width 88 height 18
checkbox input "true"
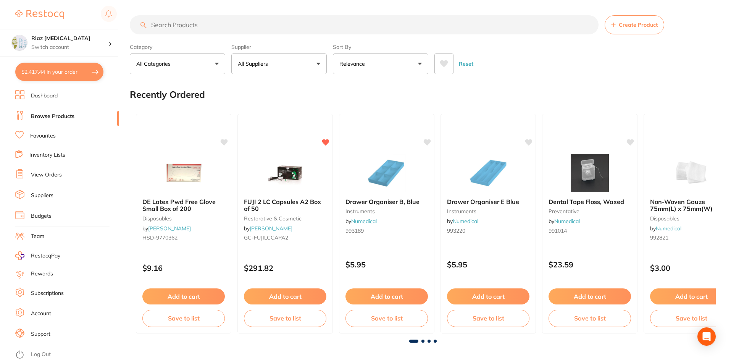
checkbox input "true"
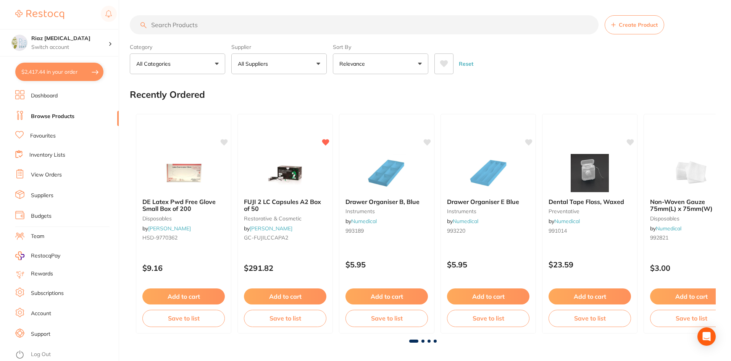
checkbox input "true"
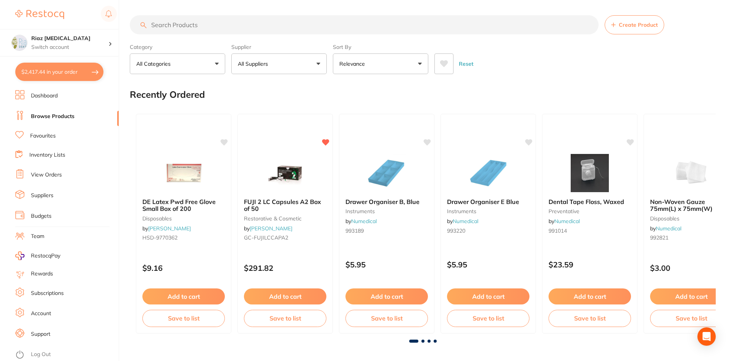
checkbox input "true"
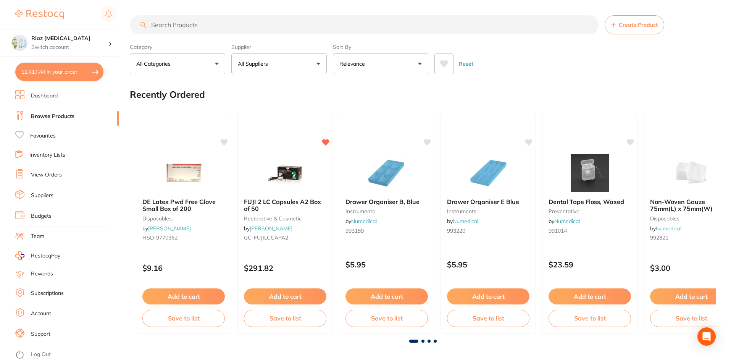
checkbox input "true"
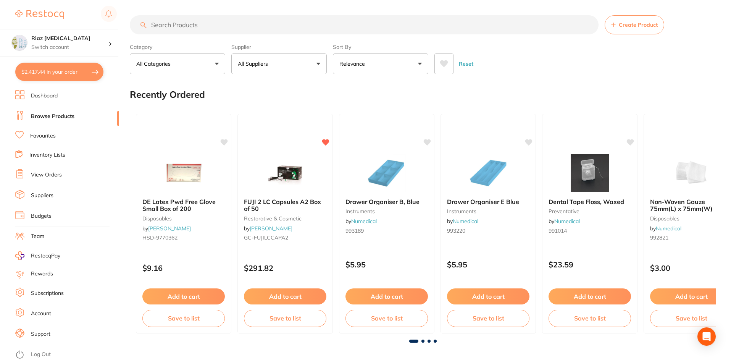
checkbox input "true"
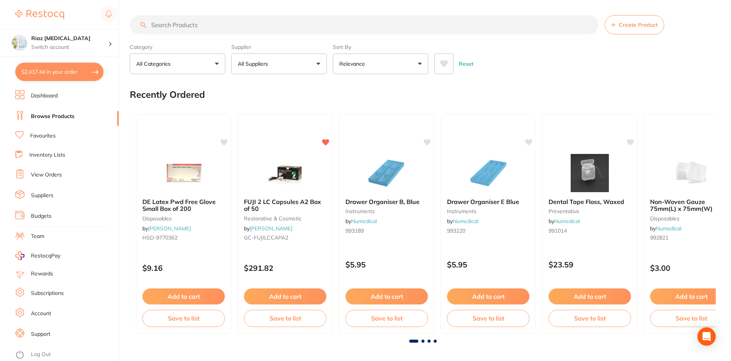
checkbox input "true"
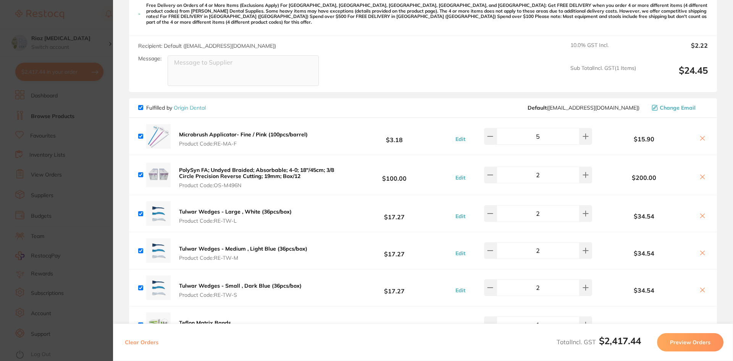
scroll to position [1108, 0]
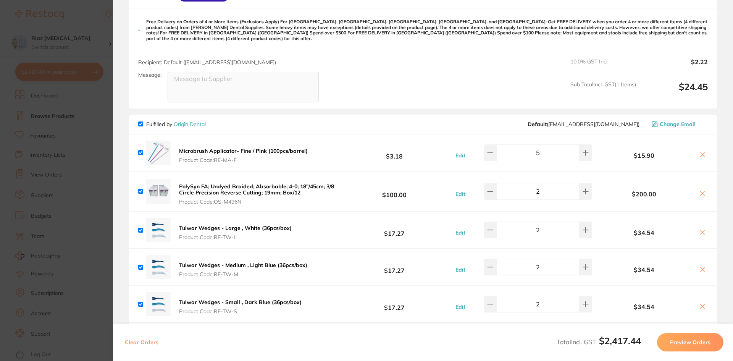
click at [95, 196] on section "Update RRP Set your pre negotiated price for this item. Item Agreed RRP (excl. …" at bounding box center [366, 180] width 733 height 361
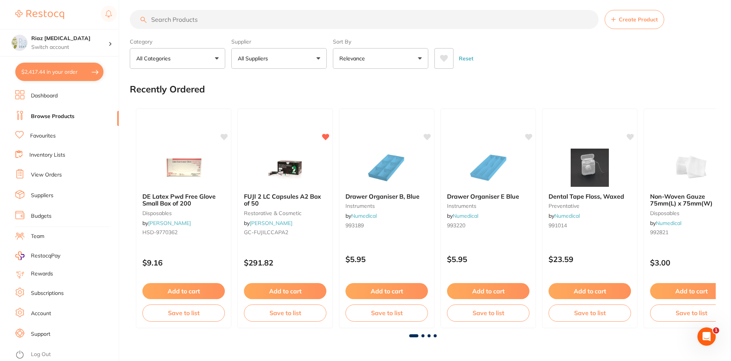
scroll to position [0, 0]
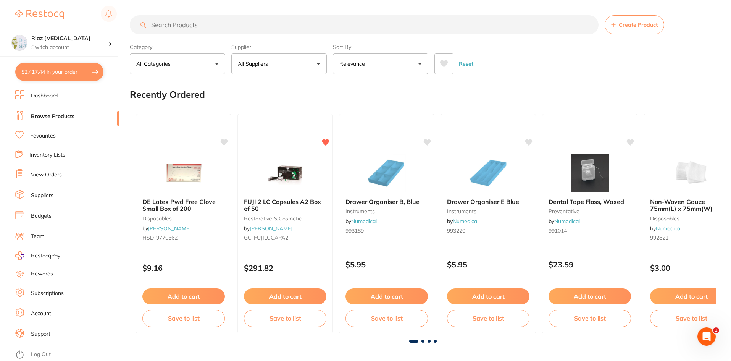
click at [267, 73] on button "All Suppliers" at bounding box center [278, 63] width 95 height 21
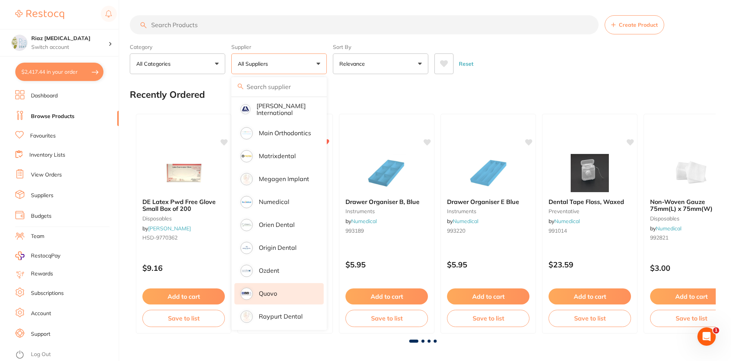
scroll to position [573, 0]
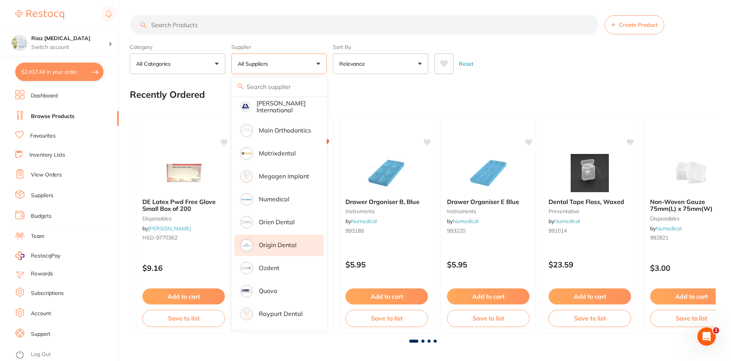
drag, startPoint x: 286, startPoint y: 239, endPoint x: 285, endPoint y: 234, distance: 4.6
click at [285, 241] on p "Origin Dental" at bounding box center [278, 244] width 38 height 7
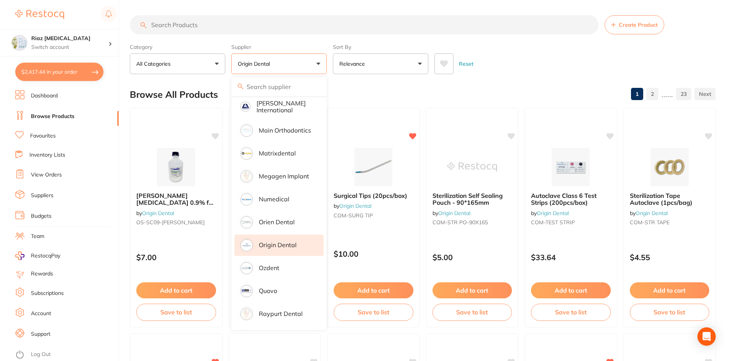
click at [197, 21] on input "search" at bounding box center [364, 24] width 469 height 19
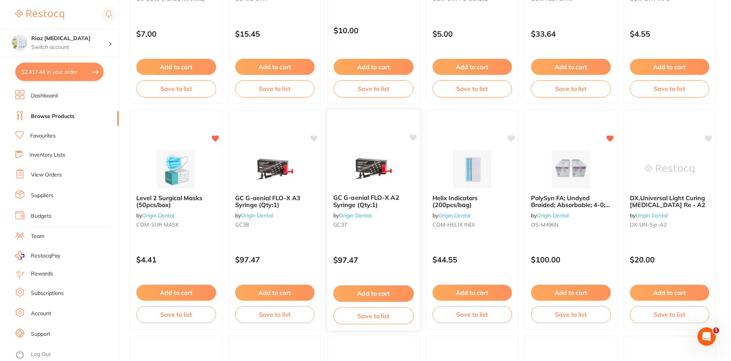
scroll to position [229, 0]
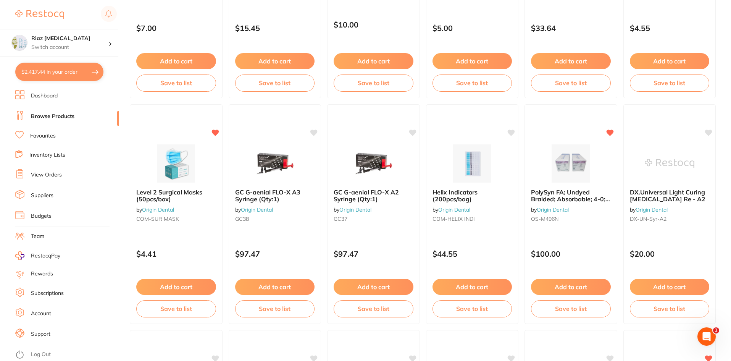
click at [42, 113] on link "Browse Products" at bounding box center [53, 117] width 44 height 8
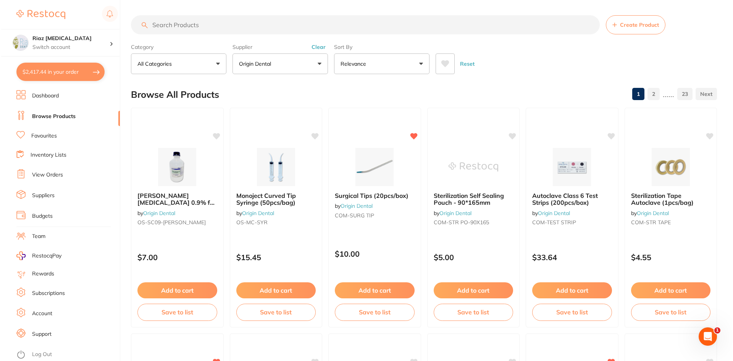
scroll to position [0, 0]
click at [59, 69] on button "$2,417.44 in your order" at bounding box center [59, 72] width 88 height 18
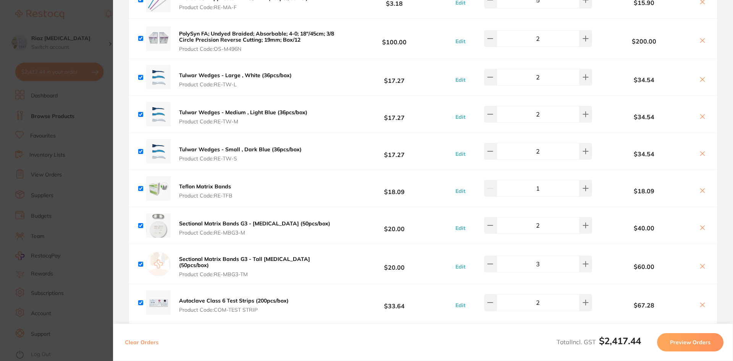
scroll to position [1299, 0]
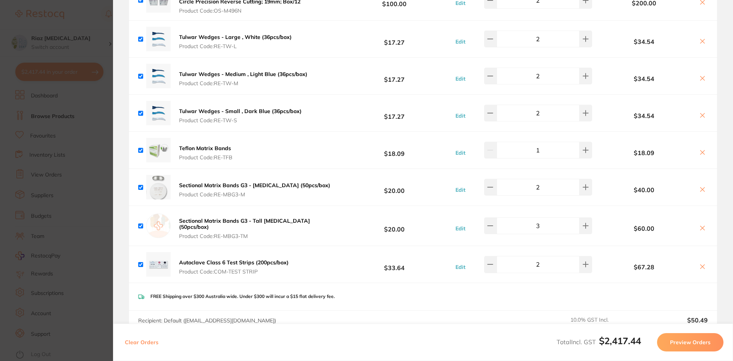
click at [100, 143] on section "Update RRP Set your pre negotiated price for this item. Item Agreed RRP (excl. …" at bounding box center [366, 180] width 733 height 361
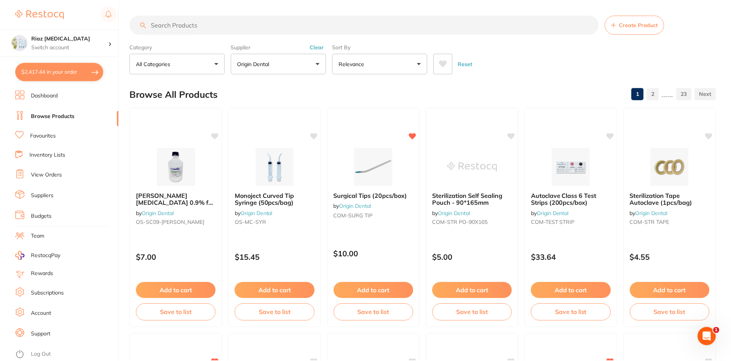
scroll to position [229, 0]
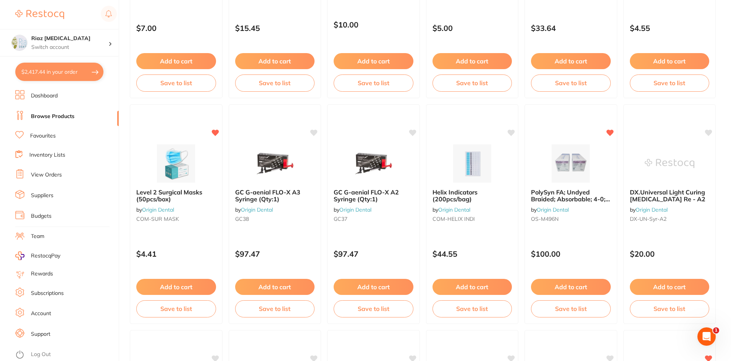
click at [46, 77] on button "$2,417.44 in your order" at bounding box center [59, 72] width 88 height 18
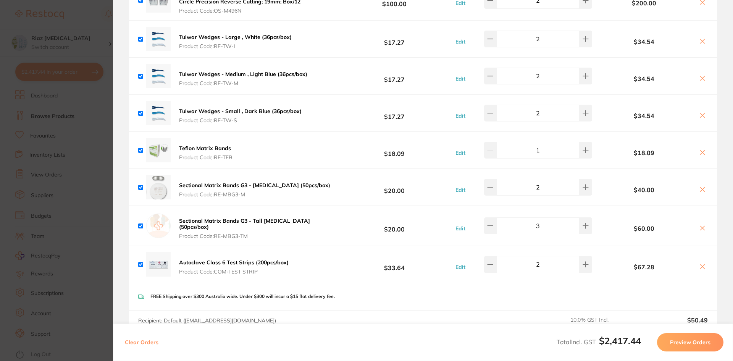
click at [86, 118] on section "Update RRP Set your pre negotiated price for this item. Item Agreed RRP (excl. …" at bounding box center [366, 180] width 733 height 361
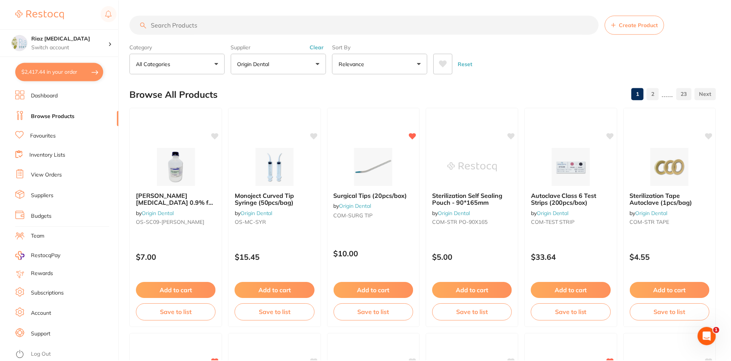
scroll to position [229, 0]
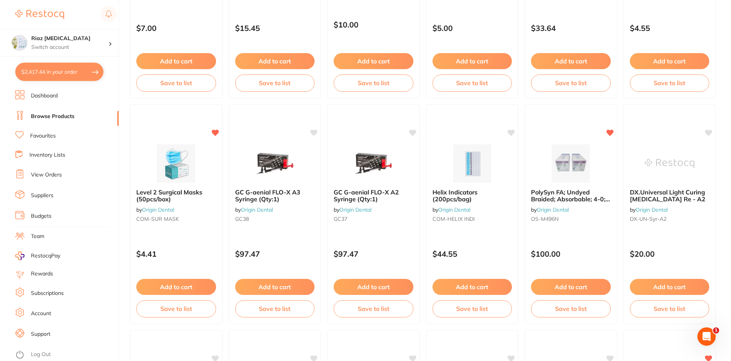
click at [47, 173] on link "View Orders" at bounding box center [46, 175] width 31 height 8
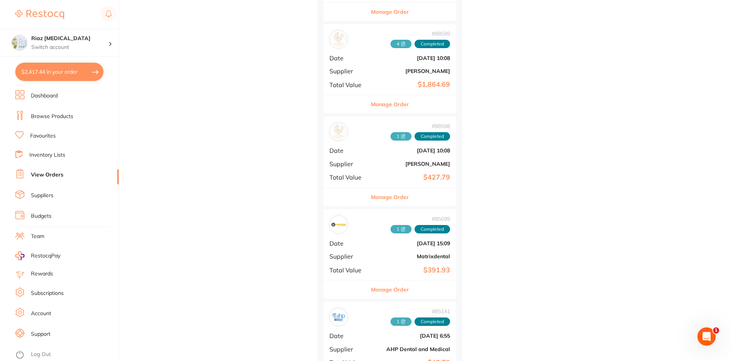
scroll to position [458, 0]
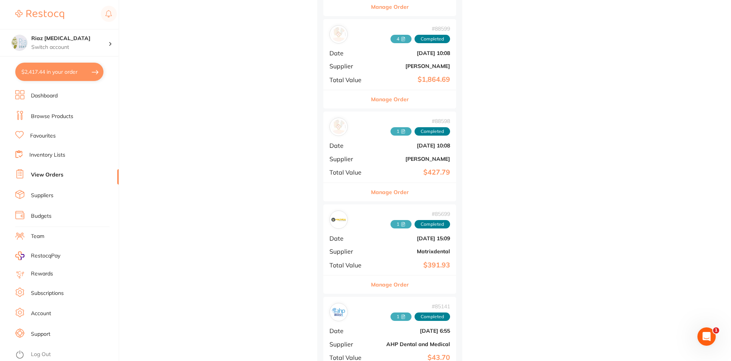
click at [377, 150] on div "# 88598 1 Completed Date [DATE] 10:08 Supplier [PERSON_NAME] Total Value $427.79" at bounding box center [389, 146] width 133 height 71
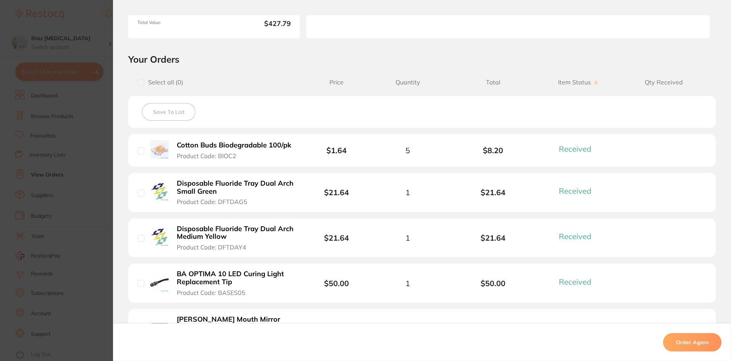
scroll to position [153, 0]
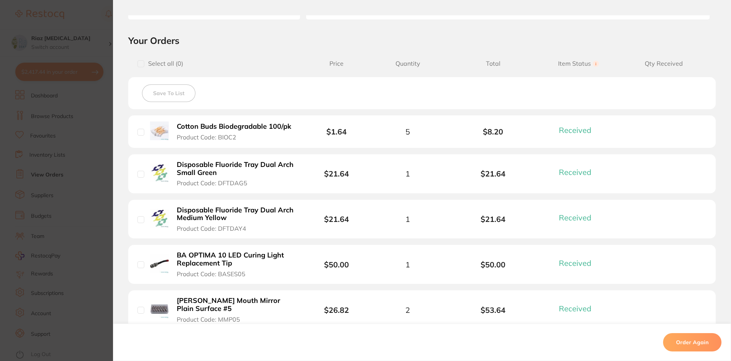
click at [230, 167] on b "Disposable Fluoride Tray Dual Arch Small Green" at bounding box center [236, 169] width 118 height 16
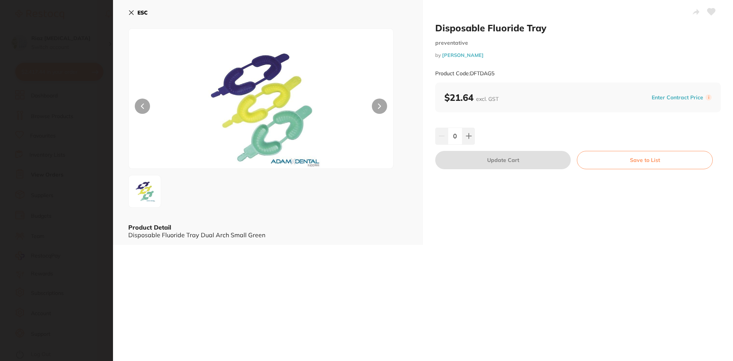
scroll to position [0, 0]
drag, startPoint x: 547, startPoint y: 26, endPoint x: 434, endPoint y: 33, distance: 112.4
click at [435, 33] on h2 "Disposable Fluoride Tray" at bounding box center [578, 27] width 286 height 11
copy h2 "Disposable Fluoride Tray"
drag, startPoint x: 501, startPoint y: 71, endPoint x: 471, endPoint y: 75, distance: 30.0
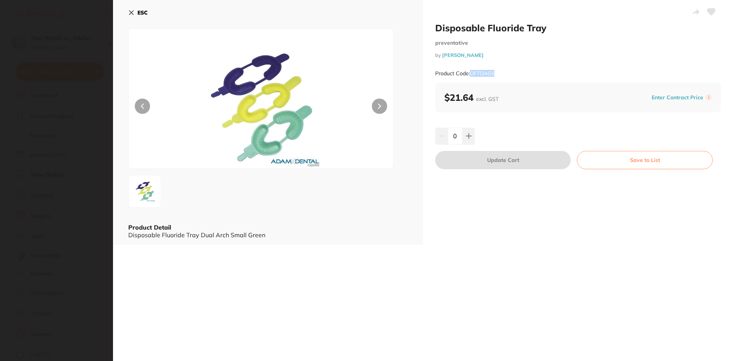
click at [471, 75] on div "Product Code: DFTDAG5" at bounding box center [578, 73] width 286 height 19
copy small "DFTDAG5"
click at [130, 10] on icon at bounding box center [131, 13] width 6 height 6
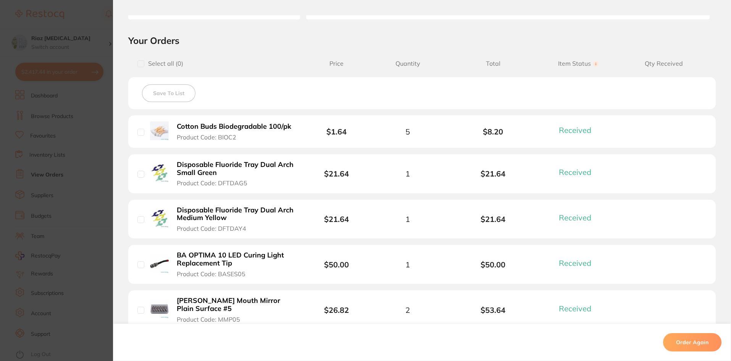
click at [218, 217] on b "Disposable Fluoride Tray Dual Arch Medium Yellow" at bounding box center [236, 214] width 118 height 16
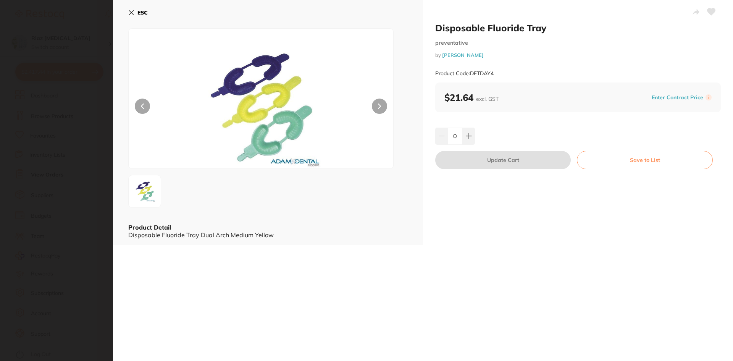
scroll to position [0, 0]
drag, startPoint x: 502, startPoint y: 73, endPoint x: 471, endPoint y: 76, distance: 31.5
click at [471, 76] on div "Product Code: DFTDAY4" at bounding box center [578, 73] width 286 height 19
copy small "DFTDAY4"
click at [132, 12] on icon at bounding box center [131, 13] width 4 height 4
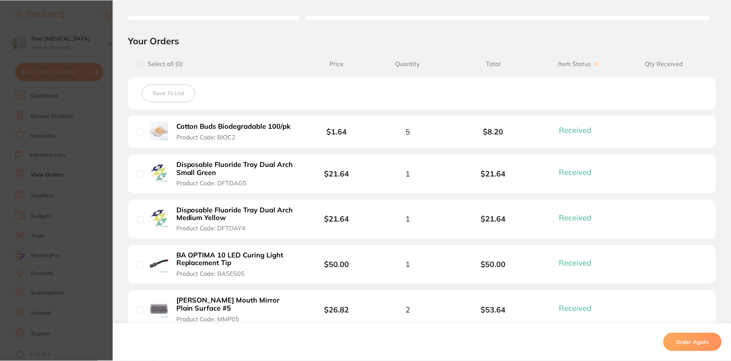
scroll to position [458, 0]
click at [91, 107] on section "Order ID: Restocq- 88598 Order Information 11 Received Completed Order Order Da…" at bounding box center [365, 180] width 731 height 361
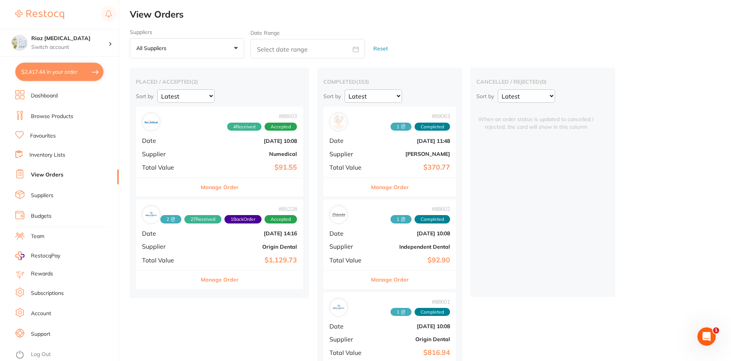
scroll to position [76, 0]
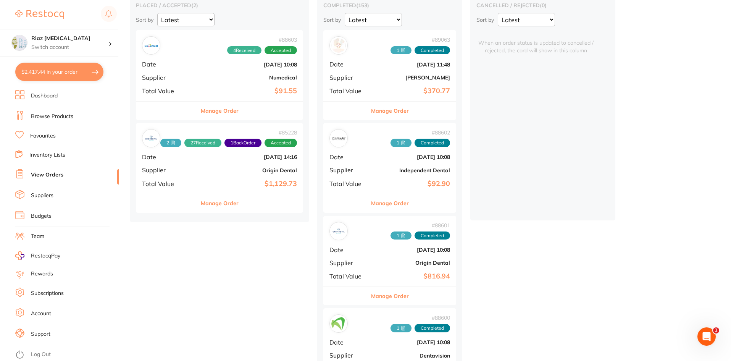
click at [381, 255] on div "# 88601 1 Completed Date [DATE] 10:08 Supplier Origin Dental Total Value $816.94" at bounding box center [389, 251] width 133 height 71
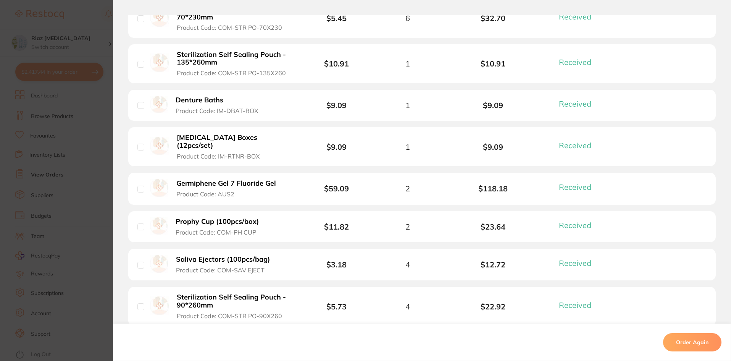
scroll to position [344, 0]
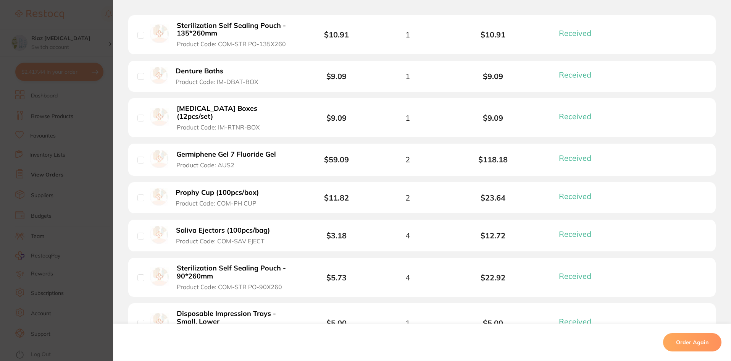
click at [258, 159] on button "Germiphene Gel 7 Fluoride Gel Product Code: AUS2" at bounding box center [229, 159] width 110 height 19
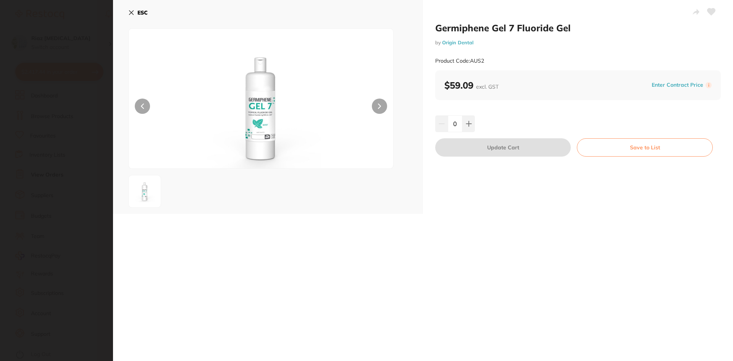
scroll to position [0, 0]
drag, startPoint x: 577, startPoint y: 27, endPoint x: 436, endPoint y: 29, distance: 141.3
click at [436, 29] on h2 "Germiphene Gel 7 Fluoride Gel" at bounding box center [578, 27] width 286 height 11
copy h2 "Germiphene Gel 7 Fluoride Gel"
click at [130, 11] on icon at bounding box center [131, 13] width 4 height 4
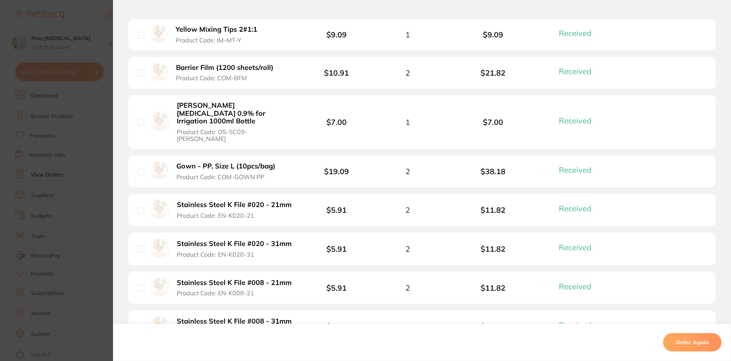
scroll to position [687, 0]
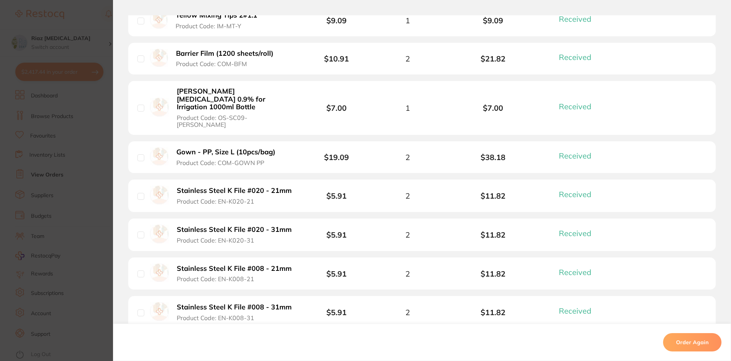
click at [89, 199] on section "Order ID: Restocq- 88601 Order Information 31 Received Completed Order Order Da…" at bounding box center [365, 180] width 731 height 361
